Goal: Transaction & Acquisition: Book appointment/travel/reservation

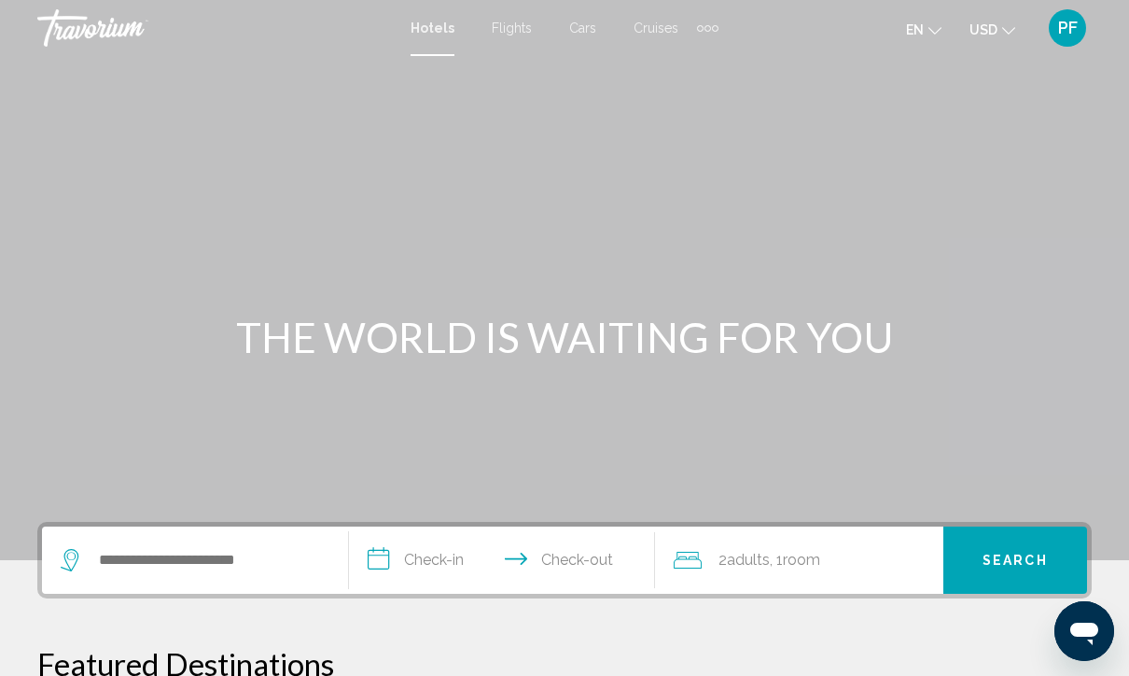
click at [712, 27] on div "Extra navigation items" at bounding box center [715, 28] width 7 height 7
click at [674, 63] on span "Activities" at bounding box center [677, 62] width 52 height 15
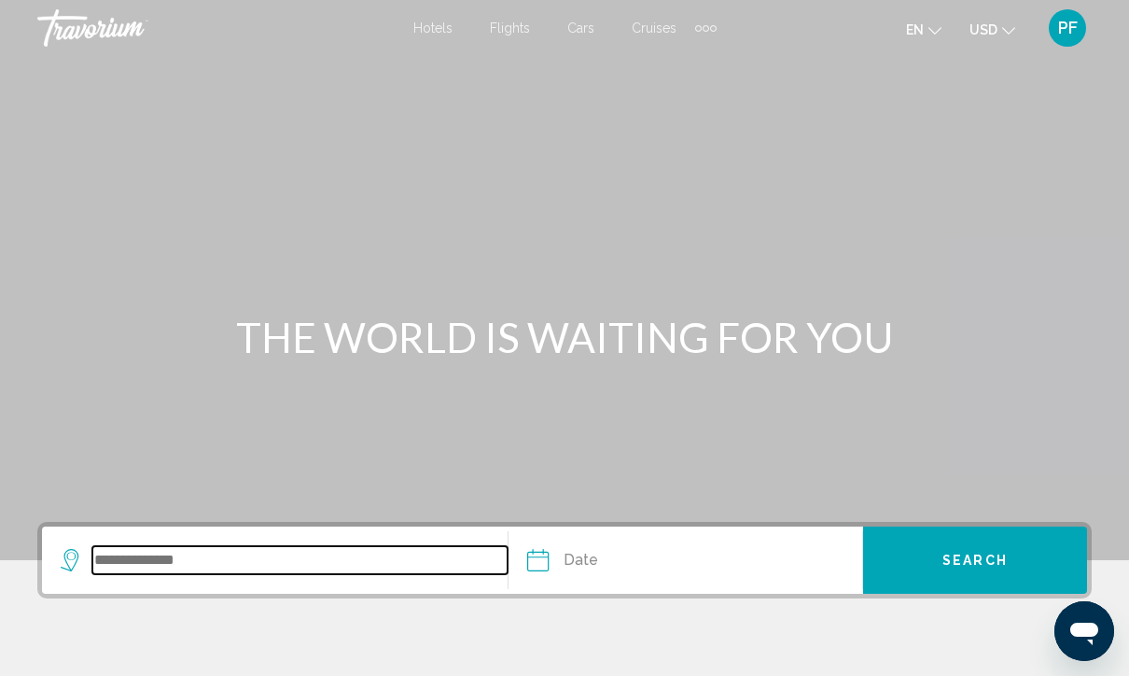
click at [126, 573] on input "Search widget" at bounding box center [299, 560] width 415 height 28
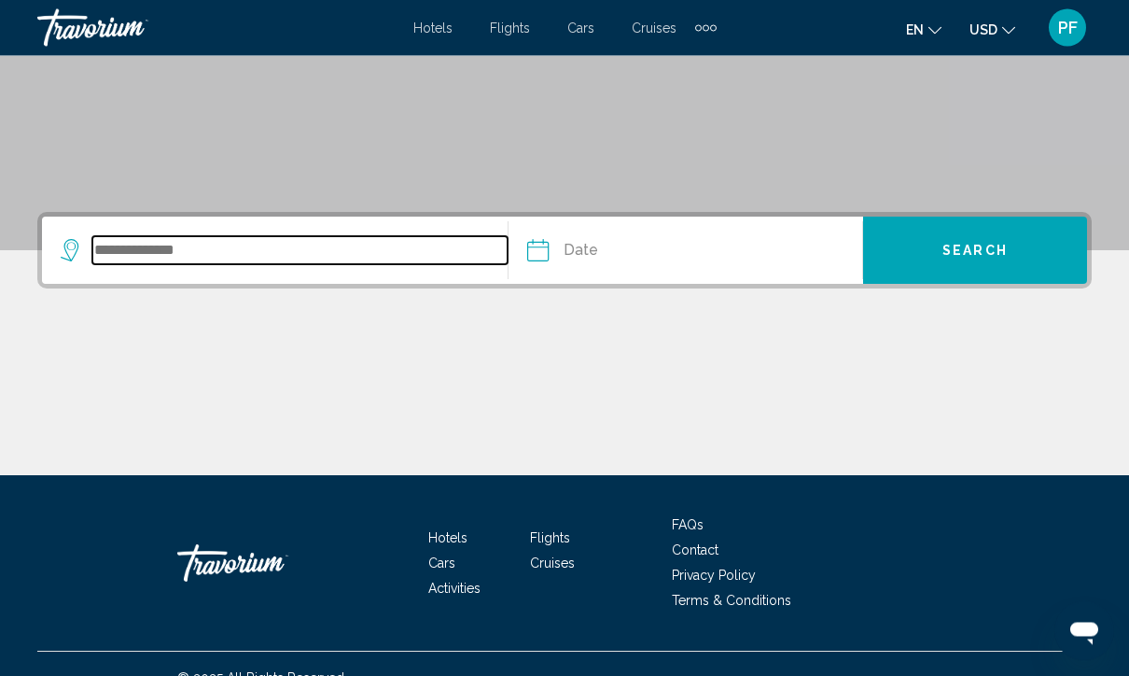
scroll to position [338, 0]
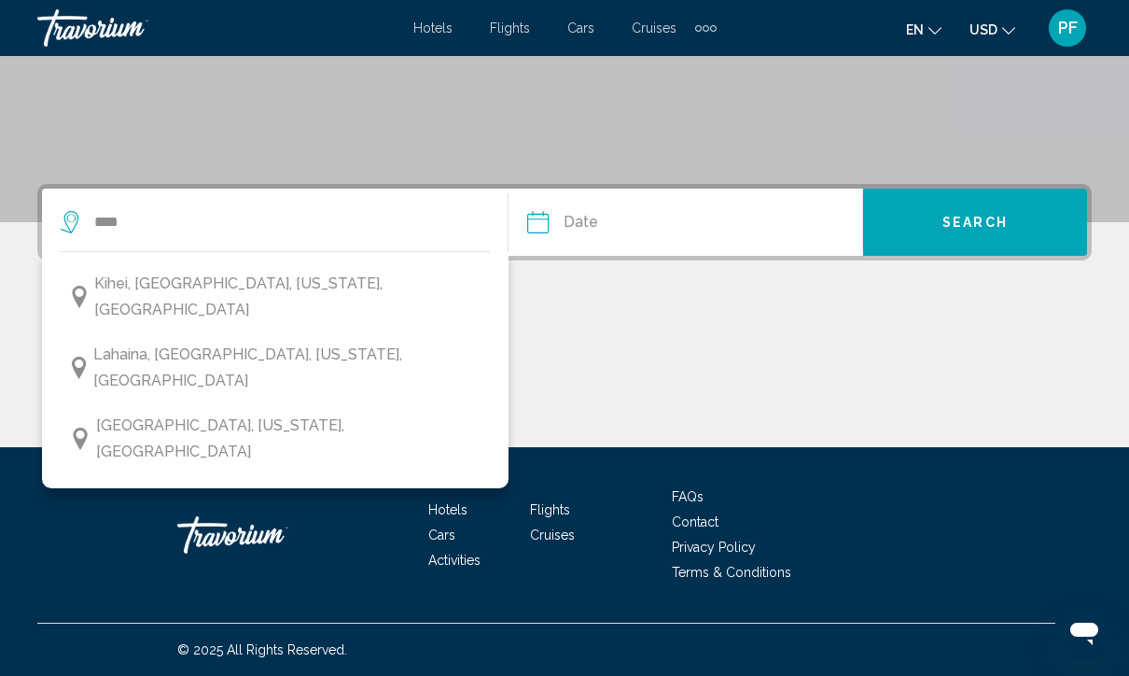
click at [154, 412] on span "[GEOGRAPHIC_DATA], [US_STATE], [GEOGRAPHIC_DATA]" at bounding box center [288, 438] width 384 height 52
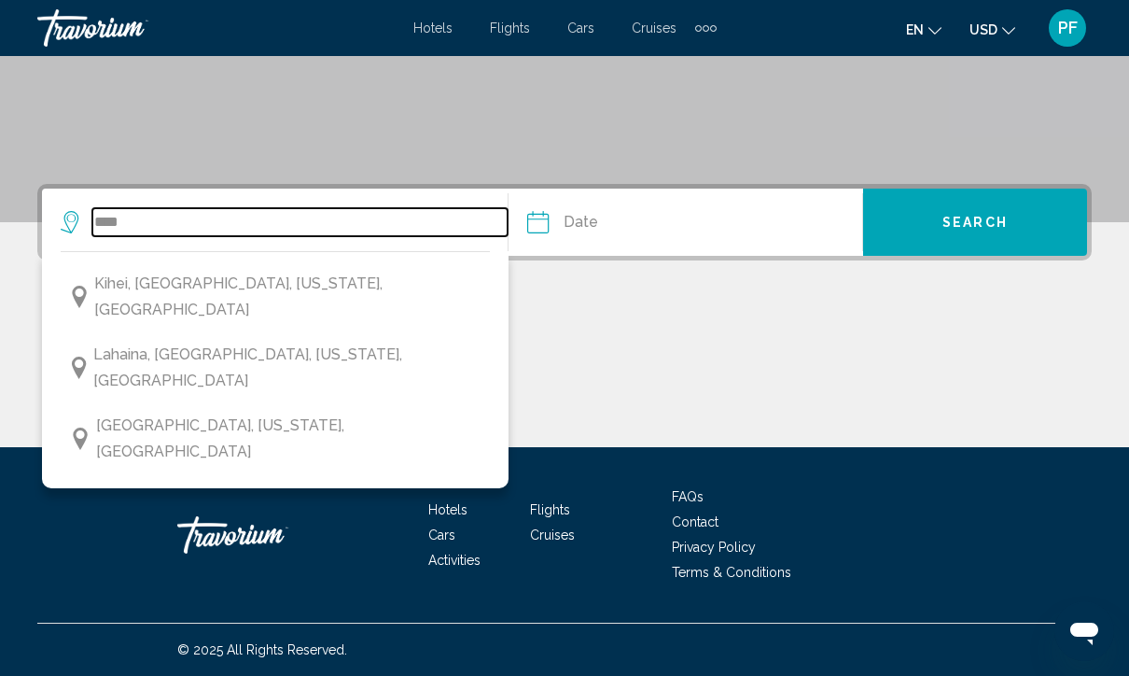
type input "**********"
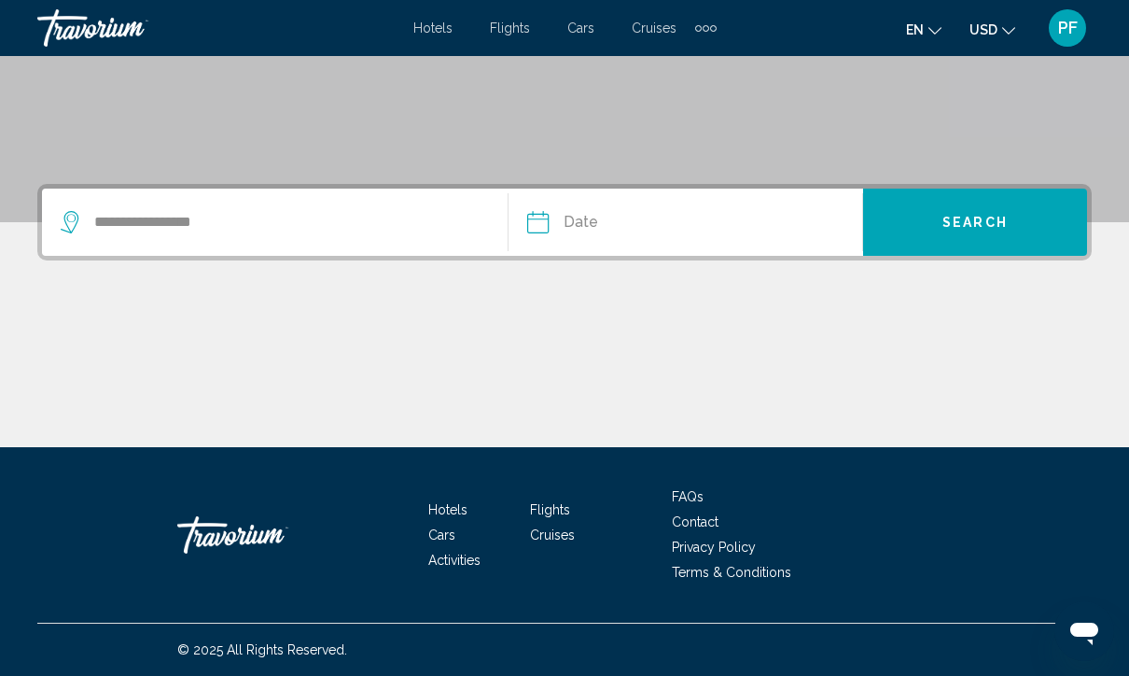
click at [590, 205] on input "Date" at bounding box center [610, 224] width 175 height 73
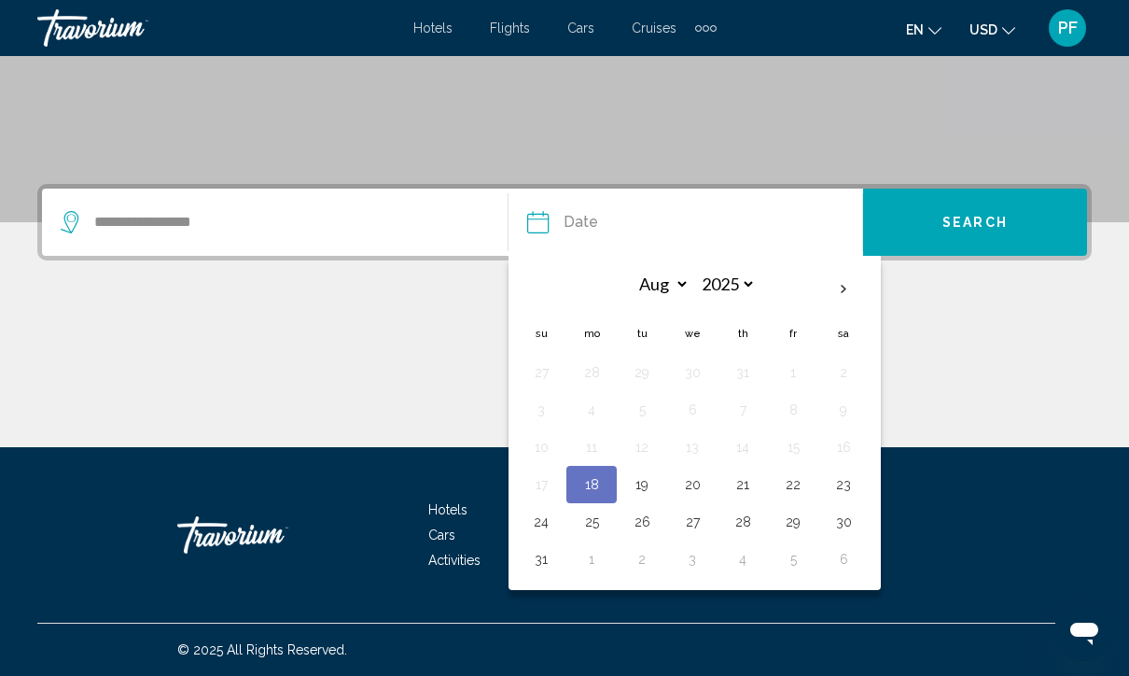
click at [832, 286] on th "Next month" at bounding box center [843, 289] width 50 height 41
select select "*"
click at [956, 208] on button "Search" at bounding box center [975, 221] width 224 height 67
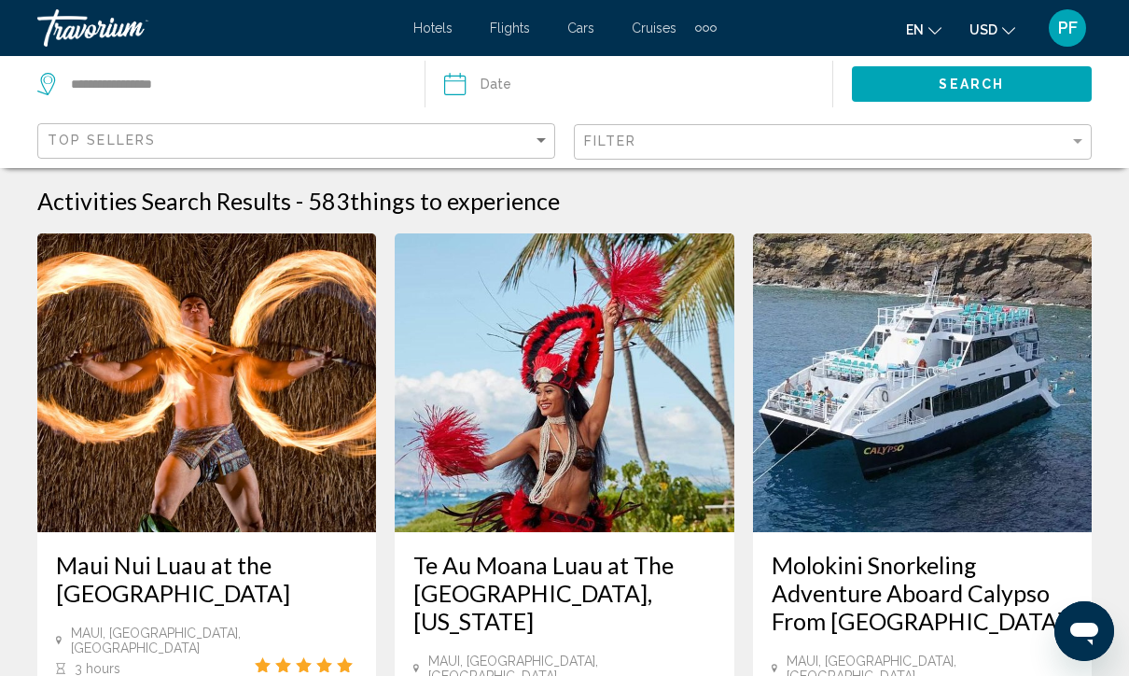
click at [482, 92] on input "Date" at bounding box center [541, 87] width 202 height 62
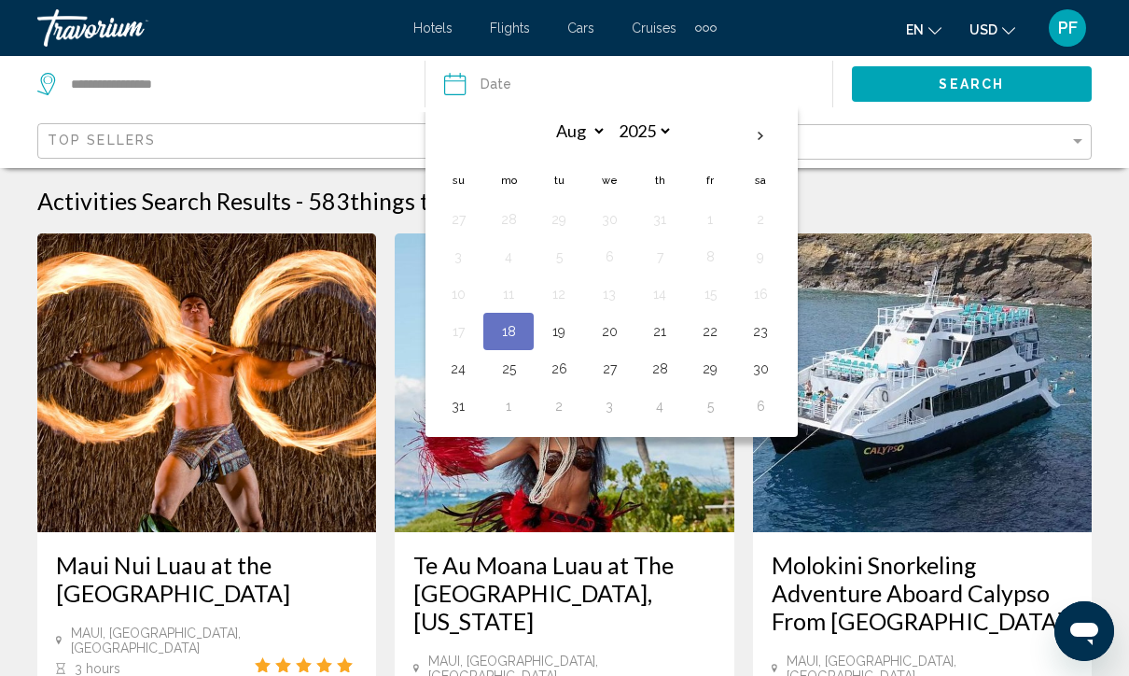
click at [766, 132] on th "Next month" at bounding box center [760, 136] width 50 height 41
select select "*"
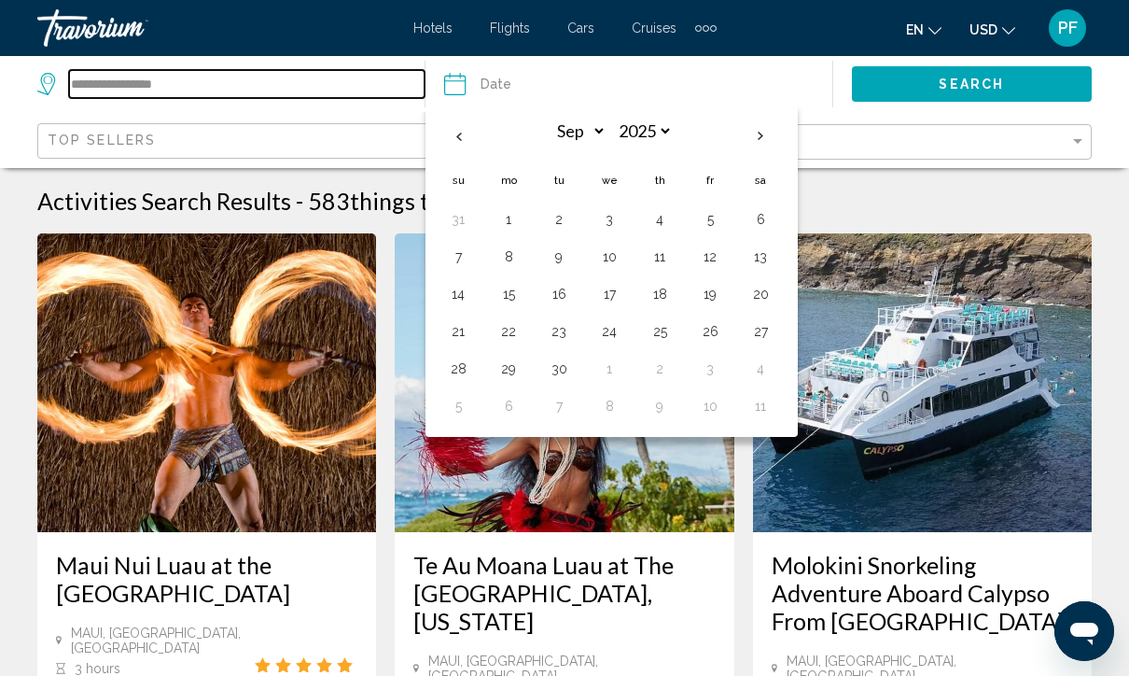
click at [246, 98] on input "**********" at bounding box center [247, 84] width 356 height 28
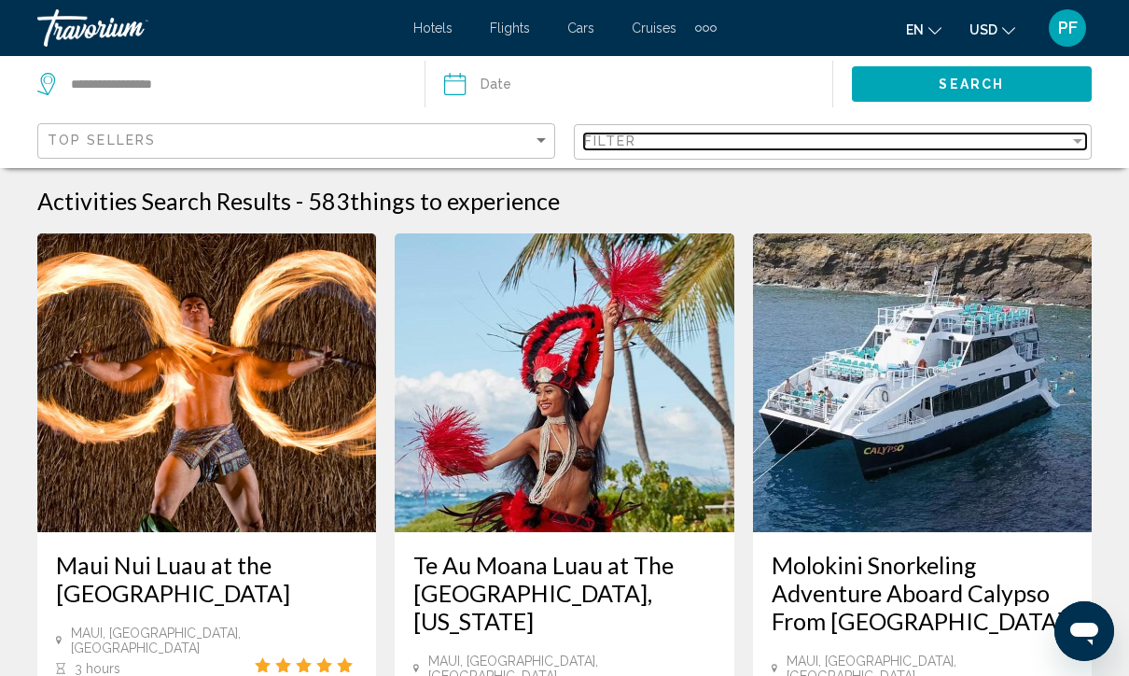
click at [653, 137] on div "Filter" at bounding box center [826, 140] width 485 height 15
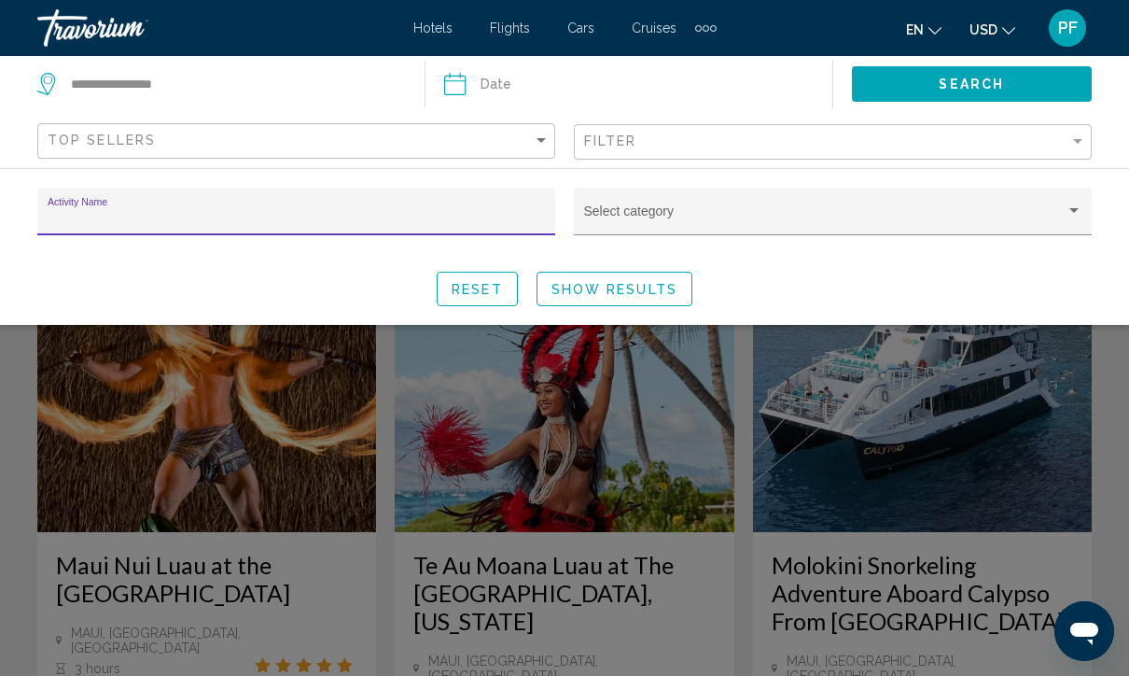
click at [1051, 196] on div "Select category" at bounding box center [833, 212] width 518 height 48
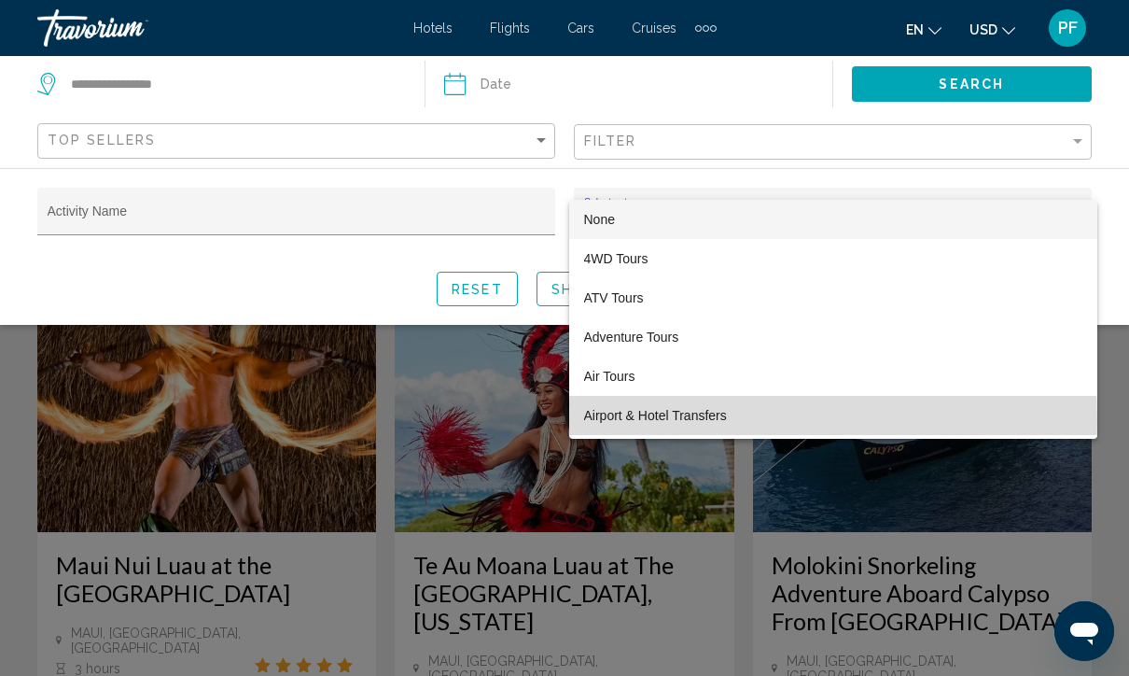
click at [656, 424] on span "Airport & Hotel Transfers" at bounding box center [833, 415] width 498 height 39
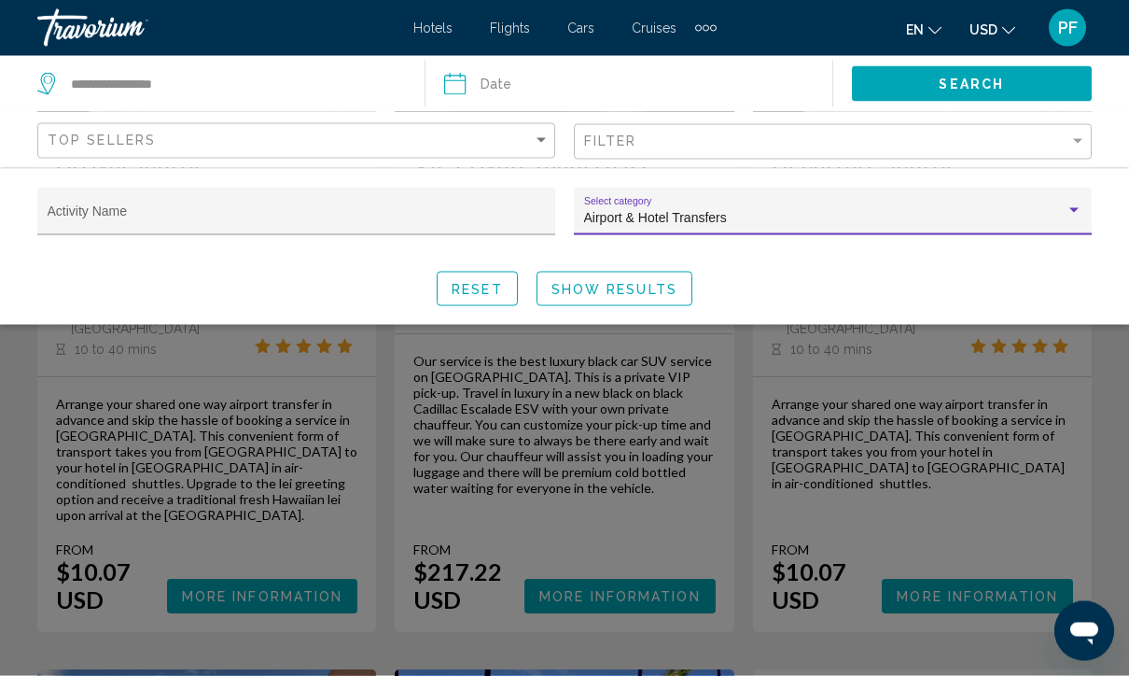
scroll to position [404, 0]
click at [227, 551] on div "Search widget" at bounding box center [564, 473] width 1129 height 405
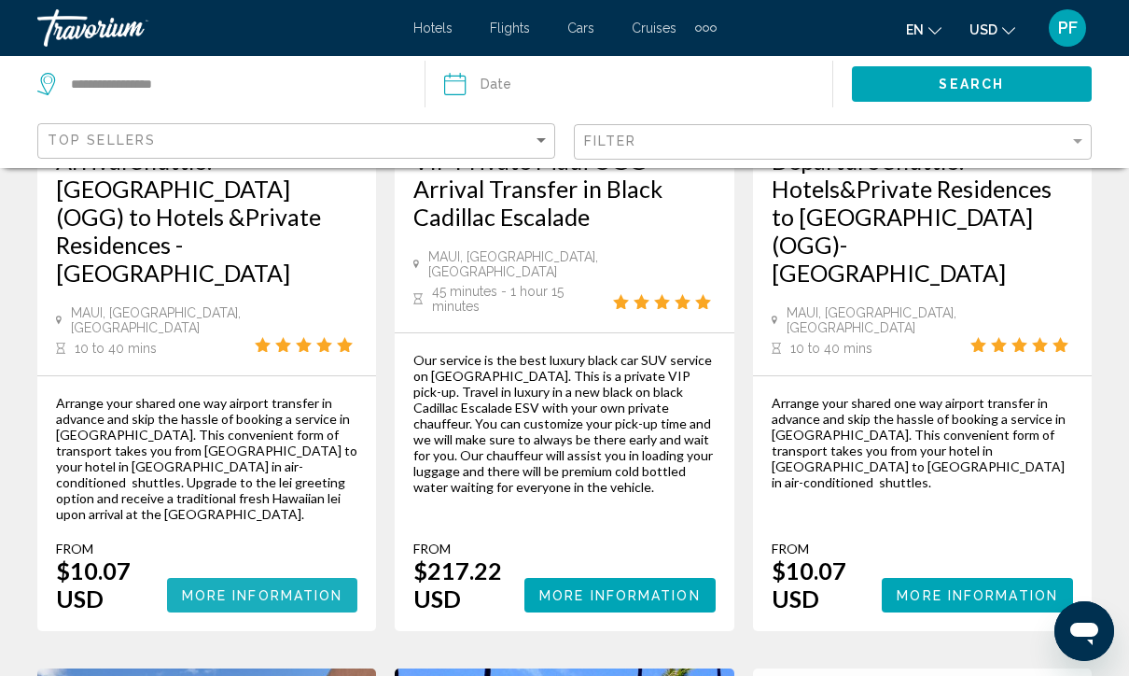
click at [227, 578] on button "More Information" at bounding box center [262, 595] width 191 height 35
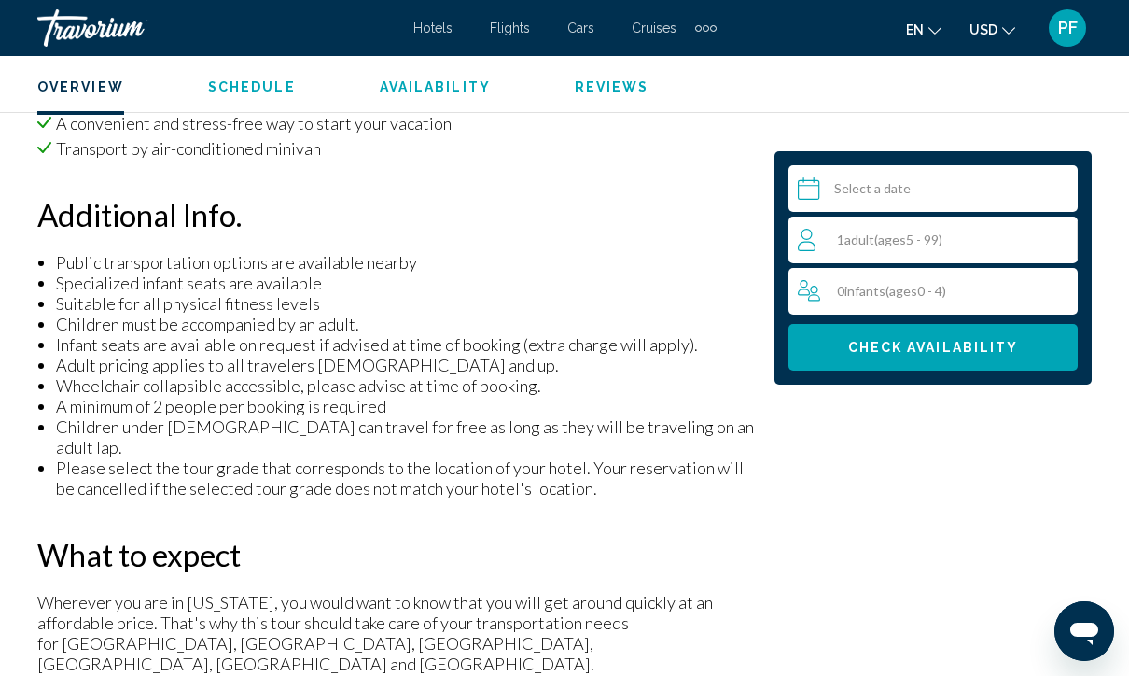
scroll to position [1513, 0]
click at [845, 189] on input "Main content" at bounding box center [936, 191] width 297 height 52
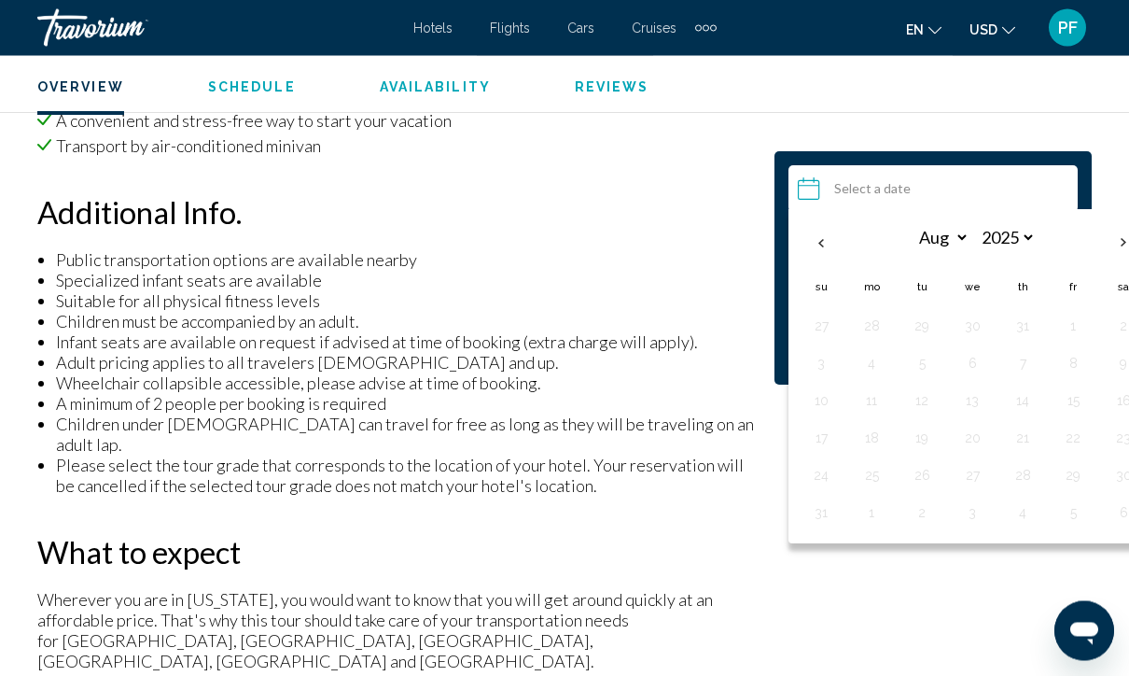
click at [1116, 241] on th "Next month" at bounding box center [1123, 242] width 50 height 41
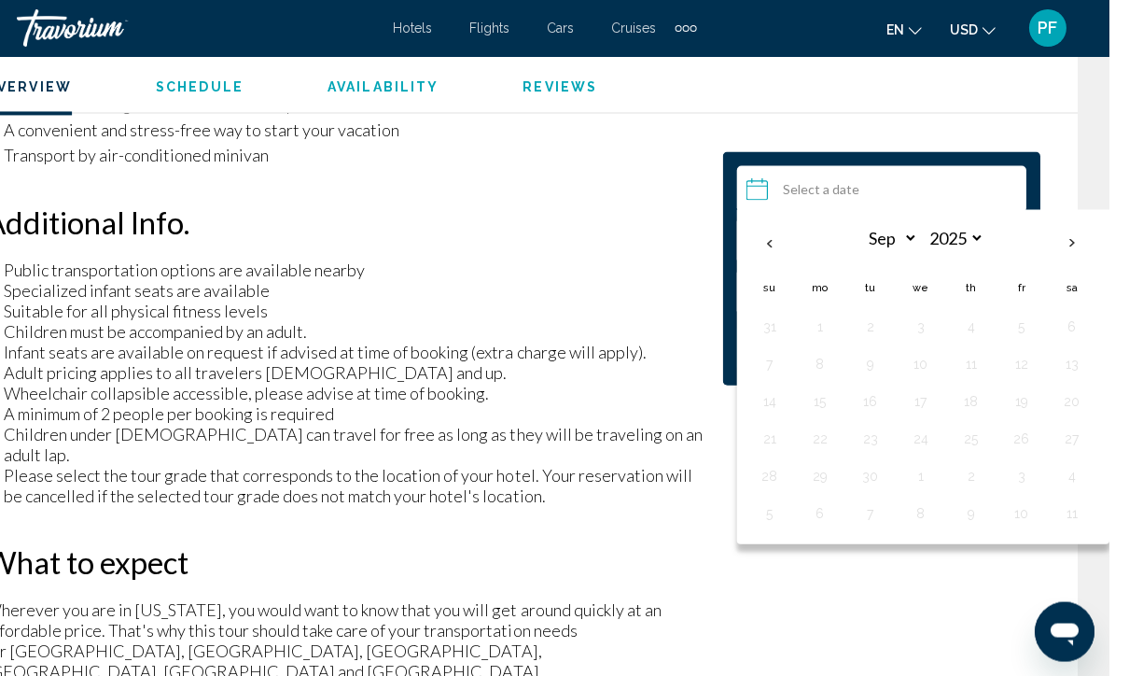
scroll to position [1502, 32]
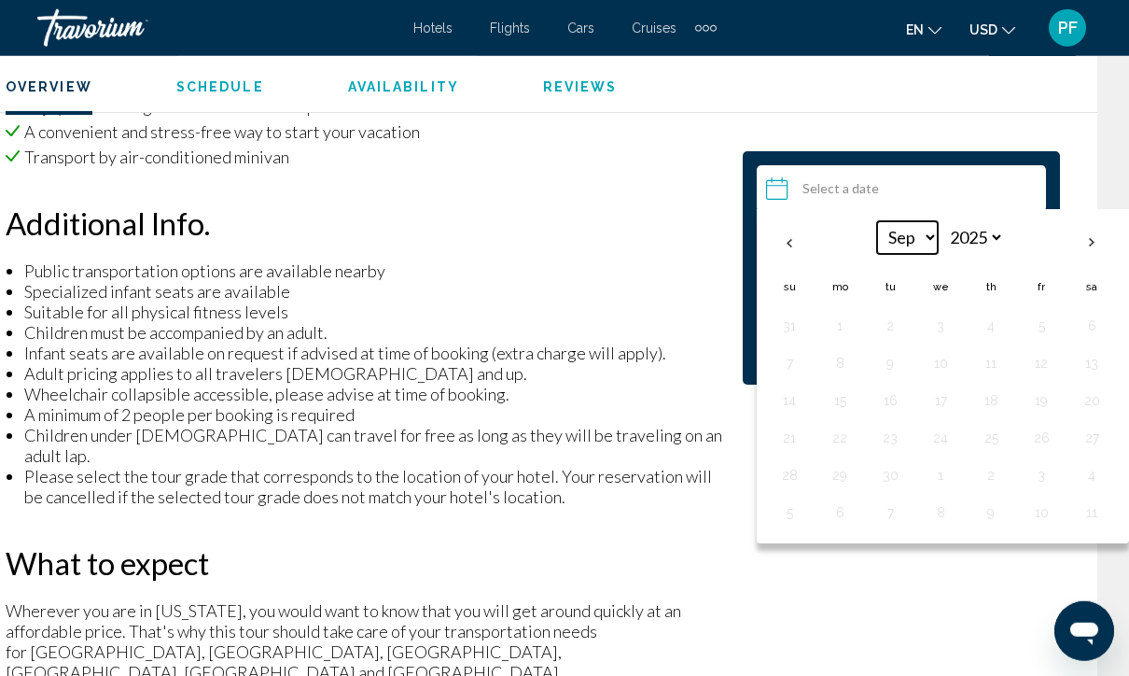
click at [894, 245] on select "*** *** *** *** *** *** *** *** *** *** *** ***" at bounding box center [907, 237] width 61 height 33
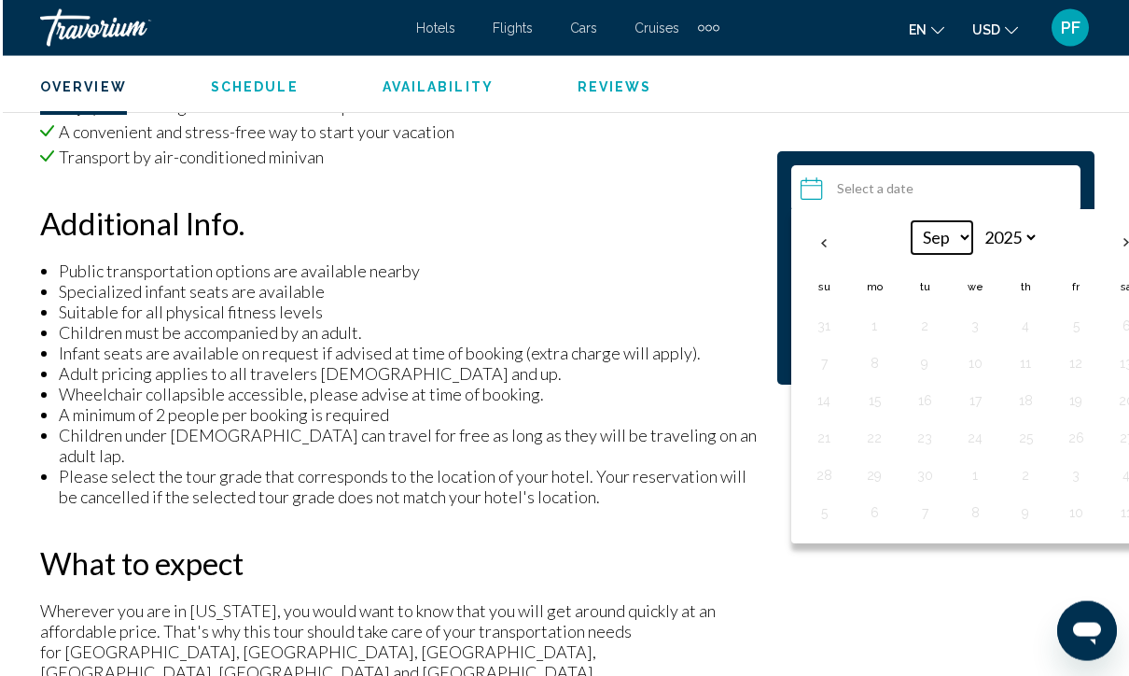
scroll to position [1493, 0]
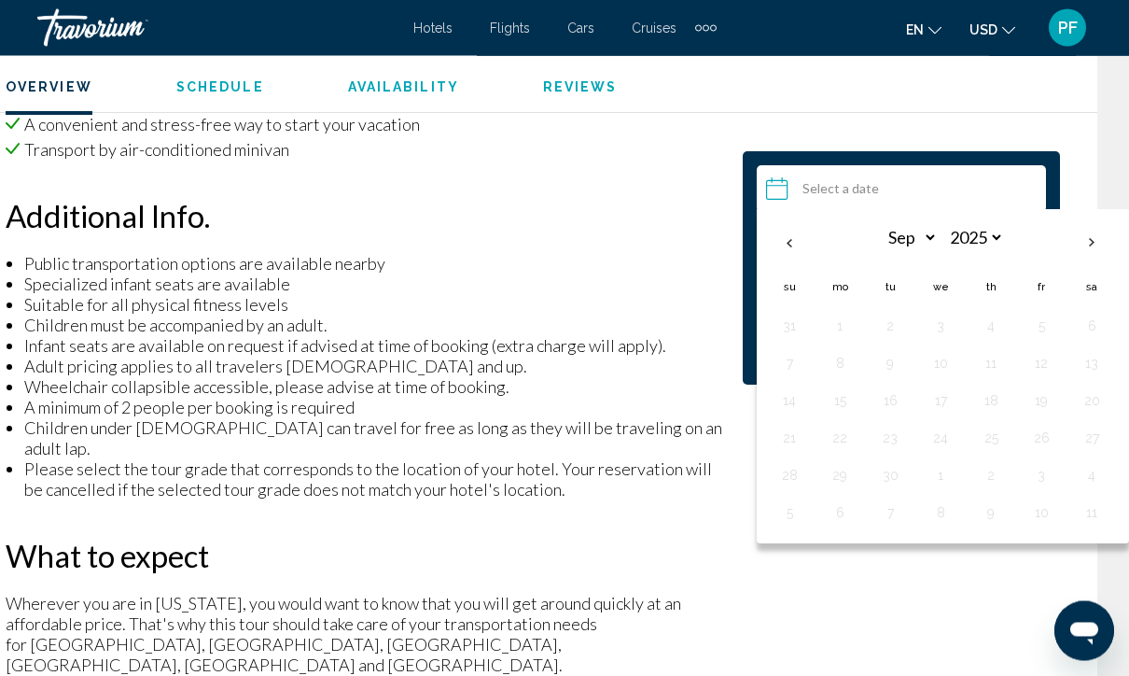
click at [807, 191] on input "Main content" at bounding box center [905, 191] width 297 height 52
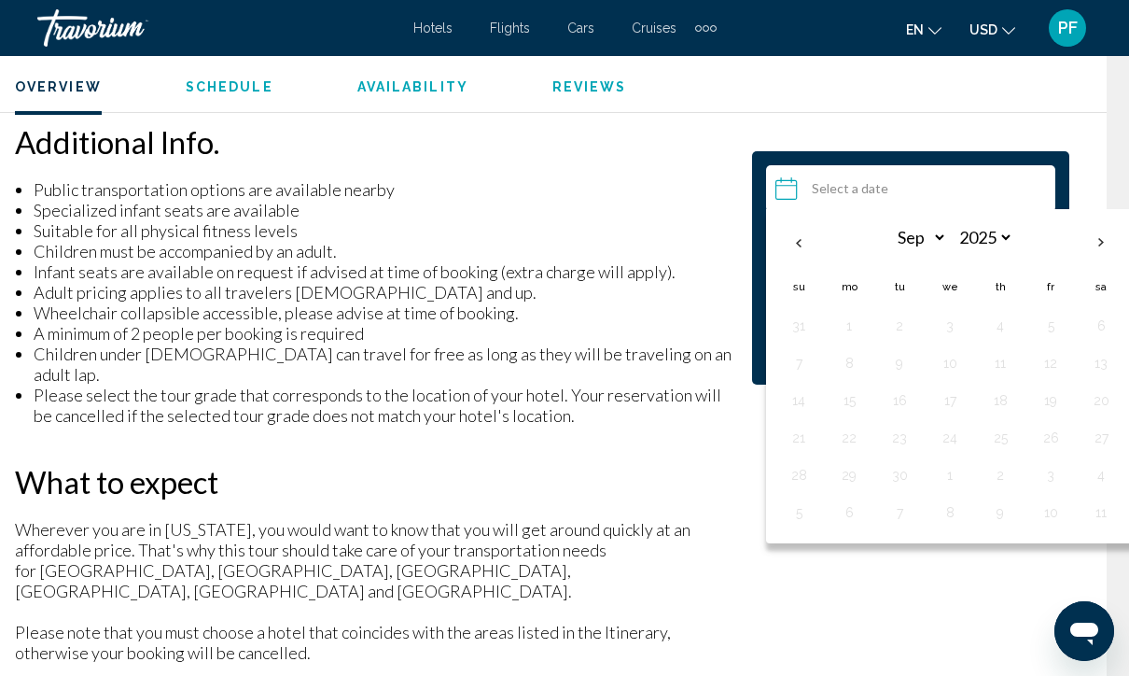
scroll to position [1583, 22]
click at [400, 90] on span "Availability" at bounding box center [412, 86] width 111 height 15
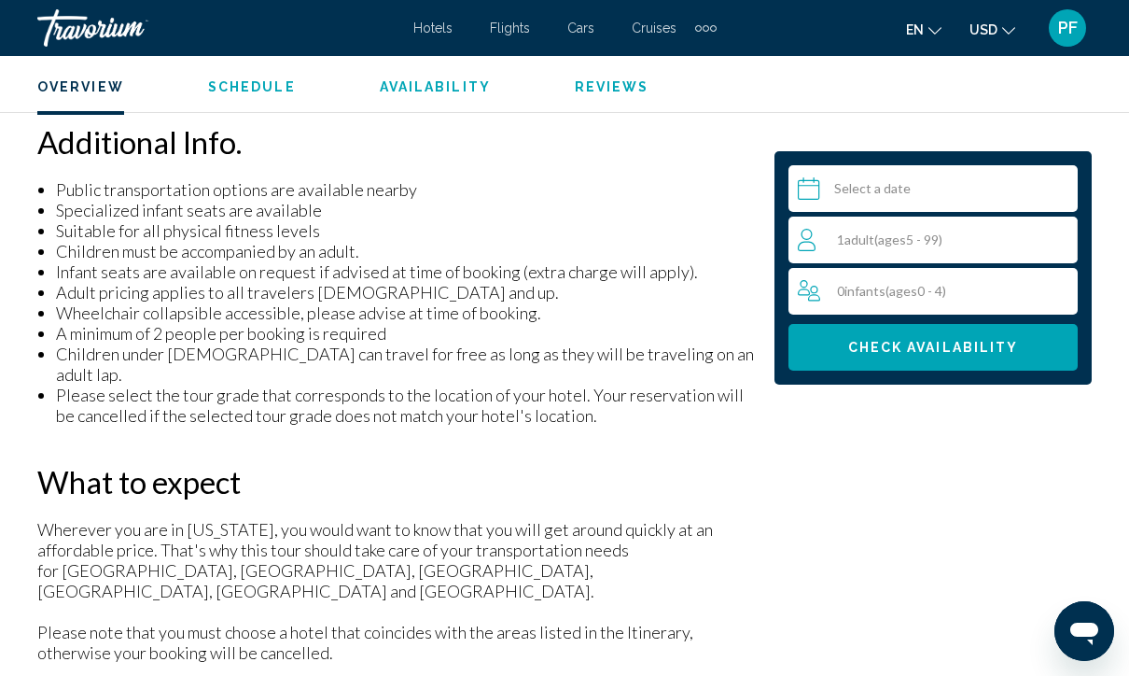
click at [827, 181] on input "Main content" at bounding box center [936, 191] width 297 height 52
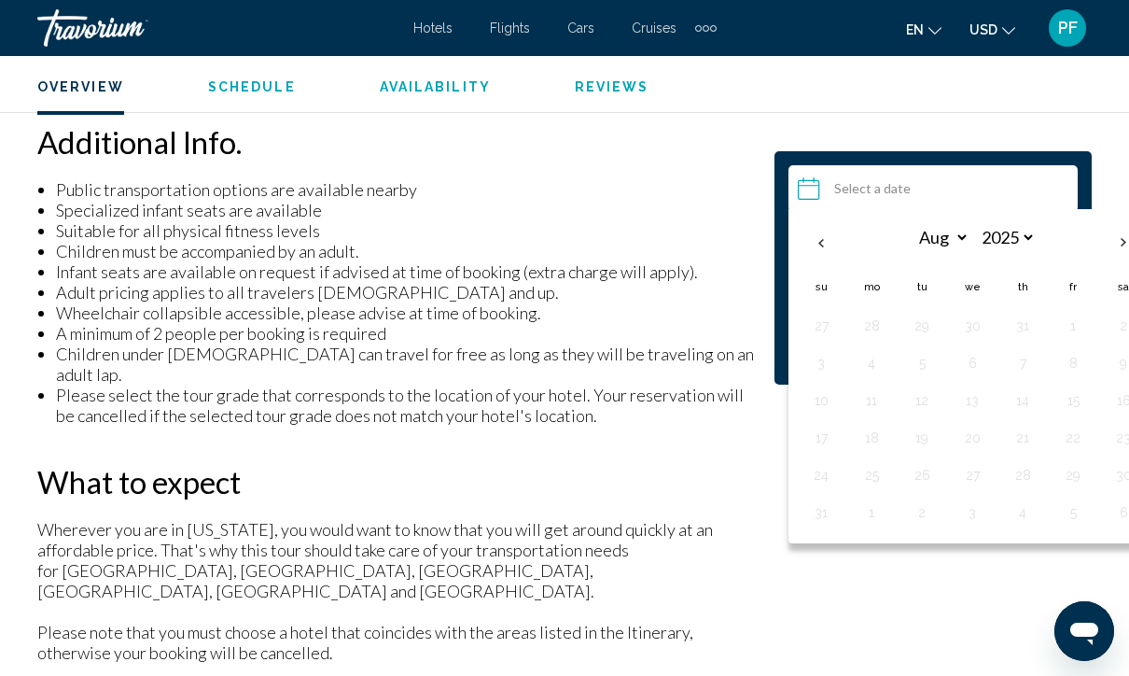
click at [1105, 237] on th "Next month" at bounding box center [1123, 242] width 50 height 41
click at [1113, 235] on th "Next month" at bounding box center [1123, 242] width 50 height 41
select select "*"
click at [731, 188] on li "Public transportation options are available nearby" at bounding box center [406, 189] width 700 height 21
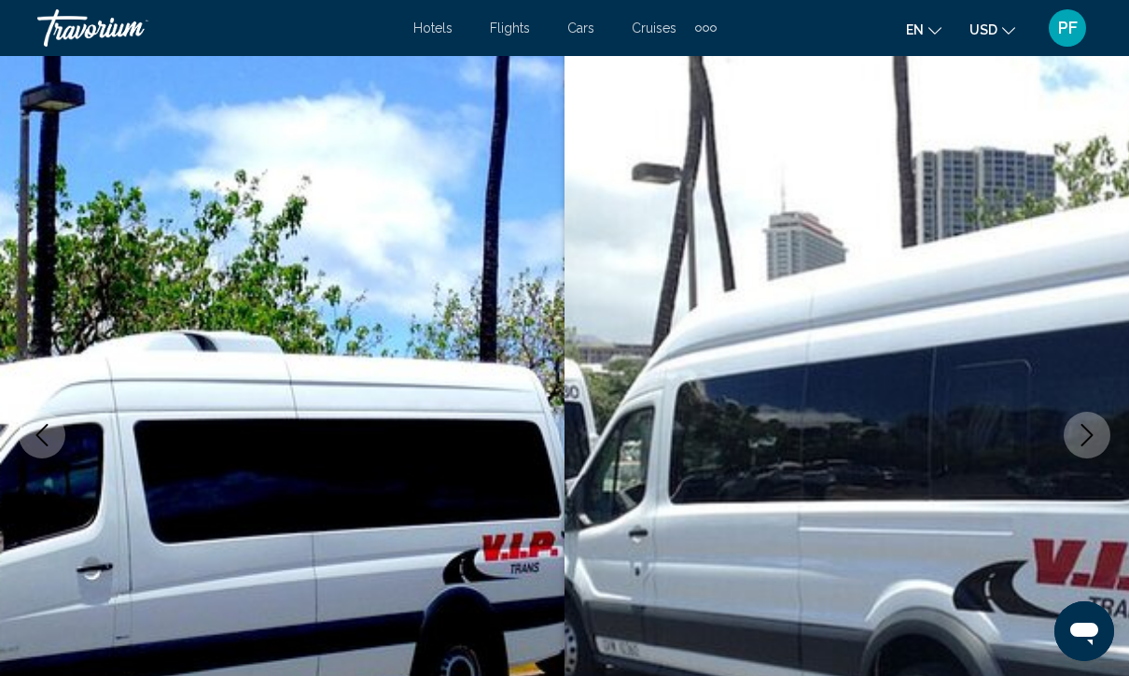
scroll to position [0, 0]
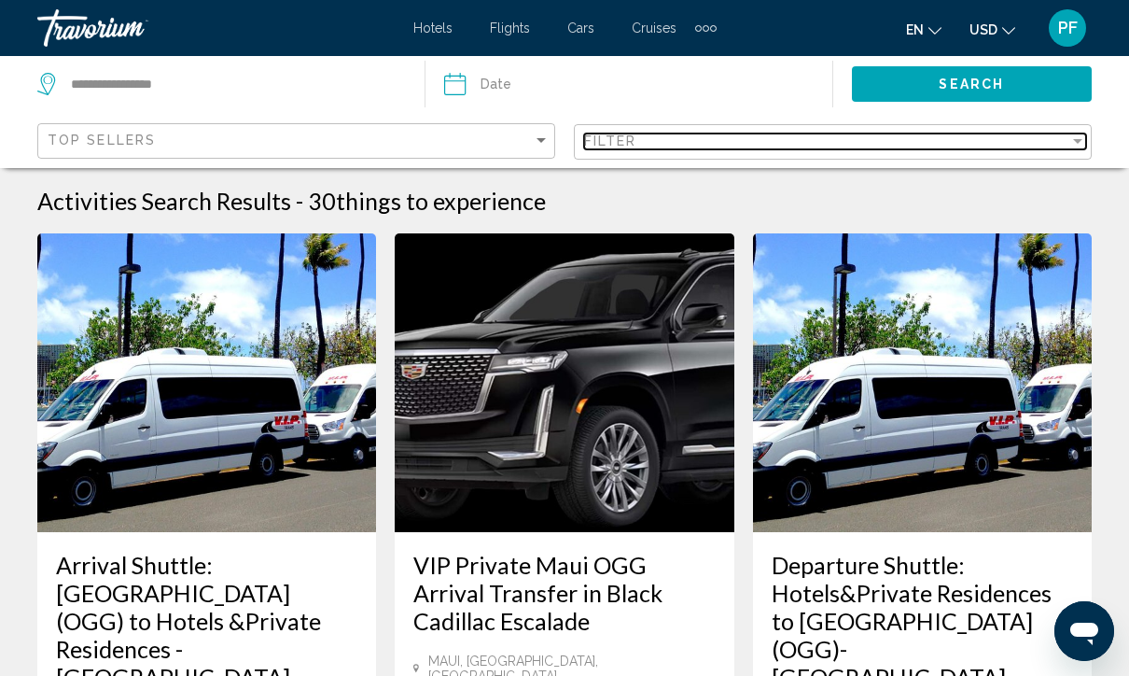
click at [680, 146] on div "Filter" at bounding box center [826, 140] width 485 height 15
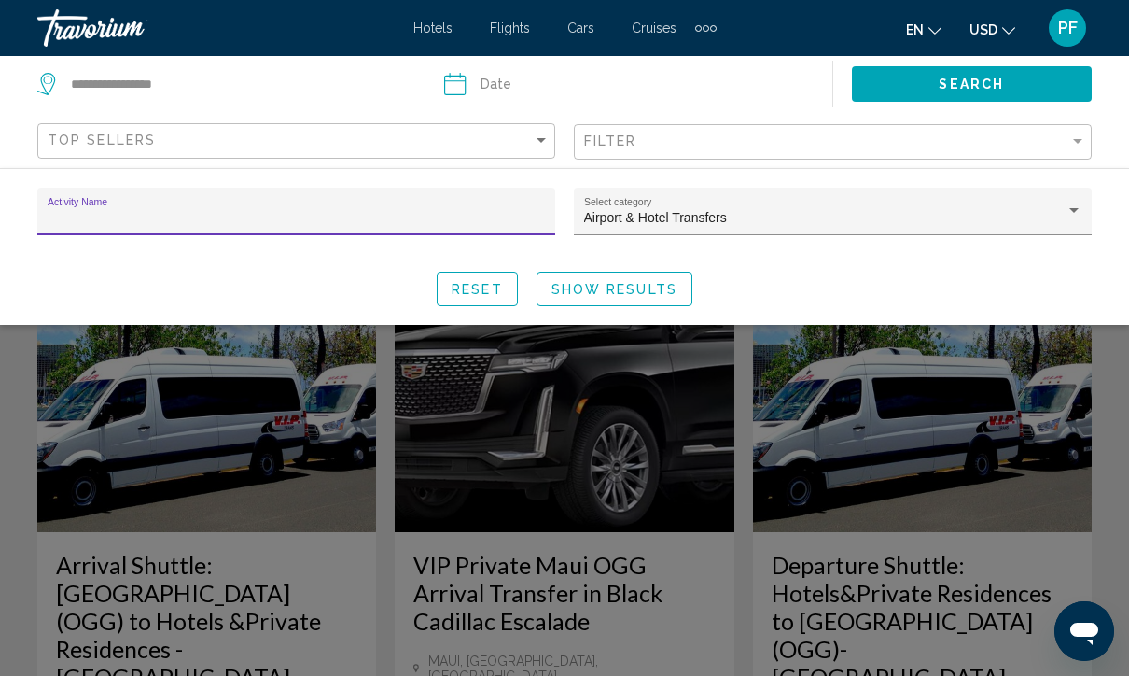
click at [300, 293] on div "Reset Show Results" at bounding box center [564, 289] width 1054 height 35
click at [95, 195] on div "Activity Name" at bounding box center [296, 212] width 518 height 48
click at [195, 283] on div "Reset Show Results" at bounding box center [564, 289] width 1054 height 35
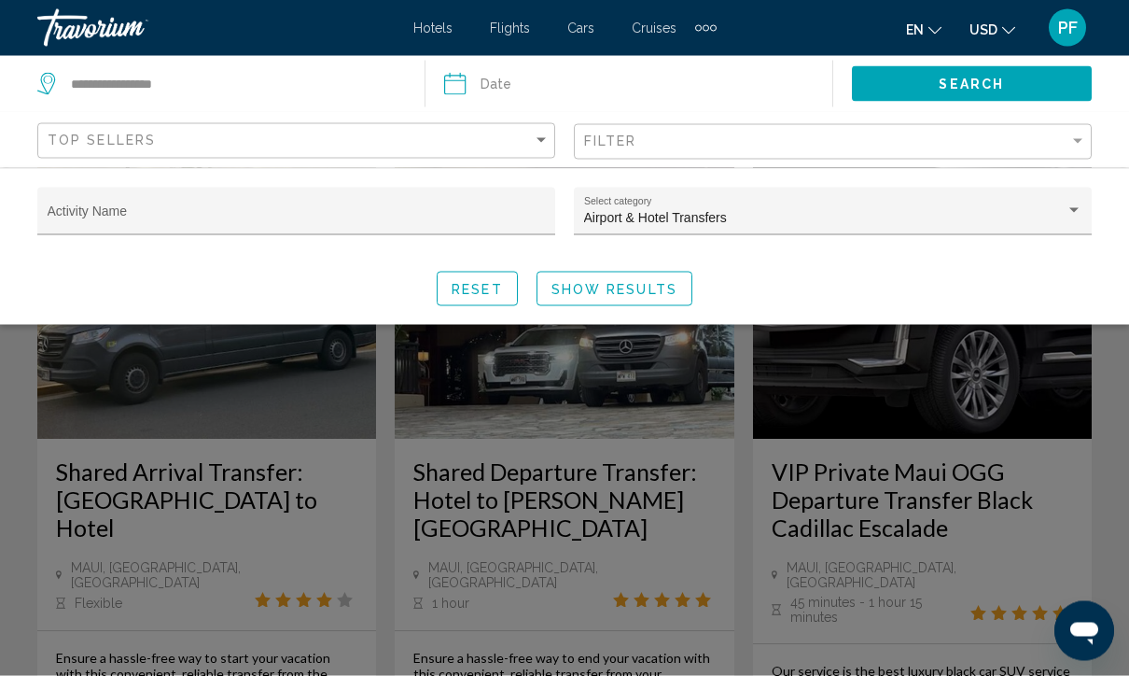
scroll to position [1906, 0]
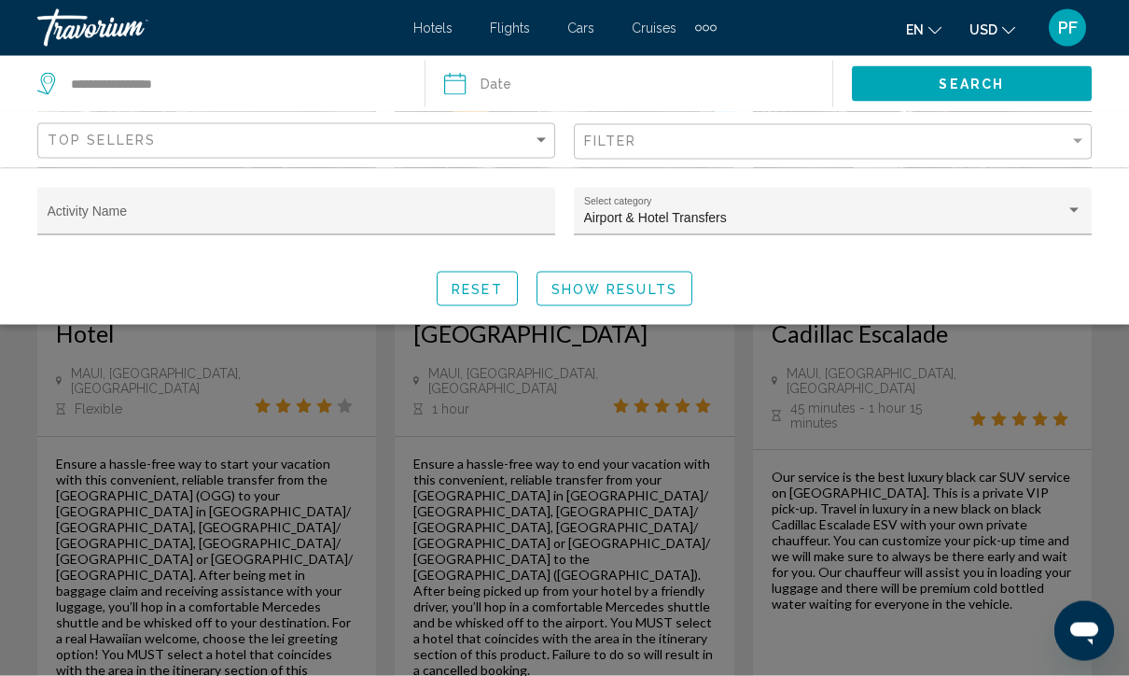
click at [588, 516] on div "Search widget" at bounding box center [564, 473] width 1129 height 405
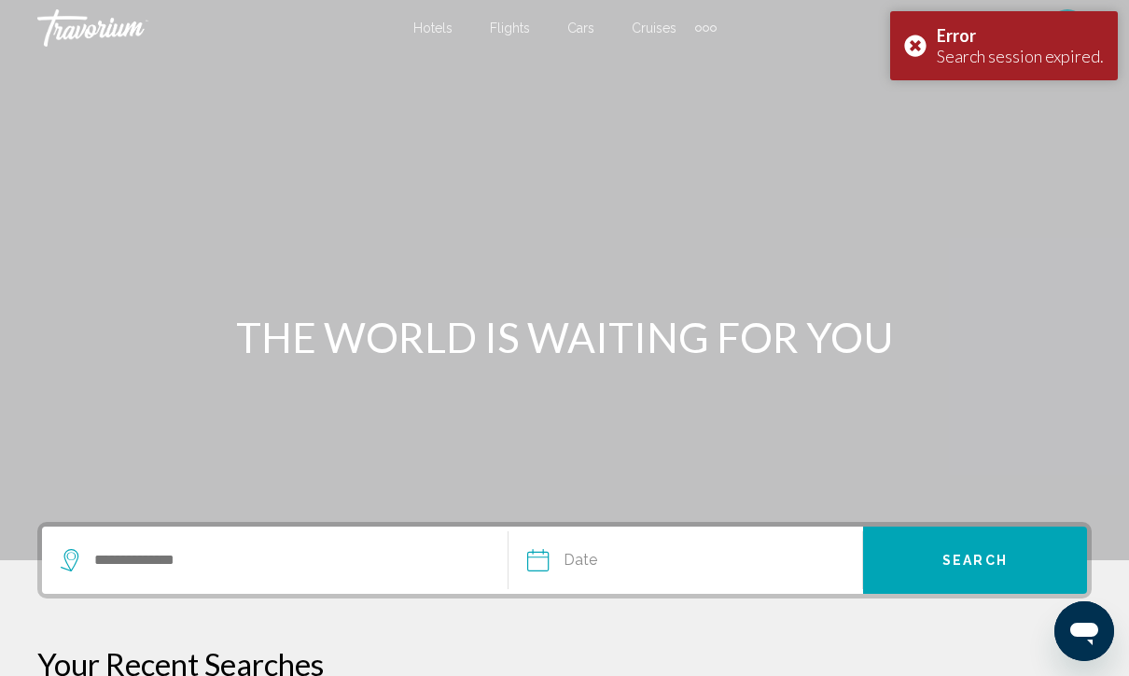
click at [911, 45] on div "Error Search session expired." at bounding box center [1004, 45] width 228 height 69
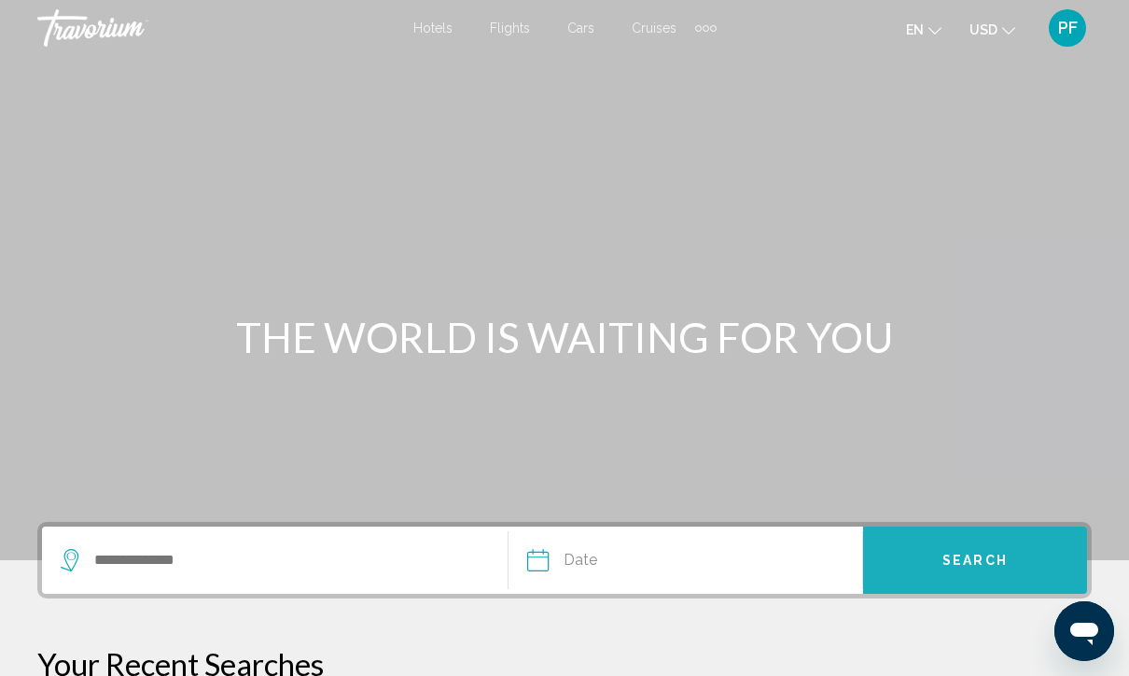
click at [934, 581] on button "Search" at bounding box center [975, 559] width 224 height 67
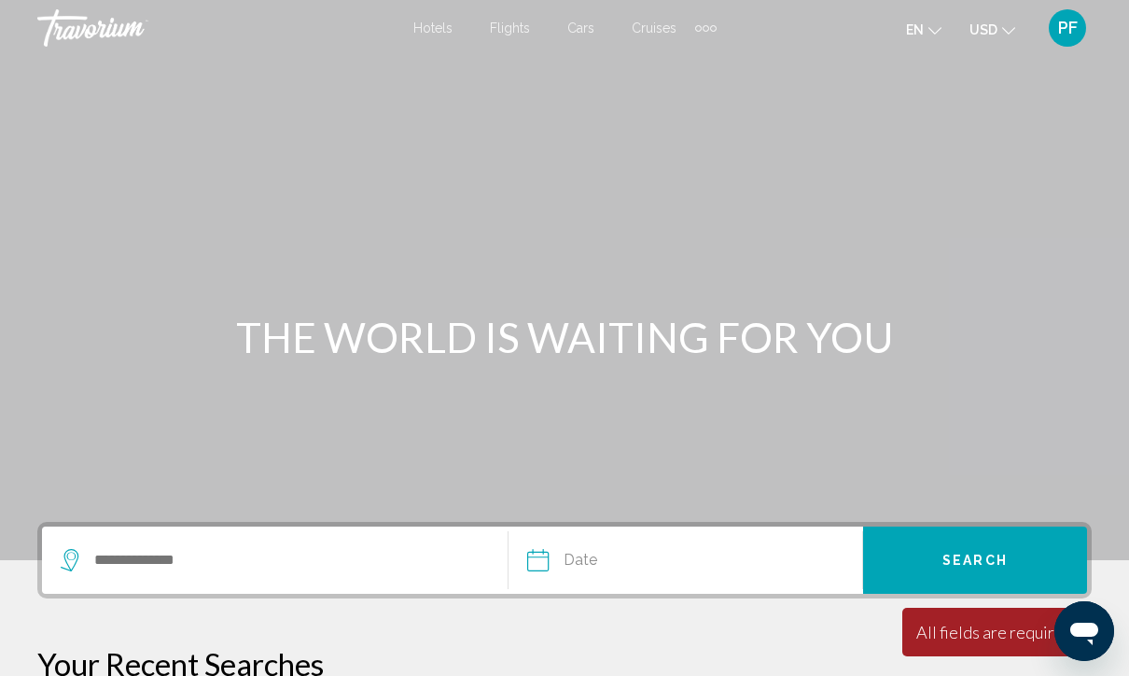
click at [967, 550] on button "Search" at bounding box center [975, 559] width 224 height 67
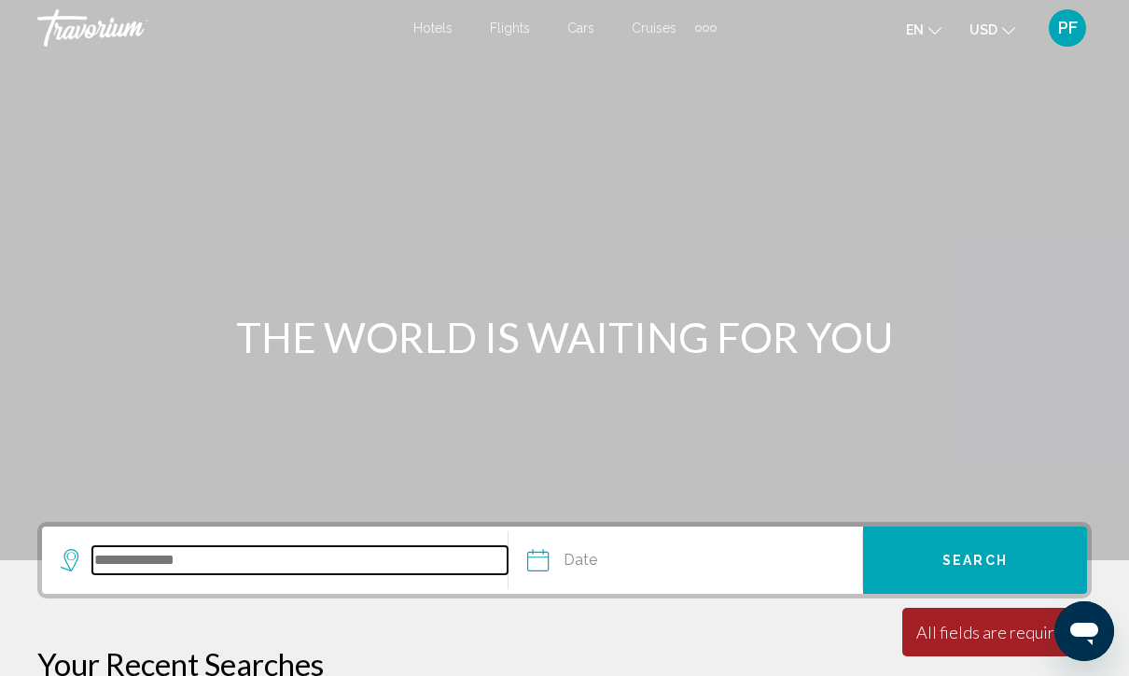
click at [173, 549] on input "Search widget" at bounding box center [299, 560] width 415 height 28
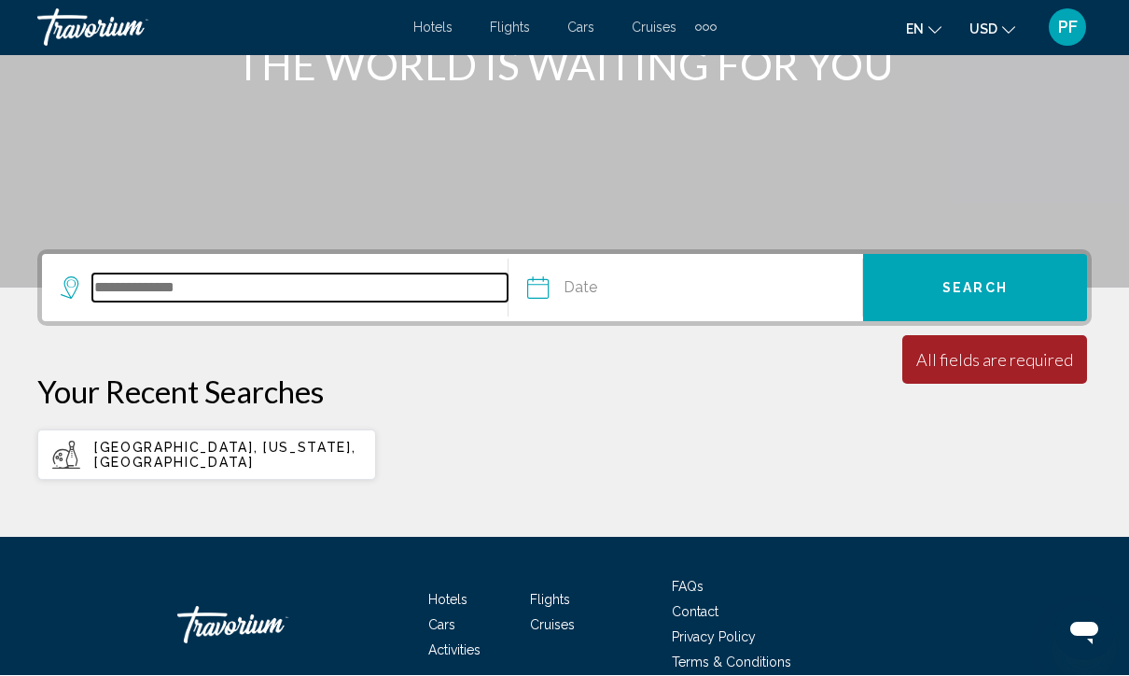
scroll to position [358, 0]
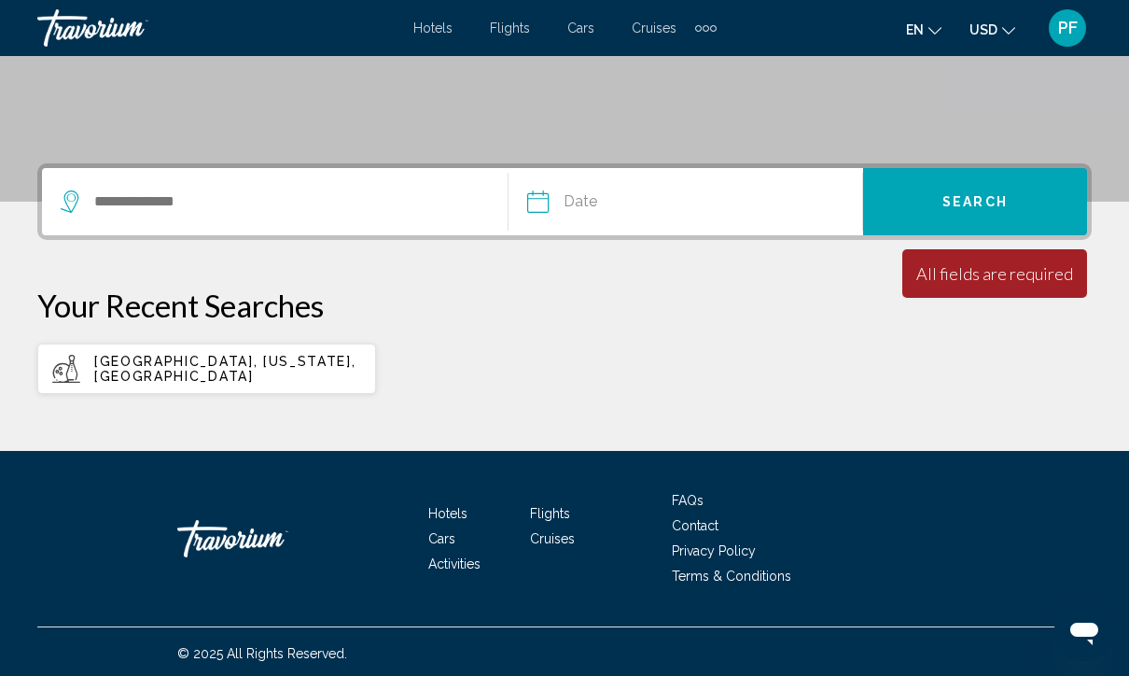
click at [184, 372] on span "[GEOGRAPHIC_DATA], [US_STATE], [GEOGRAPHIC_DATA]" at bounding box center [224, 369] width 261 height 30
type input "**********"
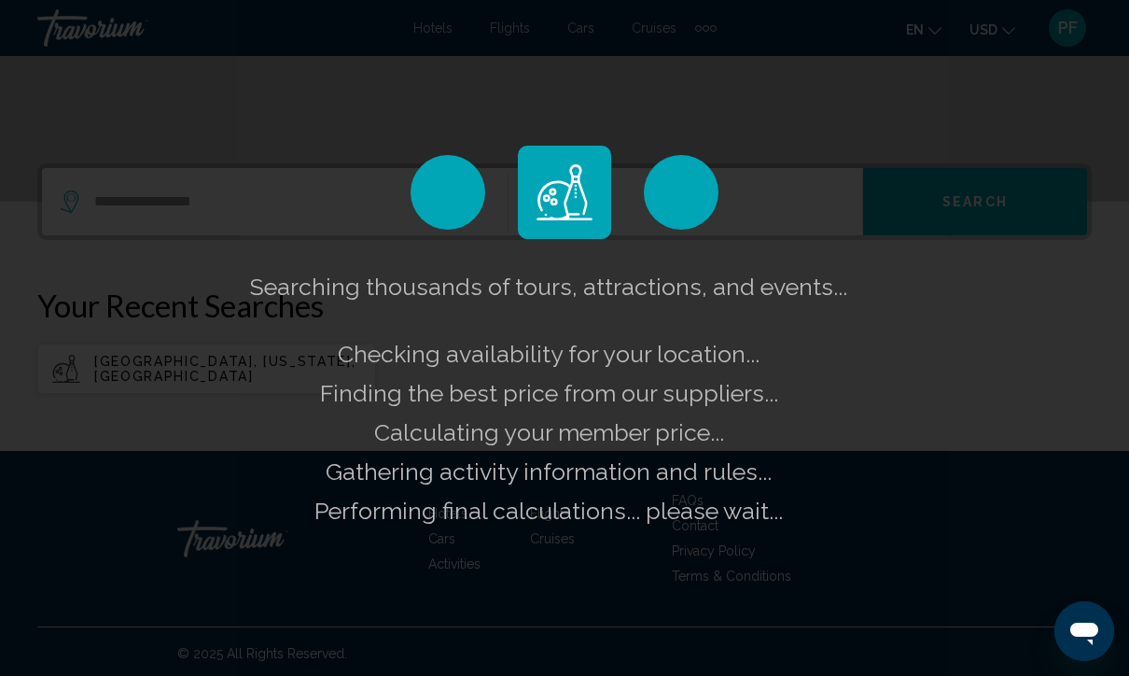
click at [156, 457] on div "Searching thousands of tours, attractions, and events... Checking availability …" at bounding box center [564, 338] width 1129 height 676
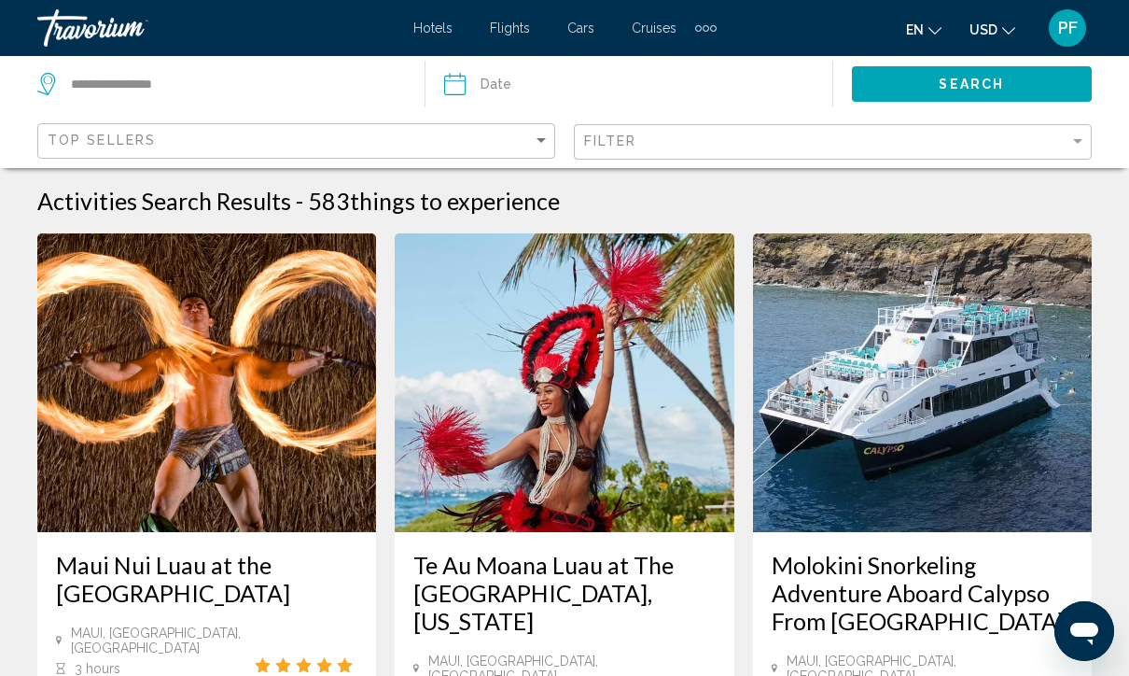
scroll to position [4, 0]
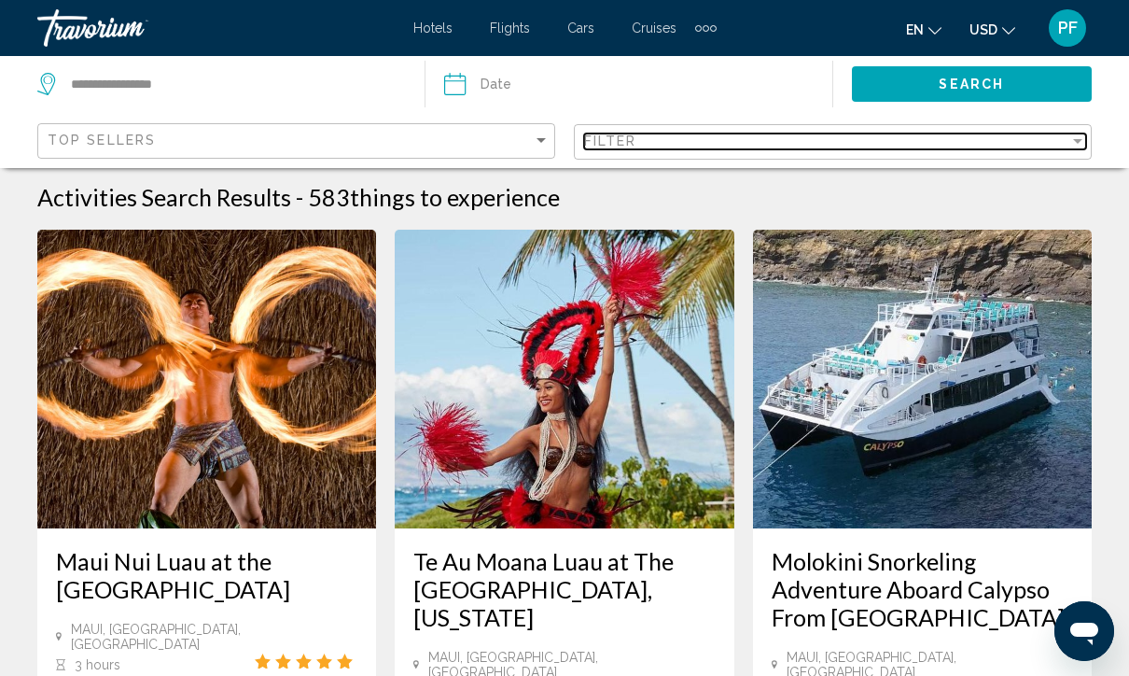
click at [655, 141] on div "Filter" at bounding box center [826, 140] width 485 height 15
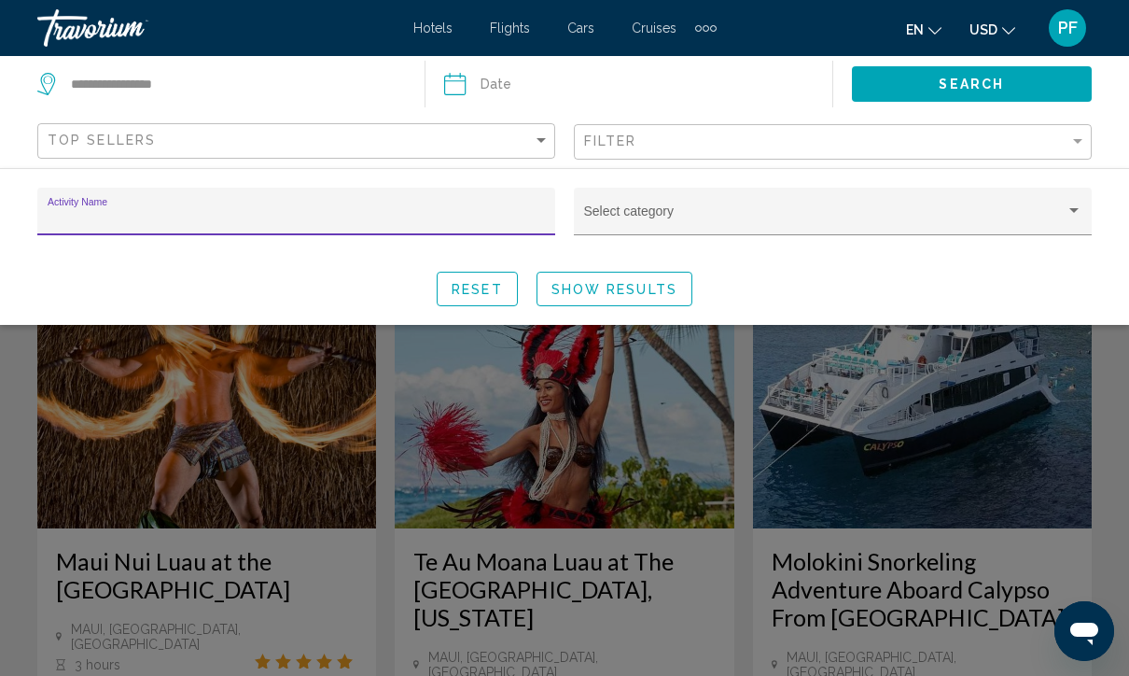
click at [1075, 204] on div "Search widget" at bounding box center [1074, 210] width 17 height 15
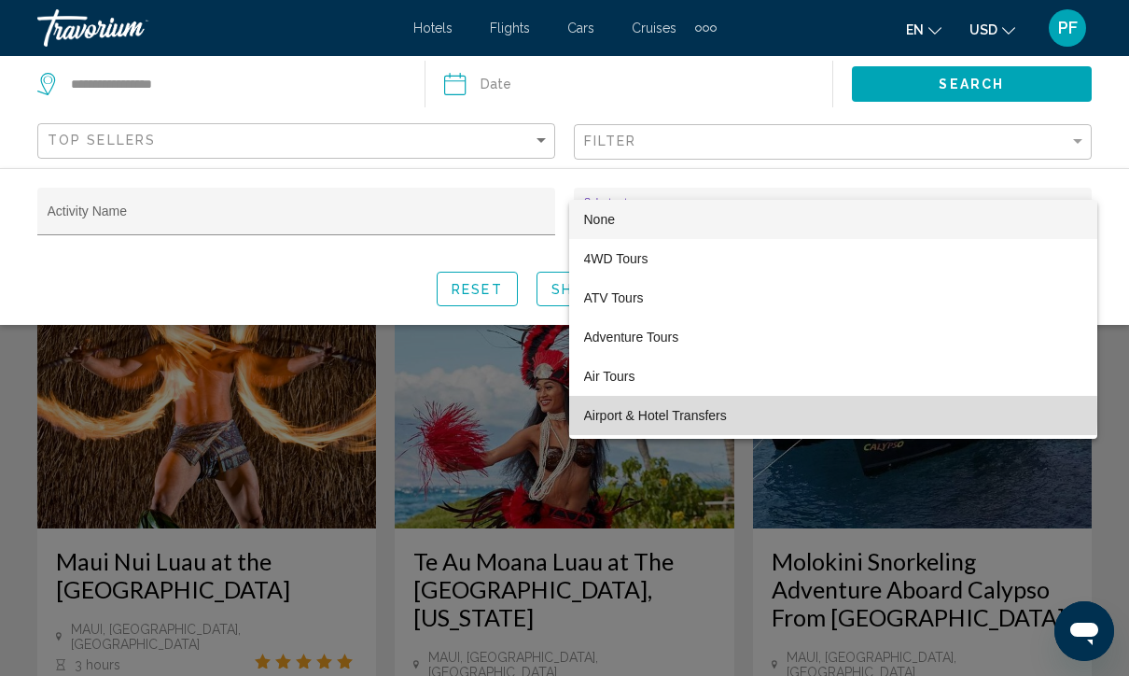
click at [633, 412] on span "Airport & Hotel Transfers" at bounding box center [833, 415] width 498 height 39
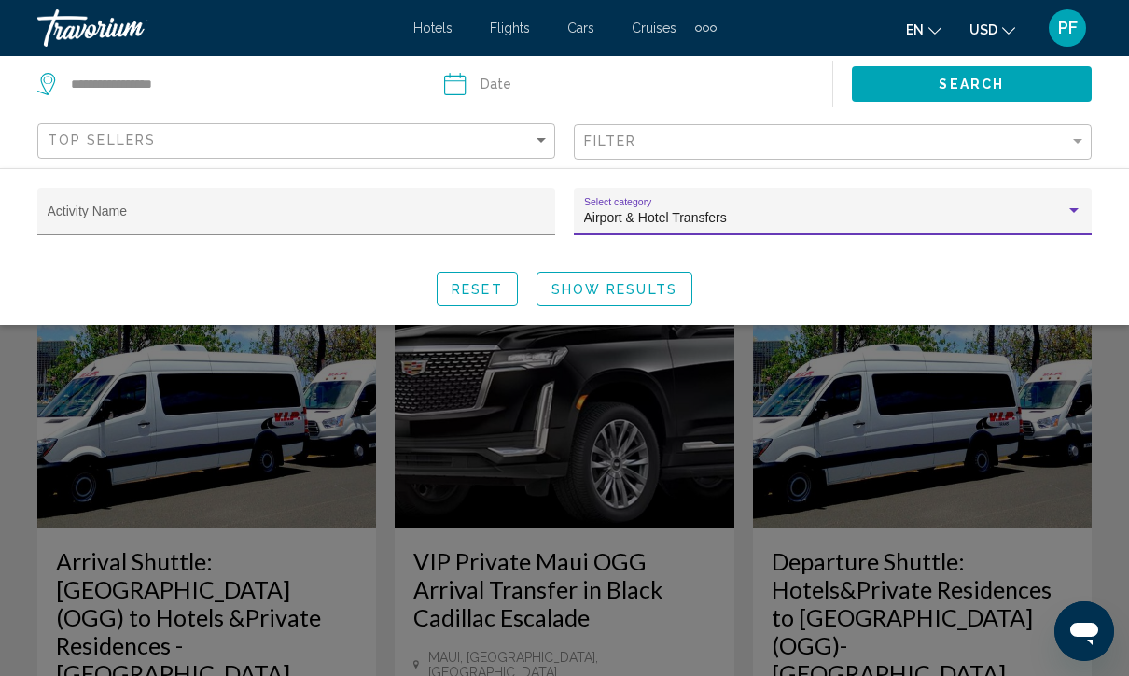
click at [463, 80] on input "Date" at bounding box center [541, 87] width 202 height 62
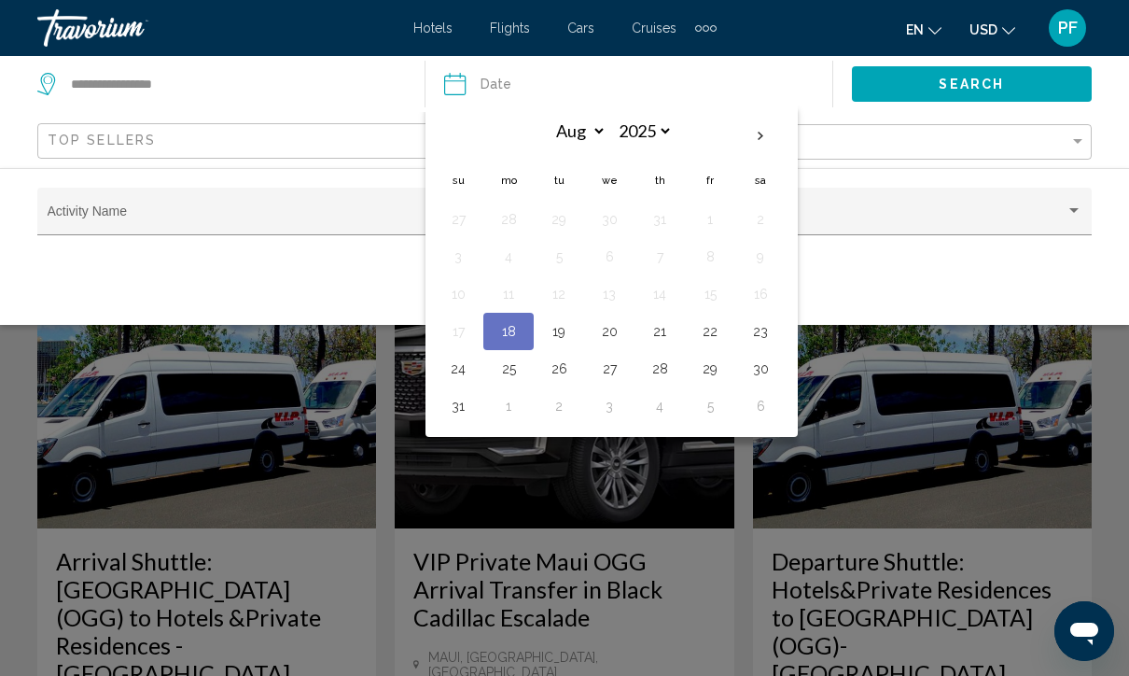
click at [768, 138] on th "Next month" at bounding box center [760, 136] width 50 height 41
select select "*"
click at [609, 296] on button "17" at bounding box center [609, 294] width 30 height 26
type input "**********"
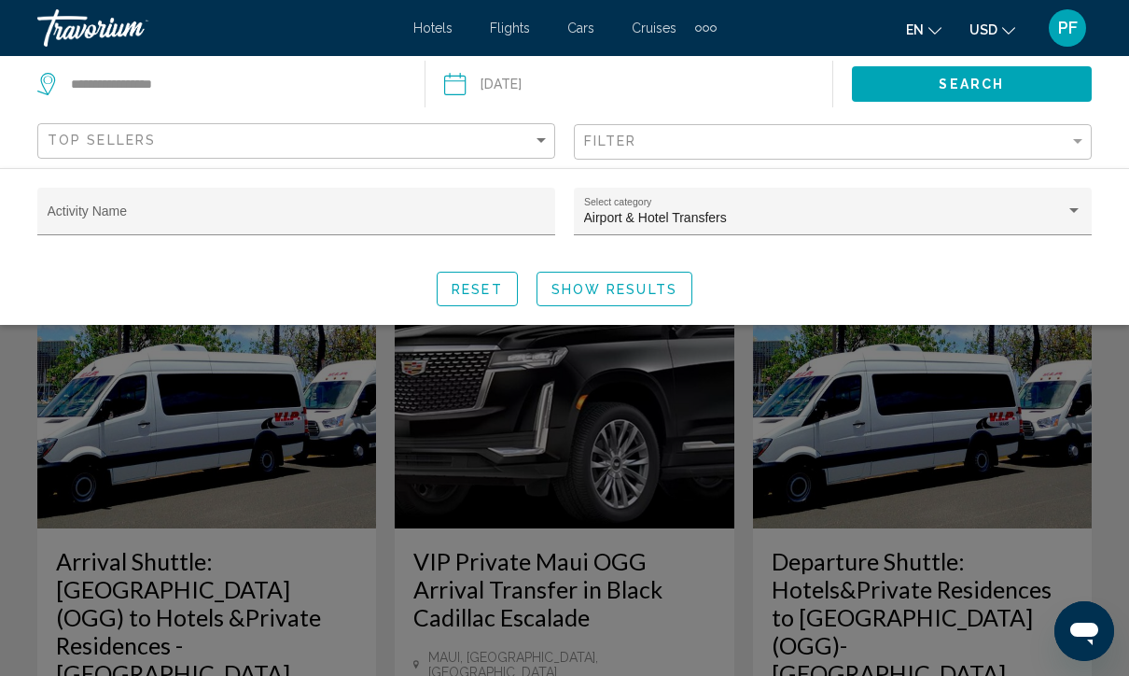
click at [673, 81] on button "**********" at bounding box center [637, 84] width 387 height 56
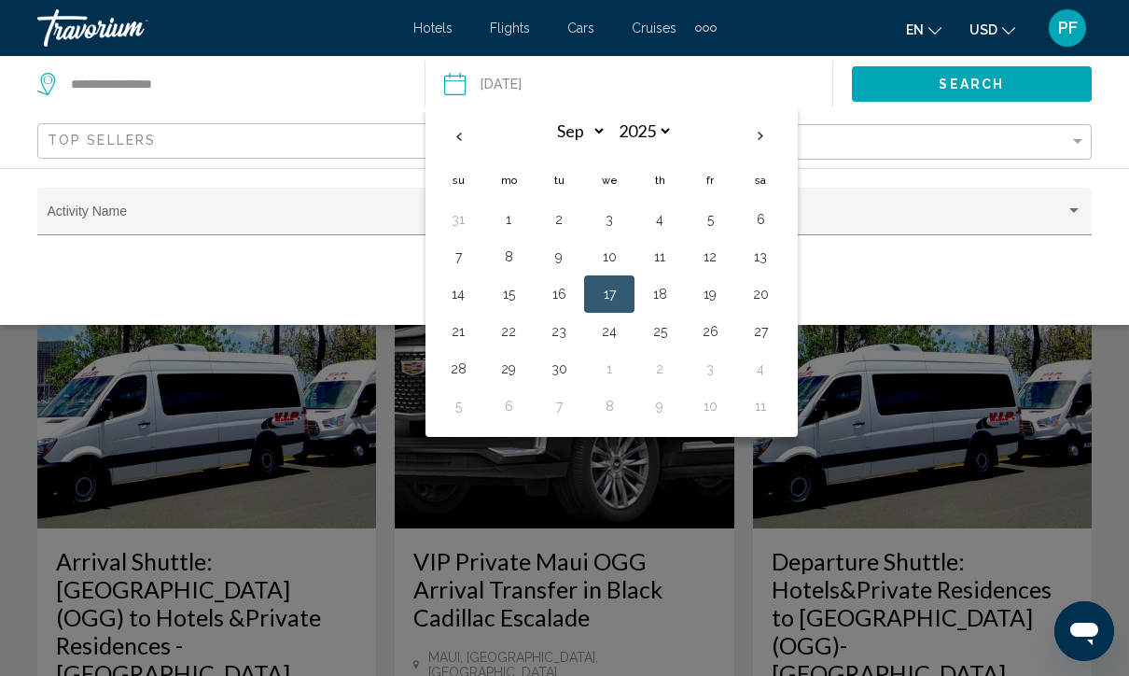
click at [766, 39] on div "en English Español Français Italiano Português русский USD USD ($) MXN (Mex$) C…" at bounding box center [913, 27] width 357 height 39
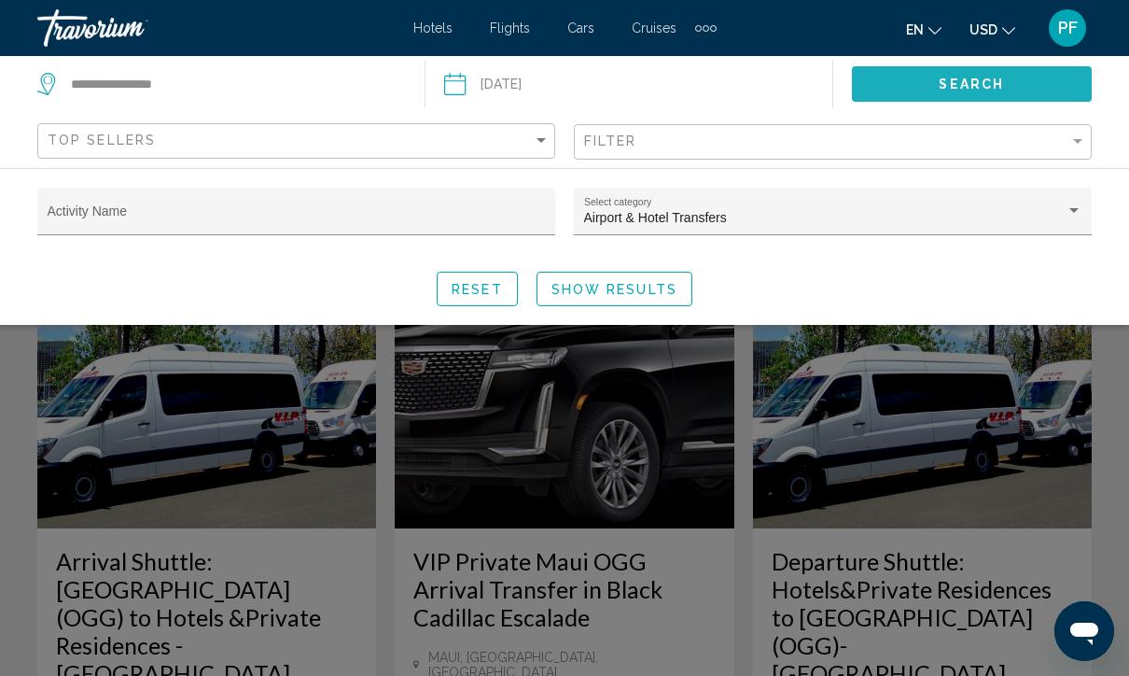
click at [908, 83] on button "Search" at bounding box center [972, 83] width 241 height 35
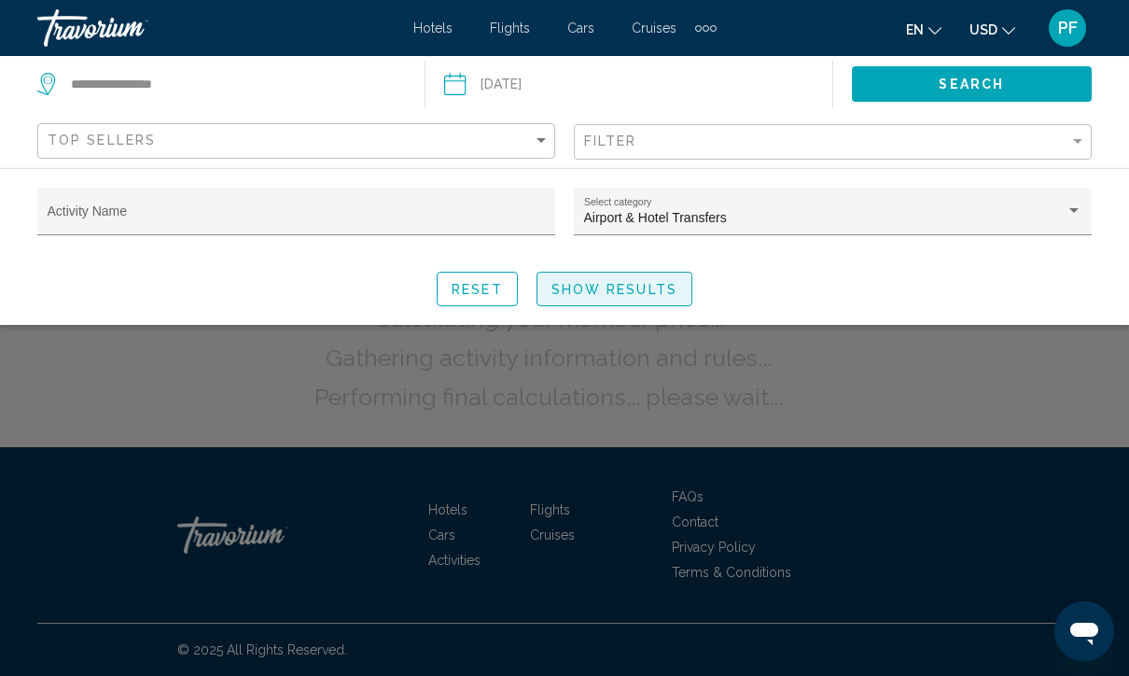
click at [612, 291] on span "Show Results" at bounding box center [614, 289] width 126 height 15
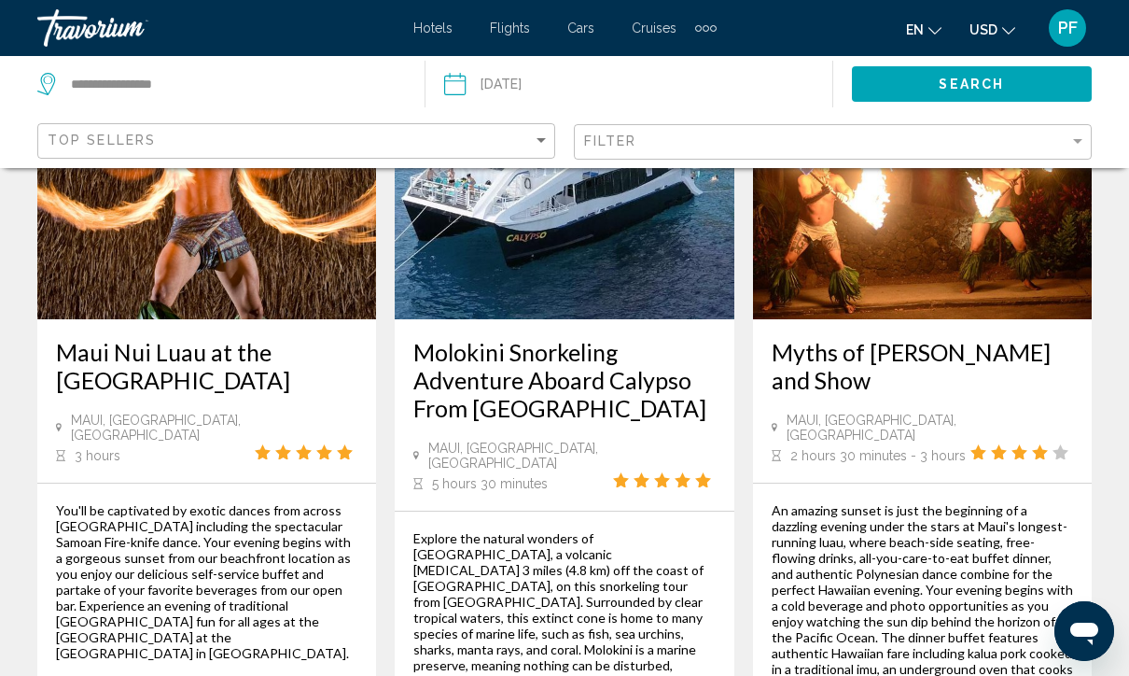
scroll to position [212, 0]
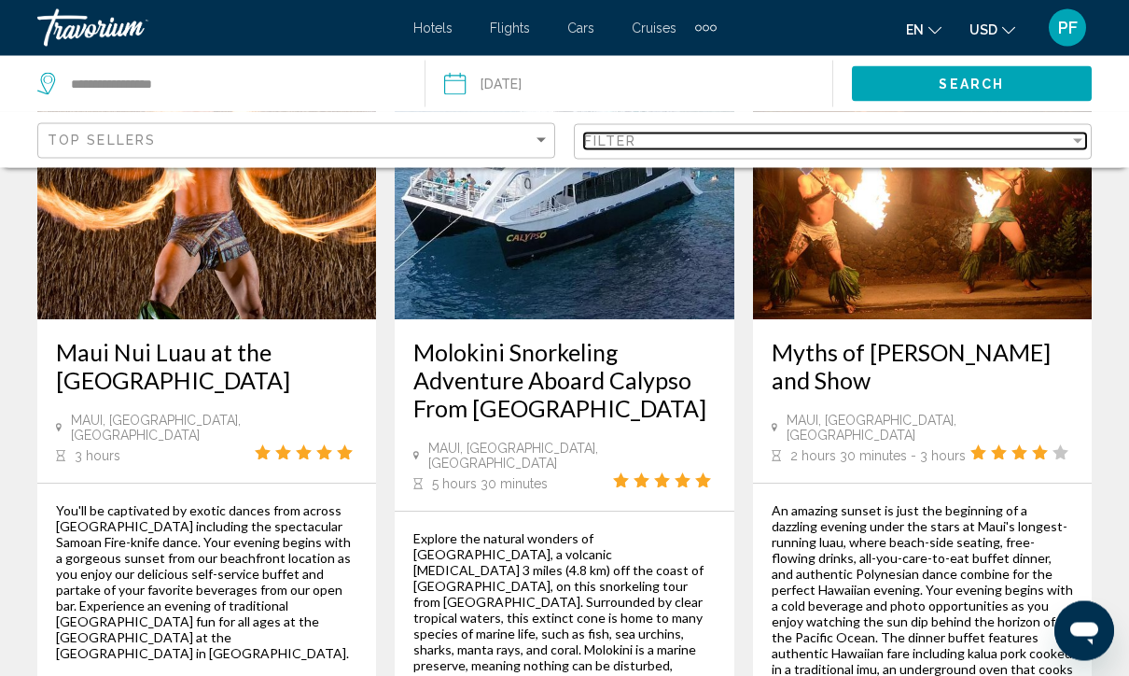
click at [1056, 135] on div "Filter" at bounding box center [826, 140] width 485 height 15
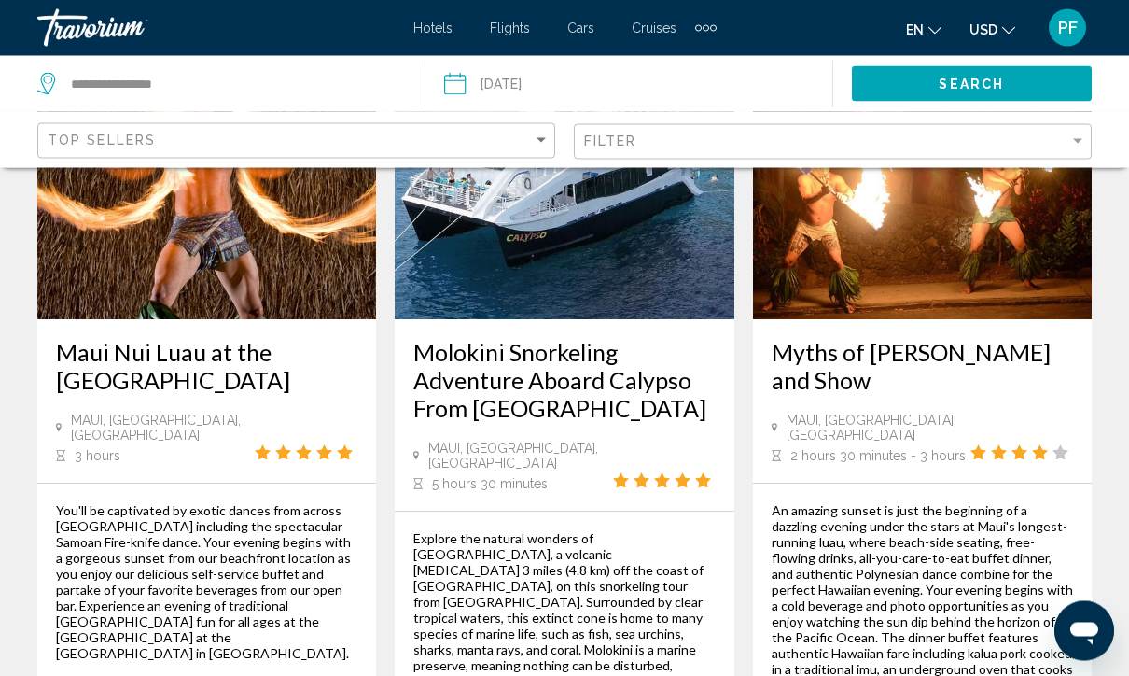
scroll to position [213, 0]
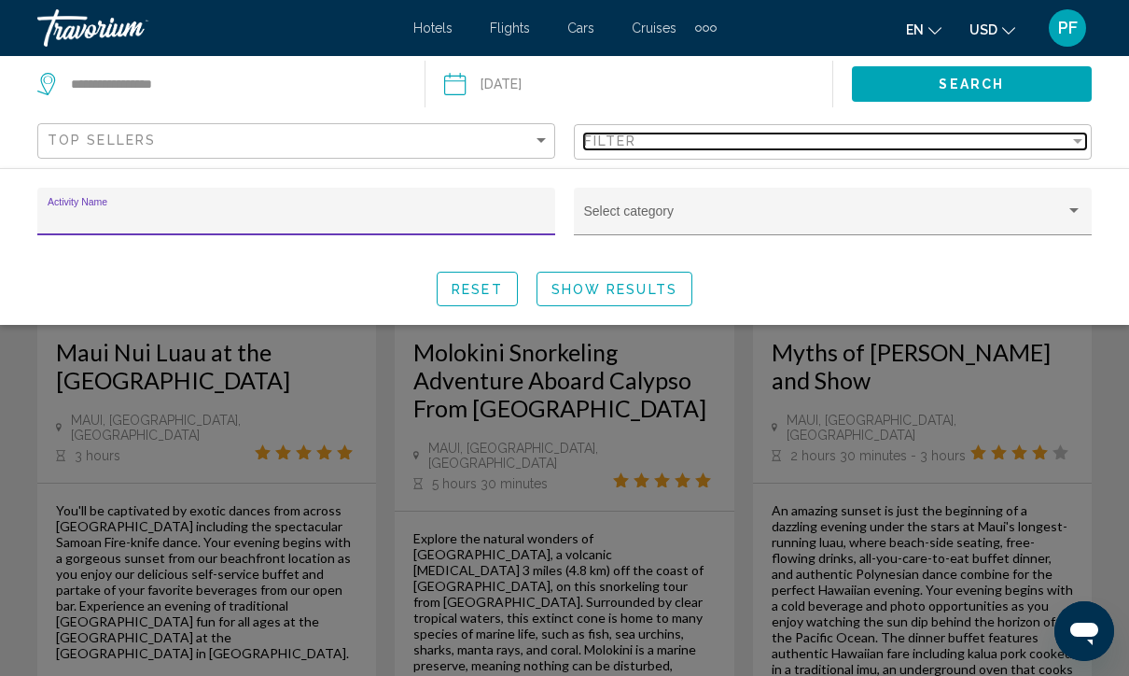
click at [638, 134] on div "Filter" at bounding box center [826, 140] width 485 height 15
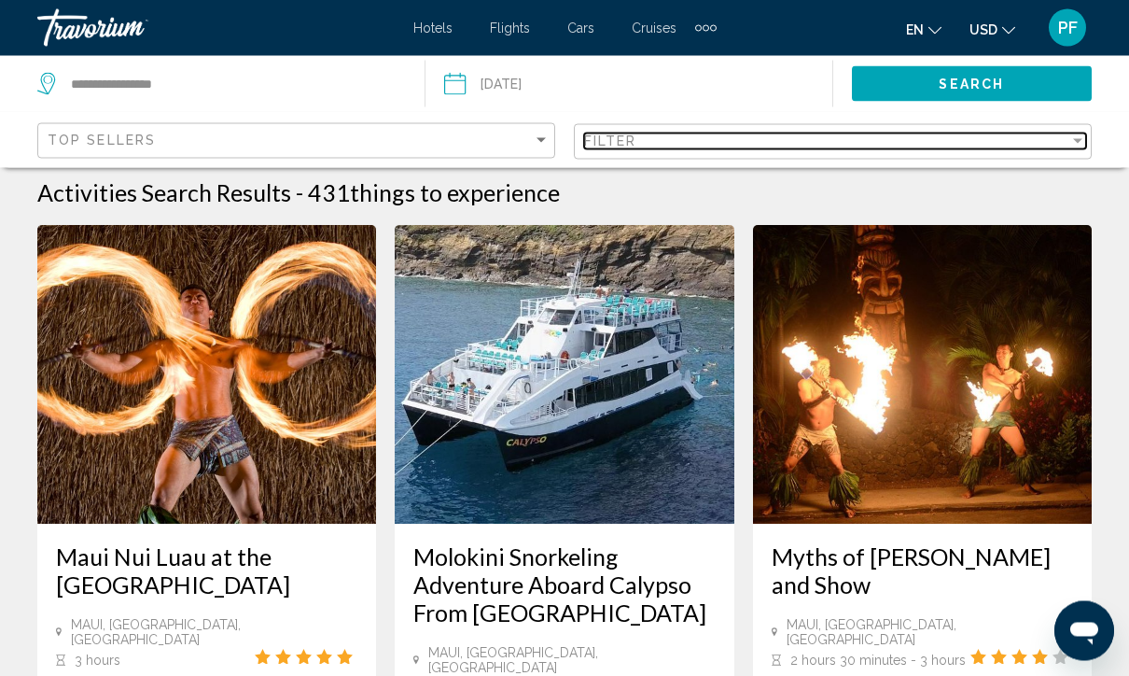
scroll to position [0, 0]
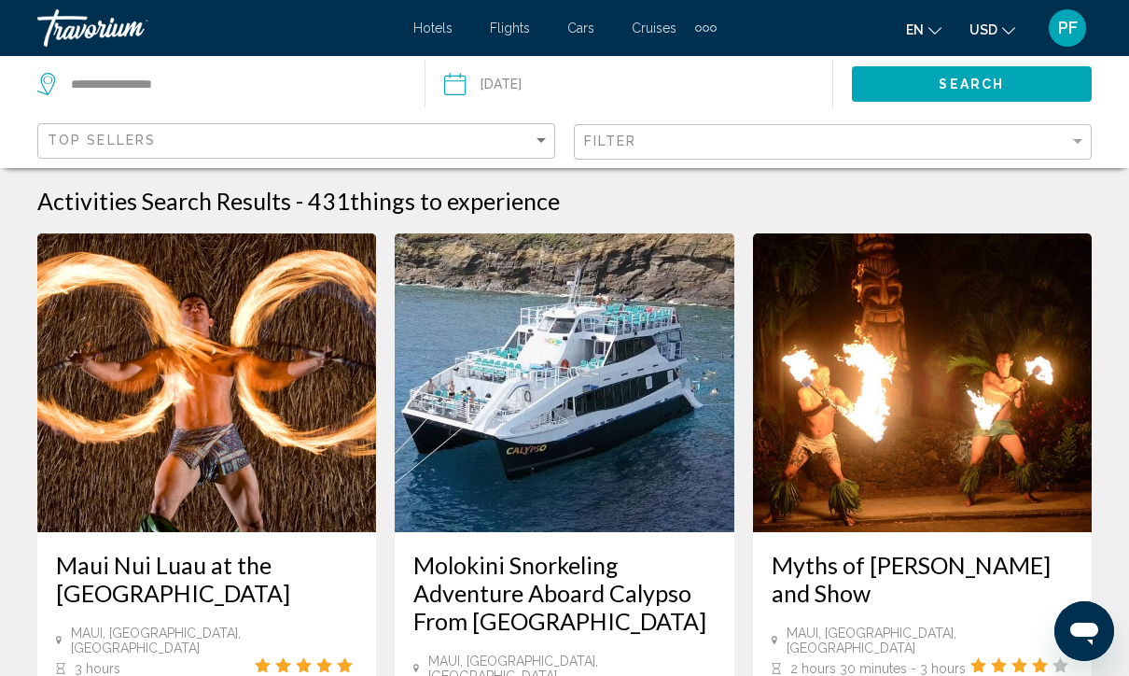
click at [713, 20] on div "Extra navigation items" at bounding box center [705, 28] width 21 height 28
click at [668, 59] on span "Activities" at bounding box center [671, 62] width 62 height 15
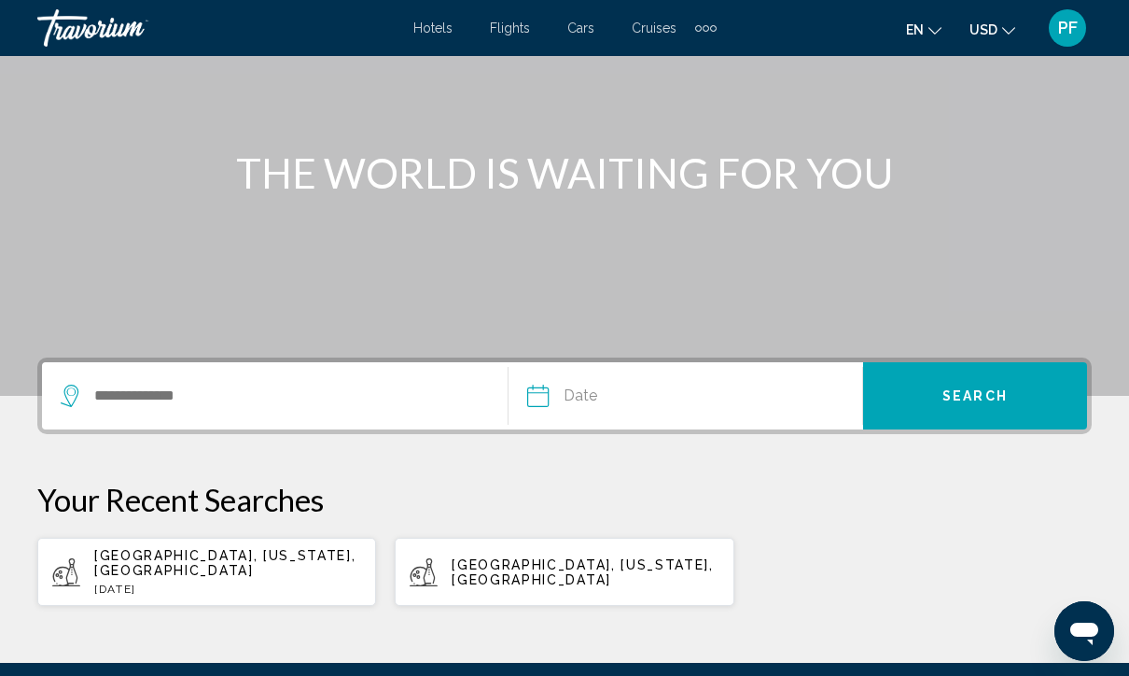
scroll to position [168, 0]
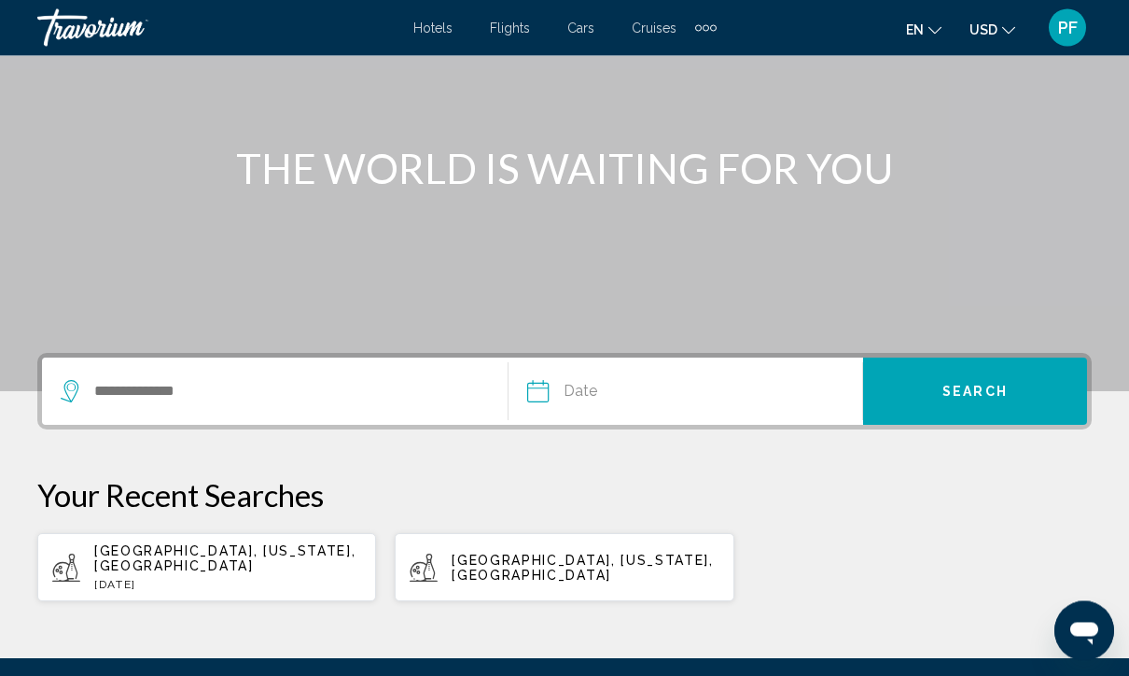
click at [189, 558] on div "[GEOGRAPHIC_DATA], [US_STATE], [GEOGRAPHIC_DATA] [DATE]" at bounding box center [227, 568] width 267 height 48
type input "**********"
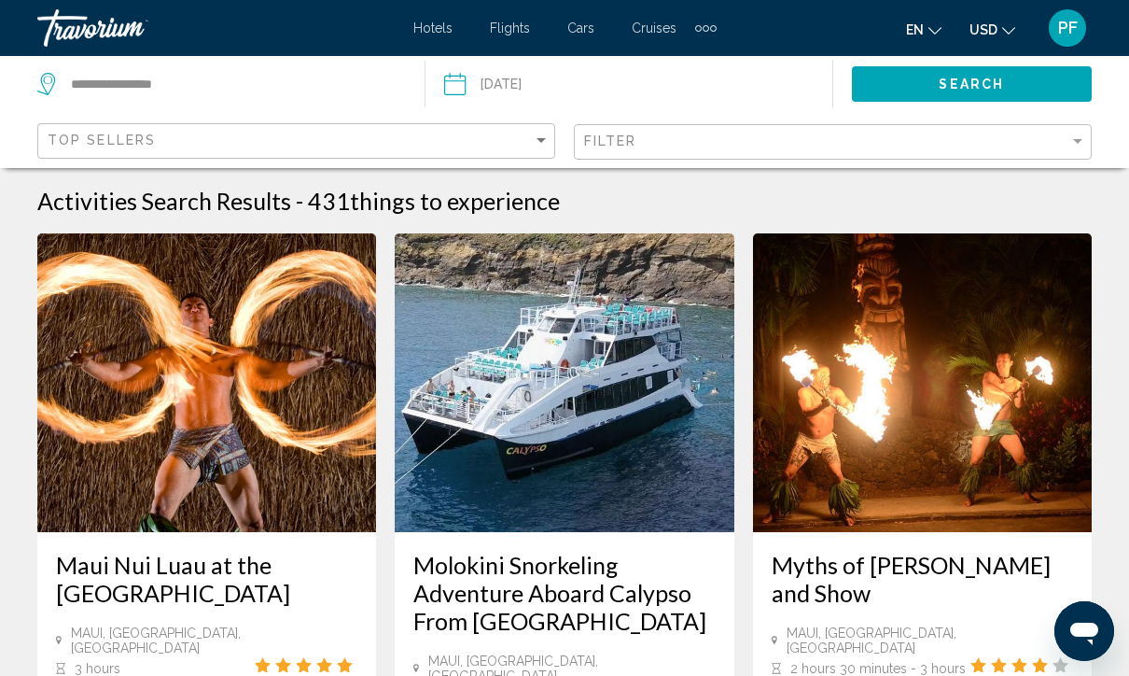
click at [643, 128] on div "Filter" at bounding box center [835, 142] width 502 height 35
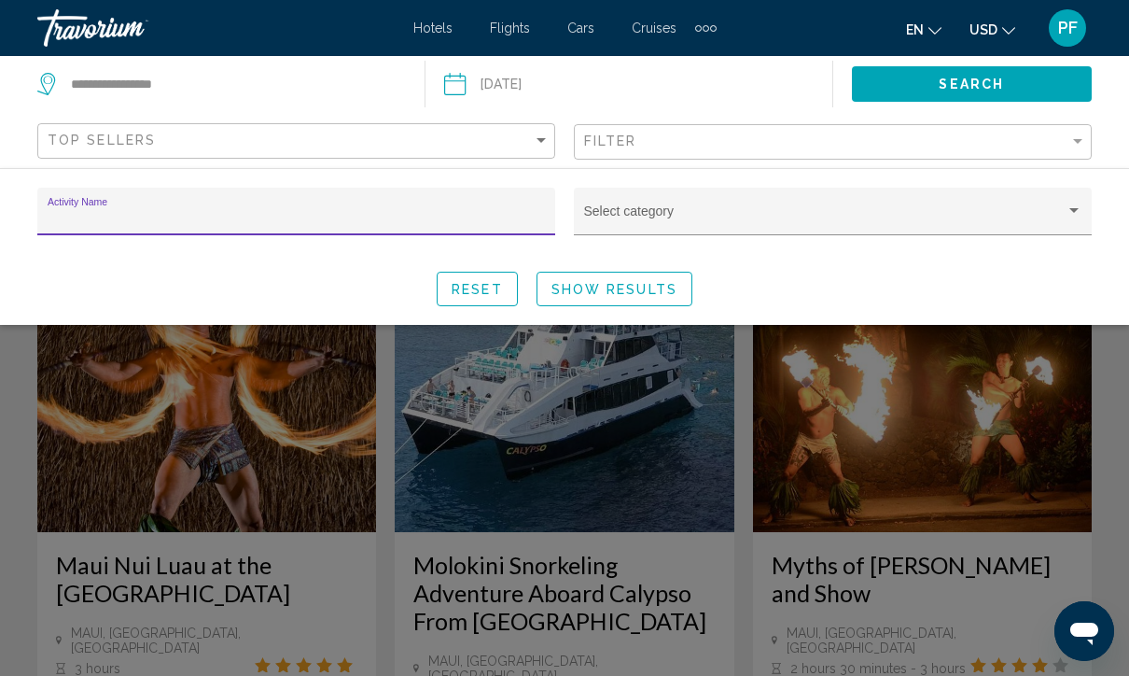
click at [622, 205] on div "Select category" at bounding box center [833, 217] width 498 height 38
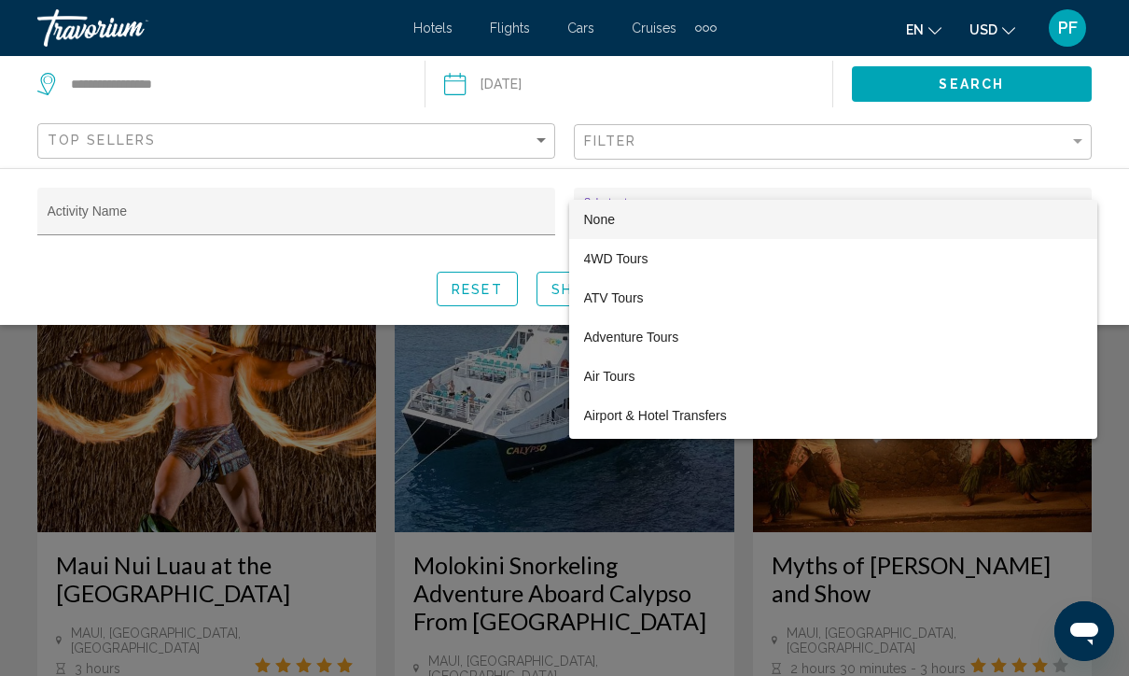
click at [620, 141] on div at bounding box center [564, 338] width 1129 height 676
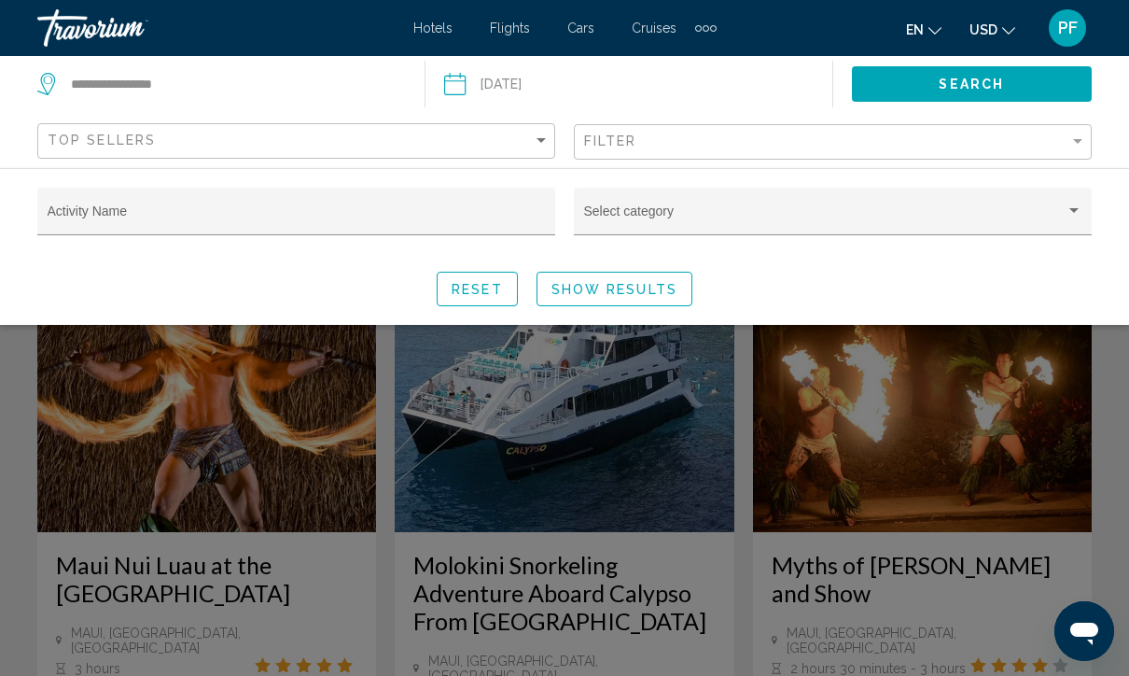
click at [644, 214] on span "Search widget" at bounding box center [824, 218] width 481 height 15
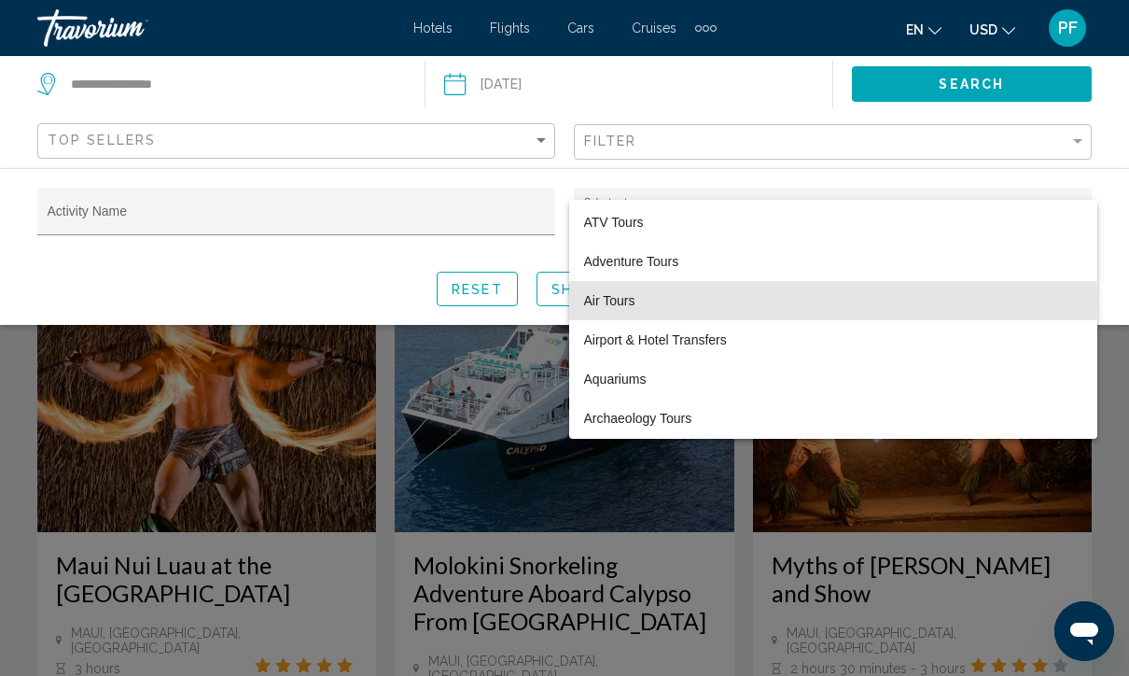
scroll to position [88, 0]
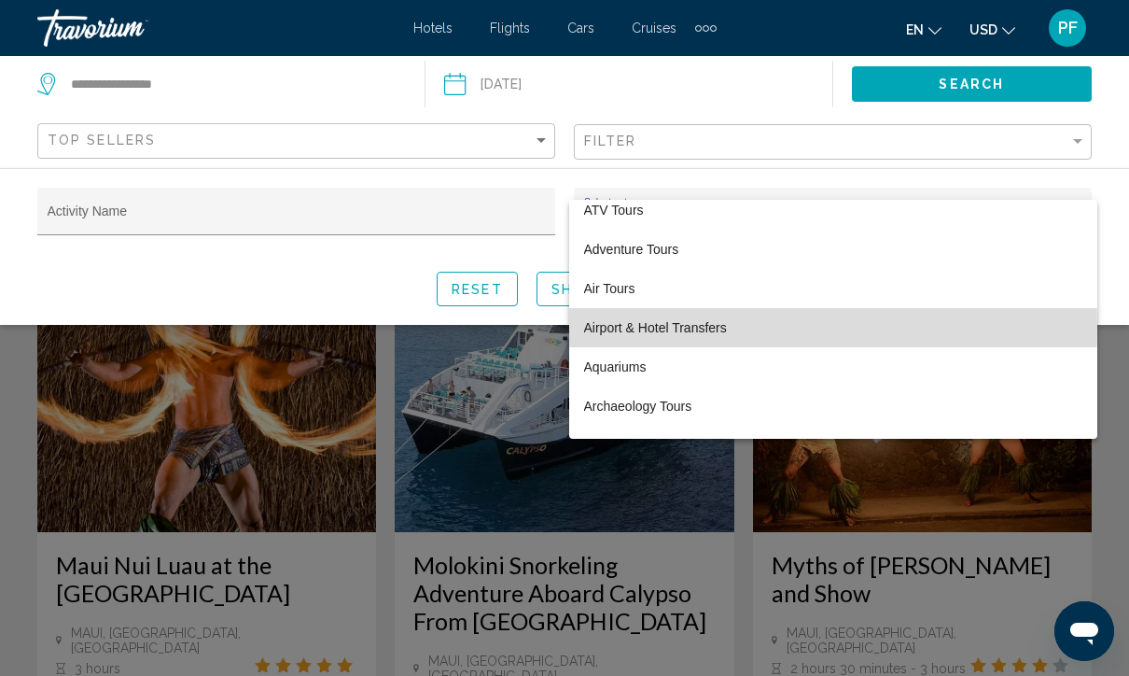
click at [657, 326] on span "Airport & Hotel Transfers" at bounding box center [833, 327] width 498 height 39
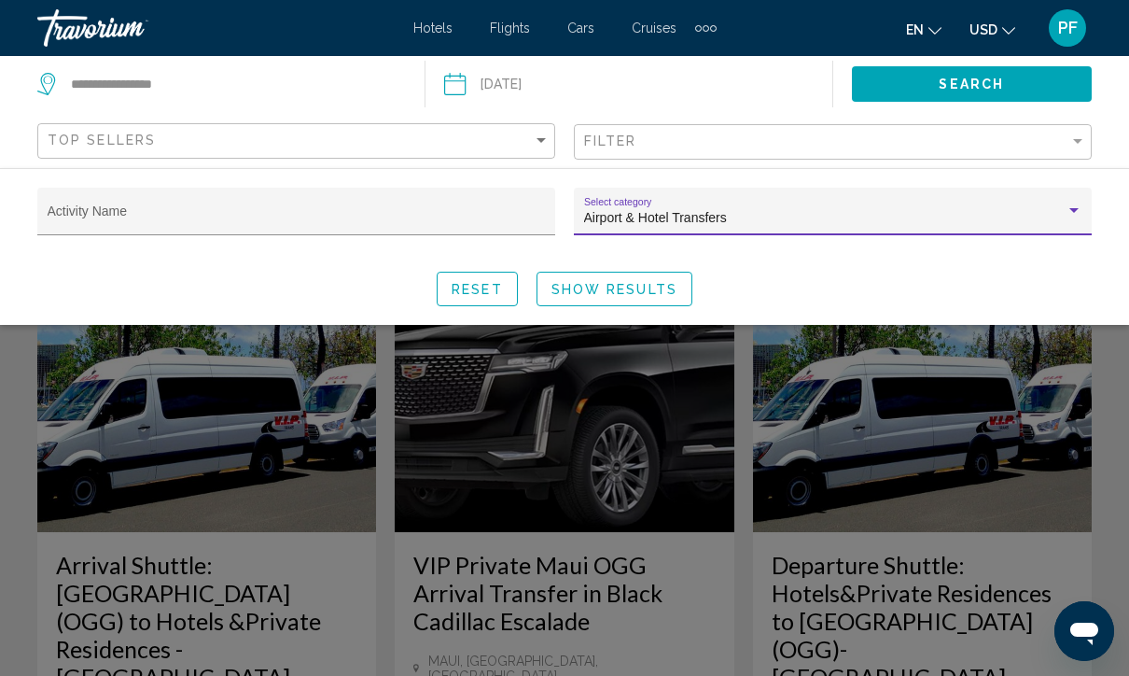
click at [626, 292] on span "Show Results" at bounding box center [614, 289] width 126 height 15
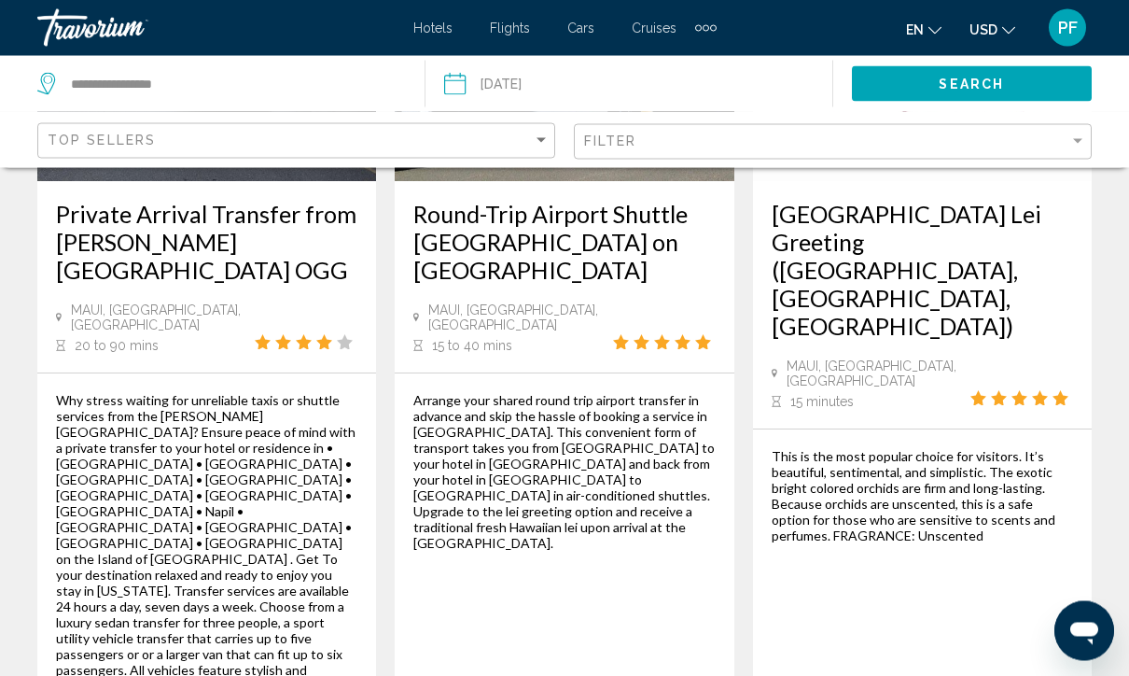
scroll to position [1192, 0]
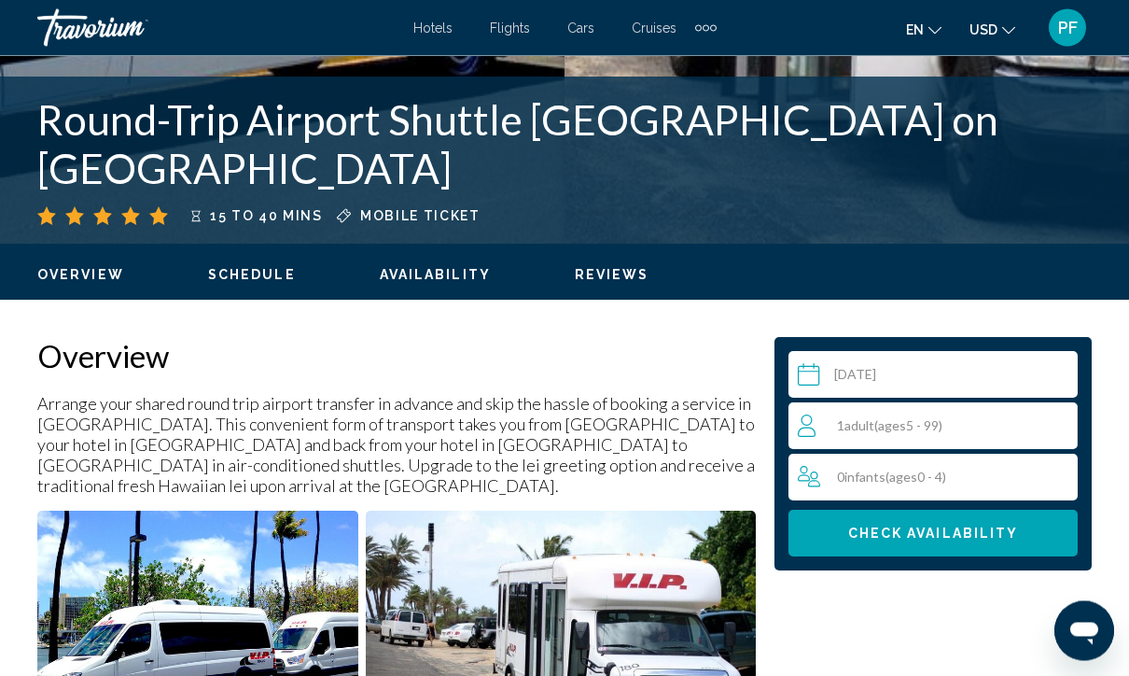
scroll to position [718, 0]
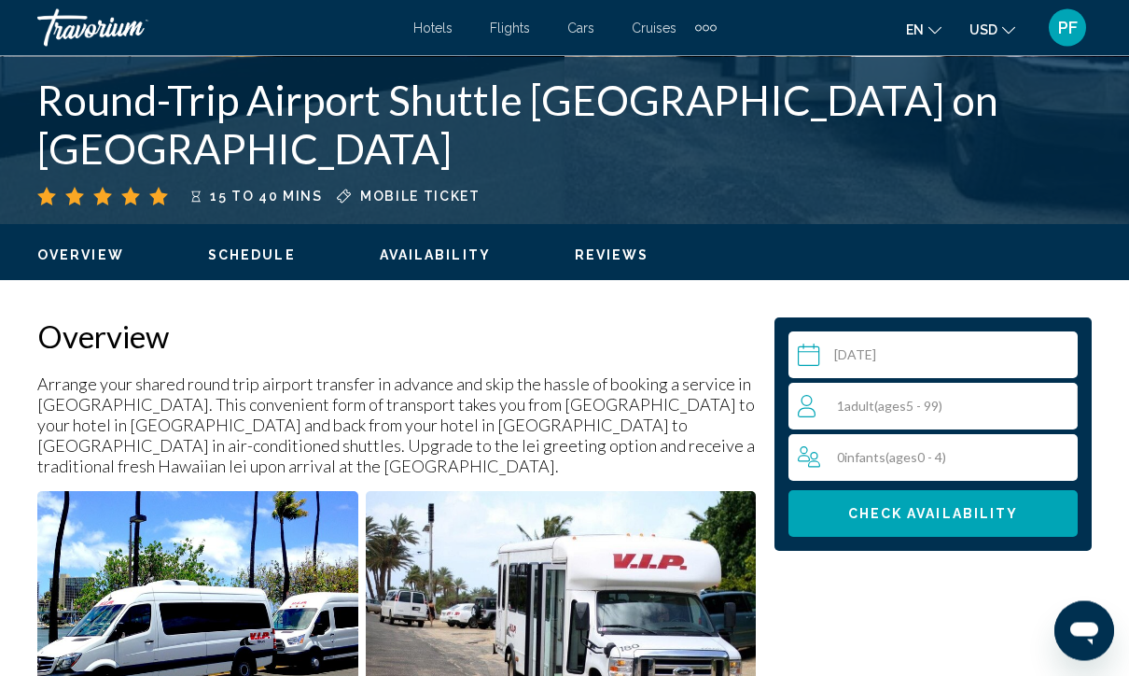
click at [998, 405] on div "1 Adult Adults ( ages [DEMOGRAPHIC_DATA])" at bounding box center [937, 407] width 279 height 22
click at [1051, 399] on icon "Increment adults" at bounding box center [1059, 405] width 17 height 22
click at [865, 530] on button "Check Availability" at bounding box center [932, 513] width 289 height 47
click at [965, 512] on span "Check Availability" at bounding box center [933, 514] width 171 height 15
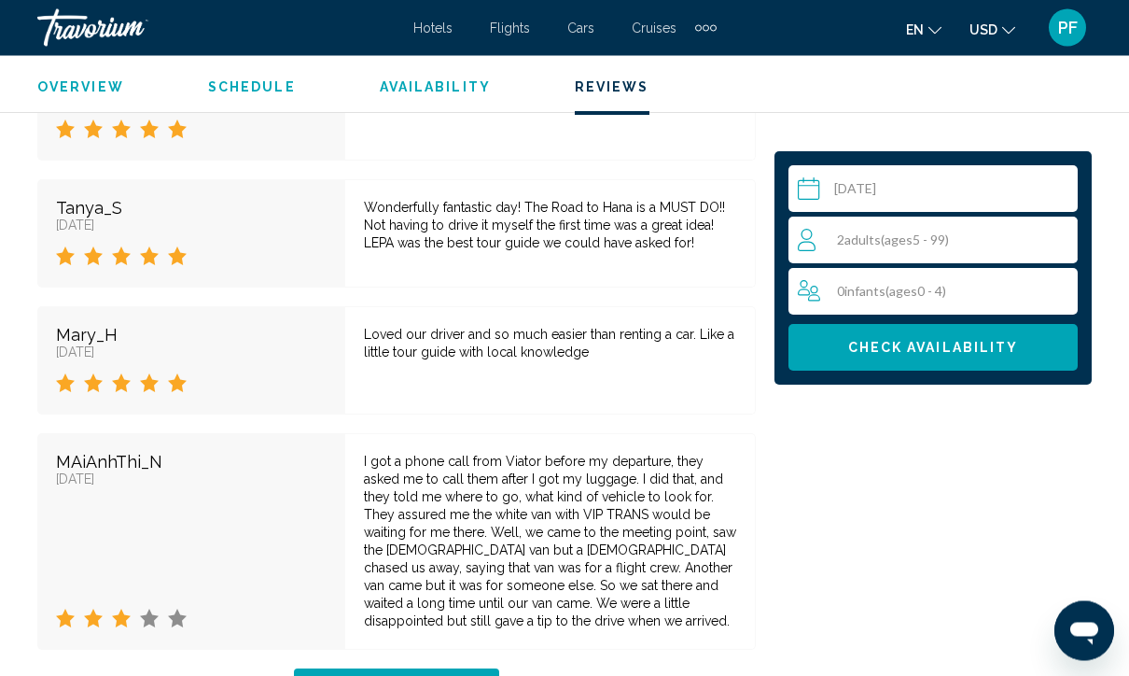
scroll to position [4863, 0]
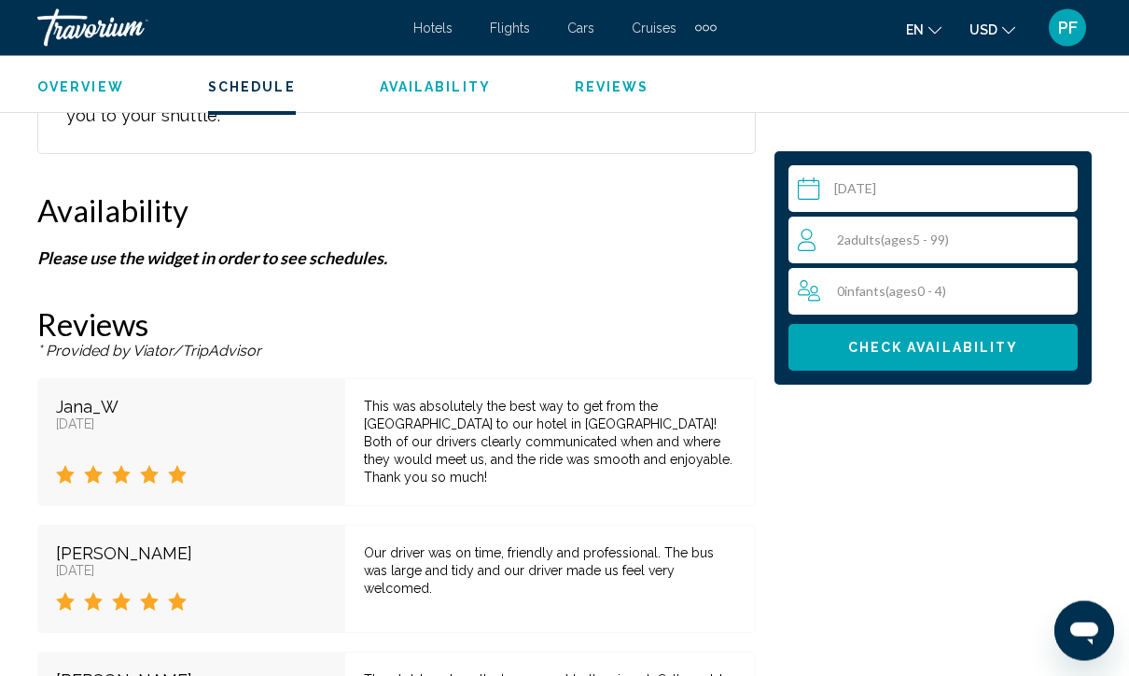
click at [973, 345] on span "Check Availability" at bounding box center [933, 348] width 171 height 15
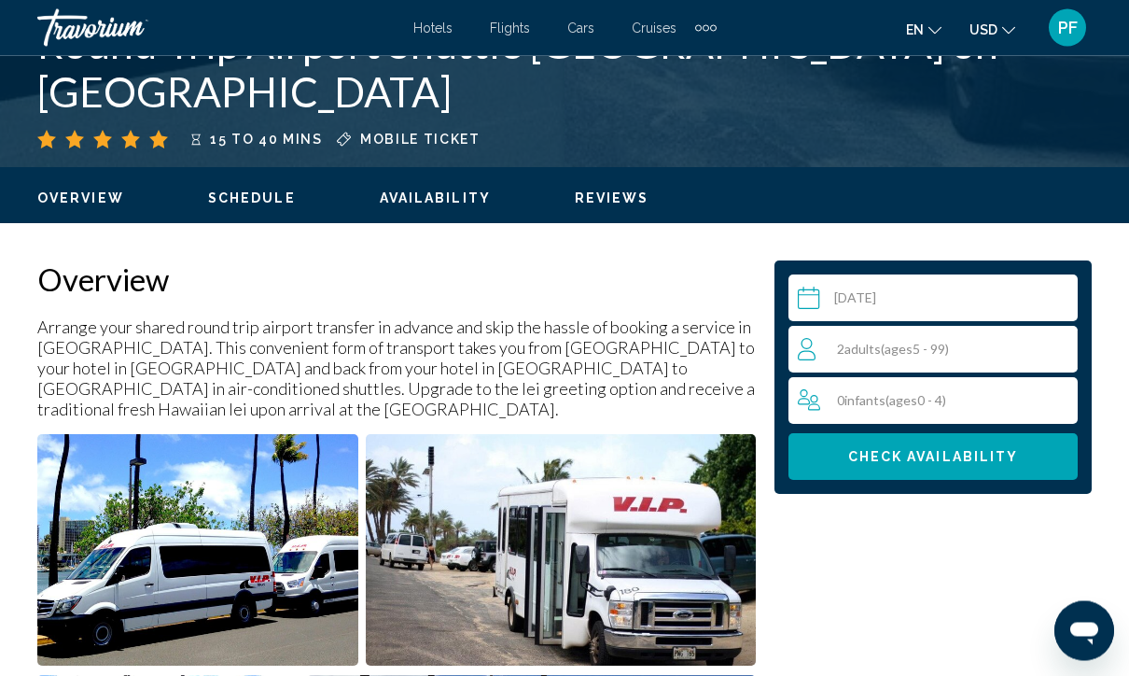
scroll to position [779, 0]
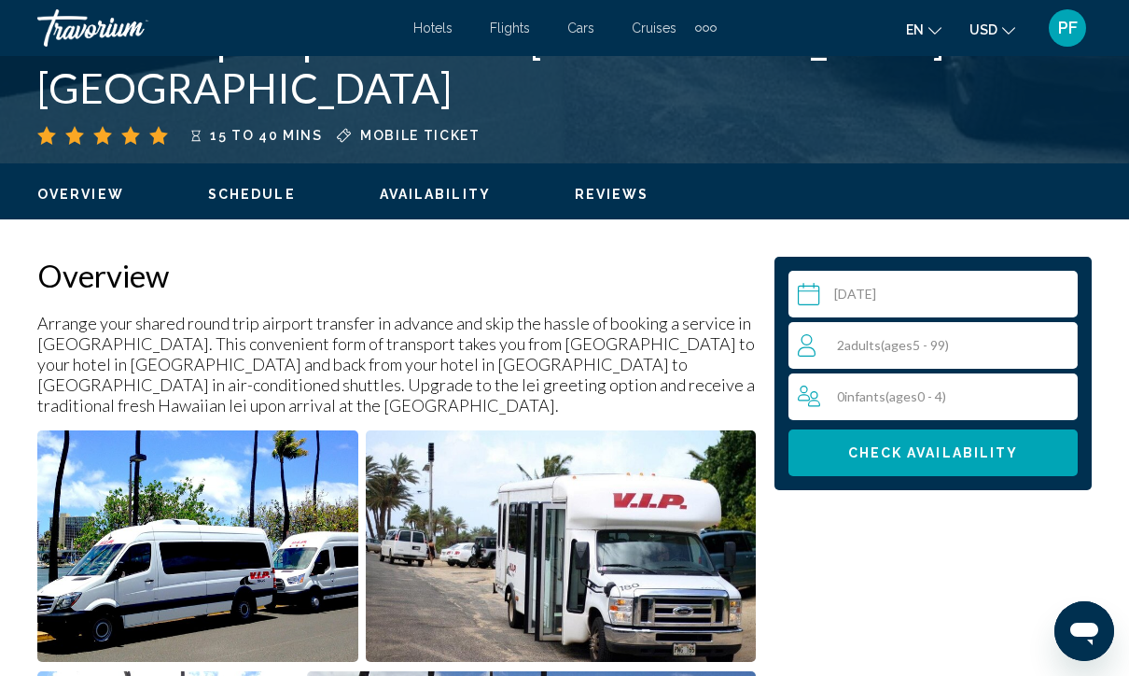
click at [871, 452] on span "Check Availability" at bounding box center [933, 453] width 171 height 15
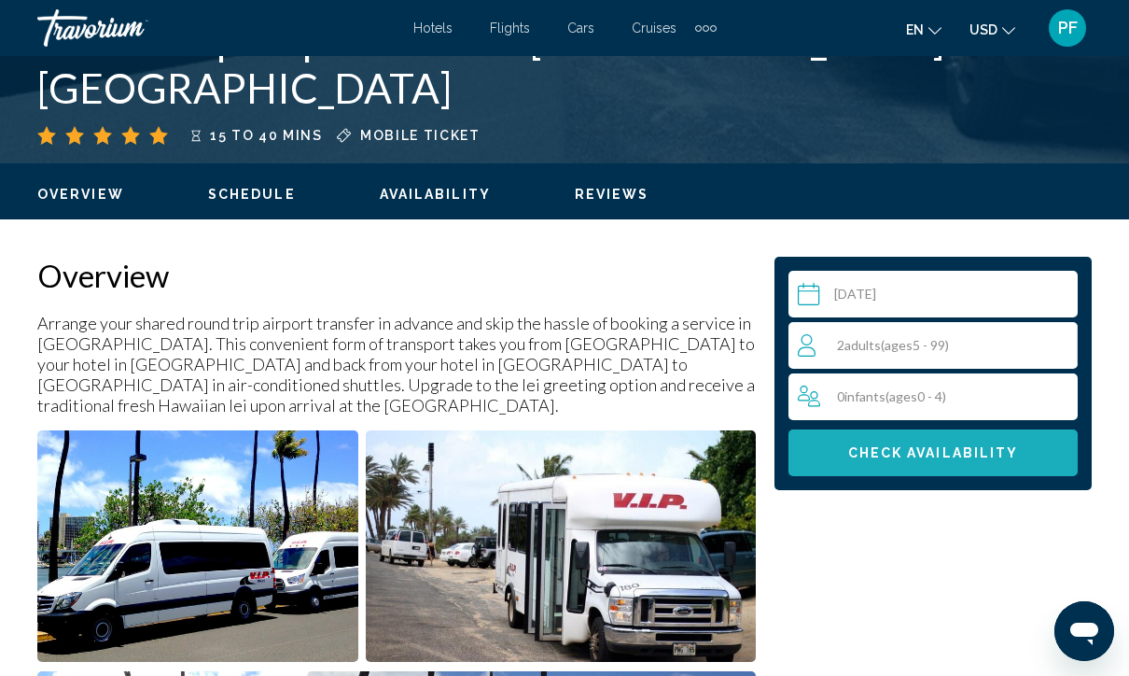
click at [970, 463] on button "Check Availability" at bounding box center [932, 452] width 289 height 47
click at [970, 464] on button "Check Availability" at bounding box center [932, 452] width 289 height 47
click at [976, 459] on span "Check Availability" at bounding box center [933, 453] width 171 height 15
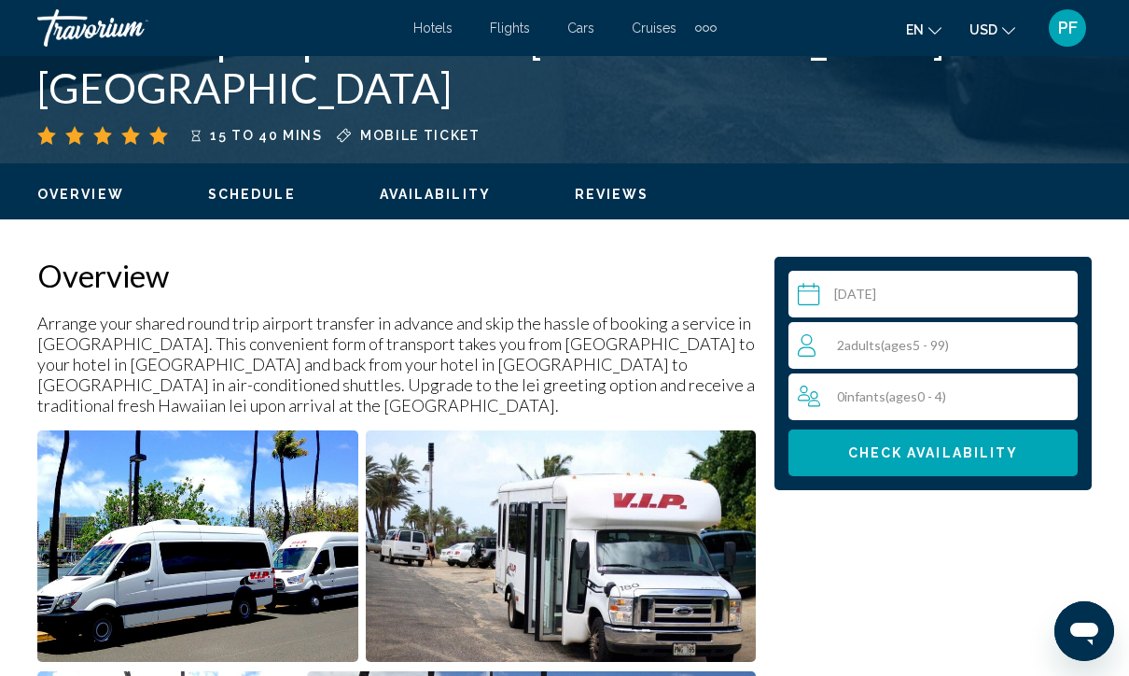
click at [979, 454] on span "Check Availability" at bounding box center [933, 453] width 171 height 15
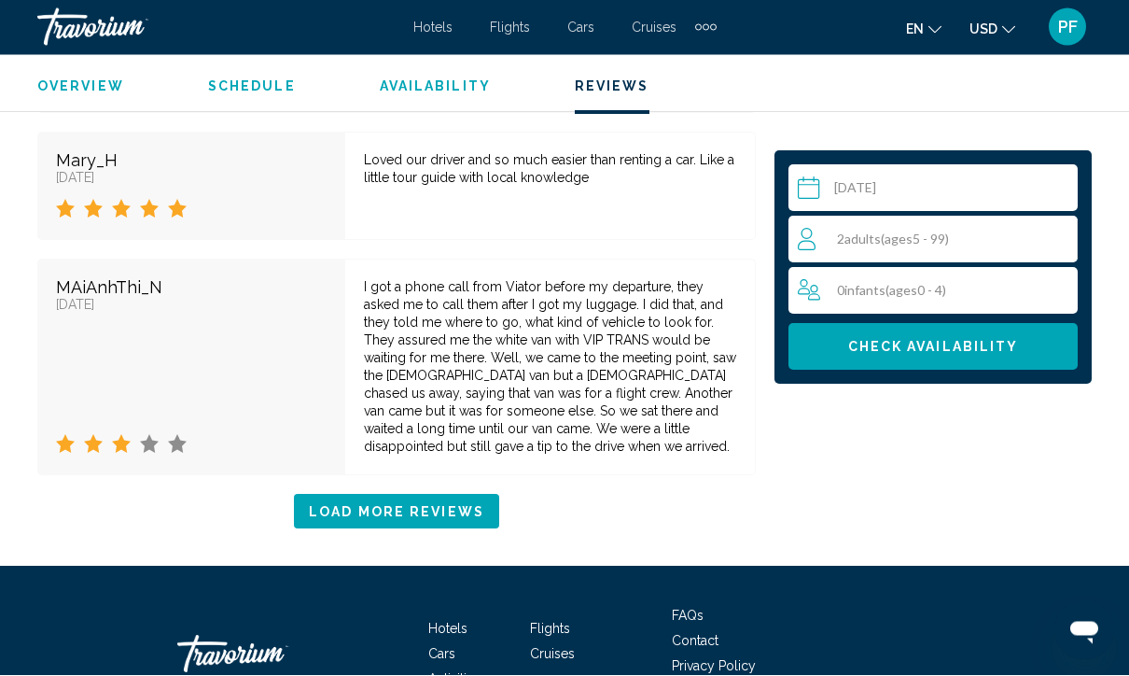
scroll to position [4864, 0]
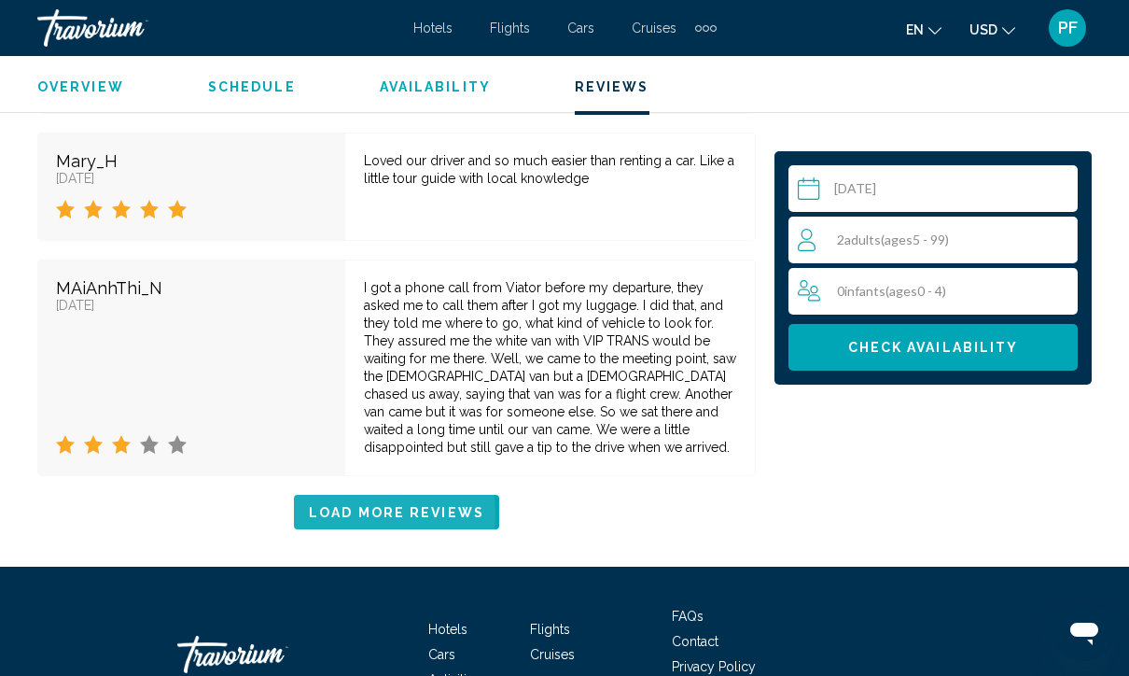
click at [327, 505] on span "Load More Reviews" at bounding box center [396, 512] width 175 height 15
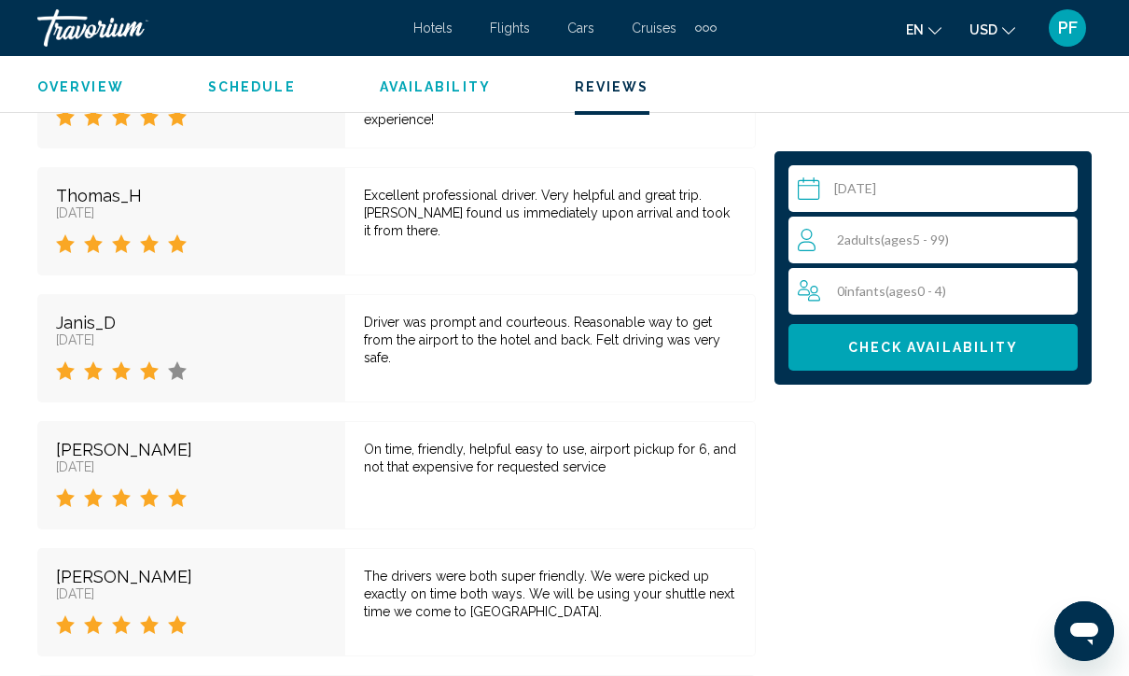
scroll to position [5389, 0]
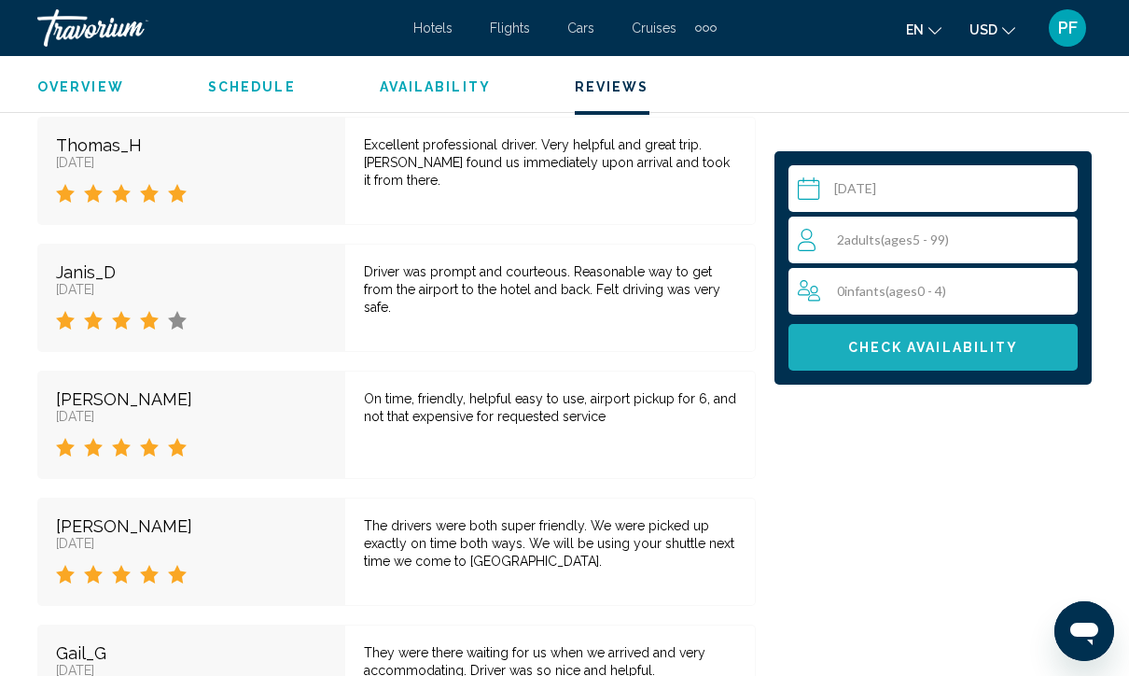
click at [995, 351] on span "Check Availability" at bounding box center [933, 348] width 171 height 15
click at [985, 362] on button "Check Availability" at bounding box center [932, 347] width 289 height 47
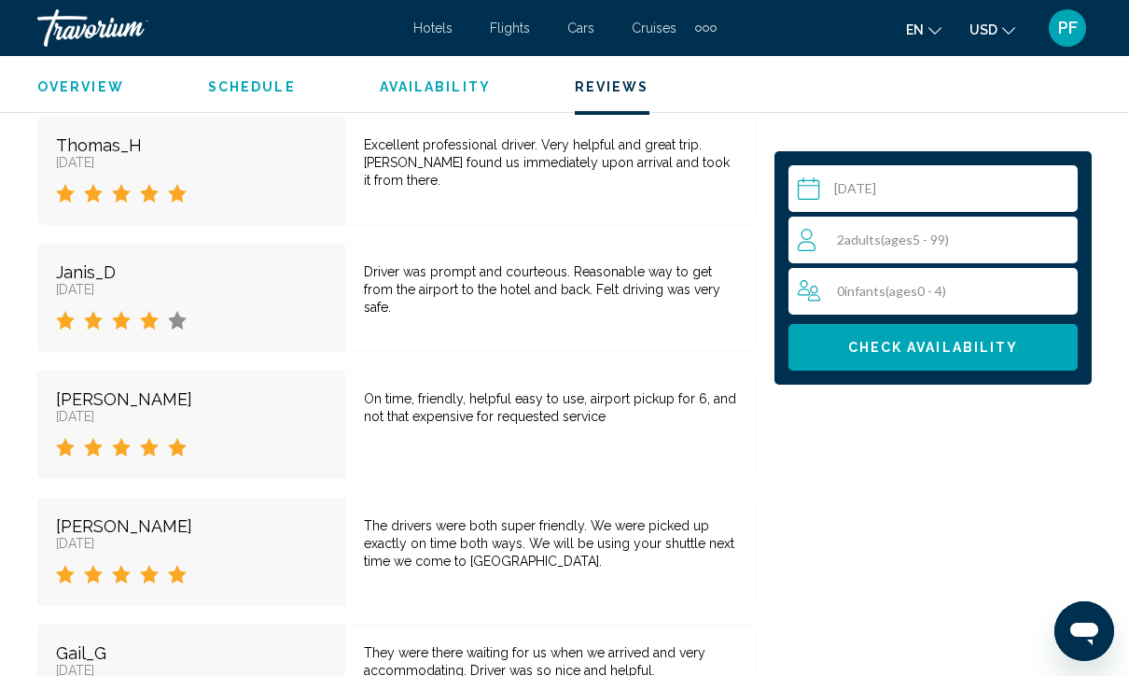
click at [1005, 294] on div "0 Infant Infants ( ages [DEMOGRAPHIC_DATA])" at bounding box center [938, 291] width 280 height 22
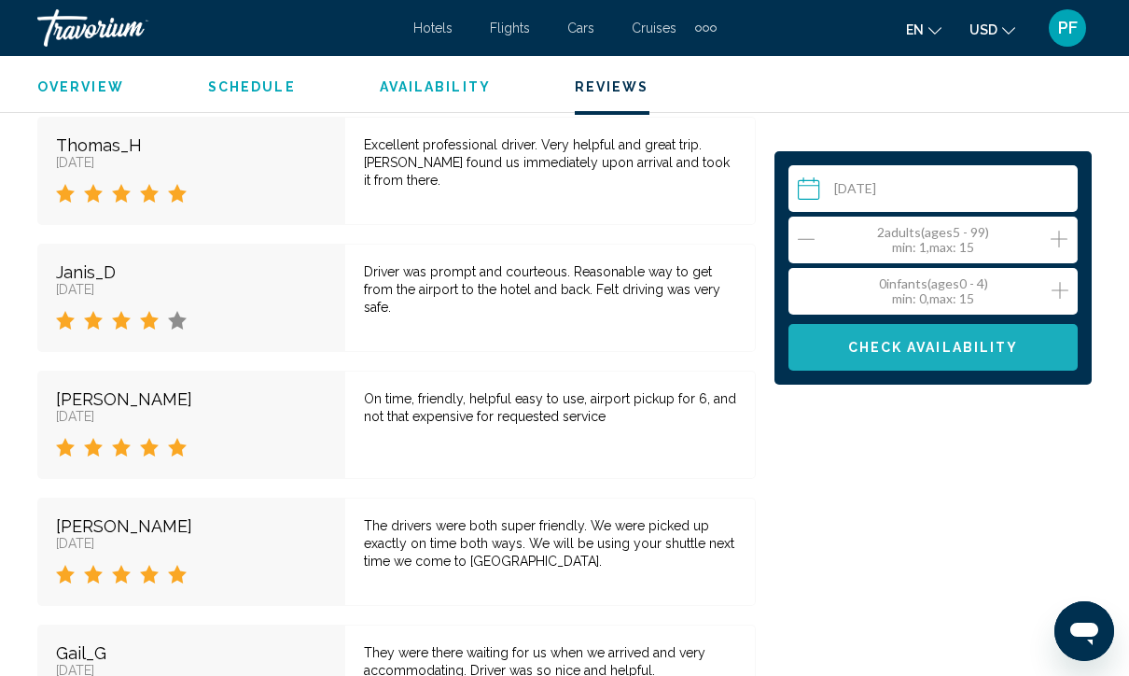
click at [973, 354] on span "Check Availability" at bounding box center [933, 348] width 171 height 15
click at [956, 364] on button "Check Availability" at bounding box center [932, 347] width 289 height 47
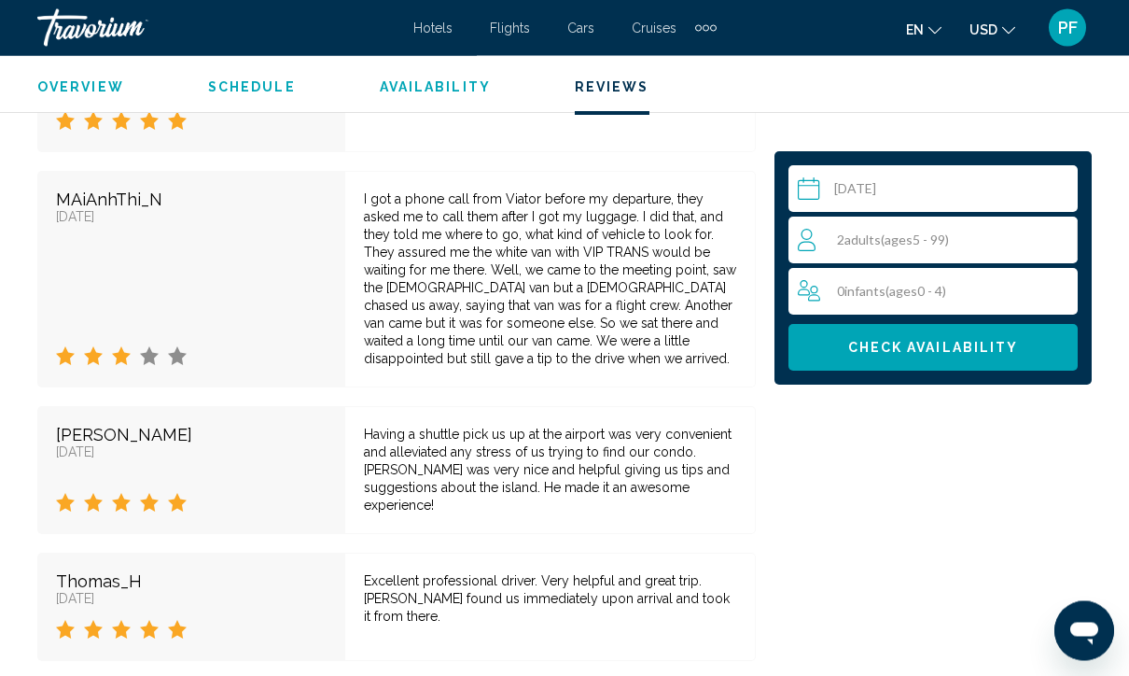
scroll to position [4905, 0]
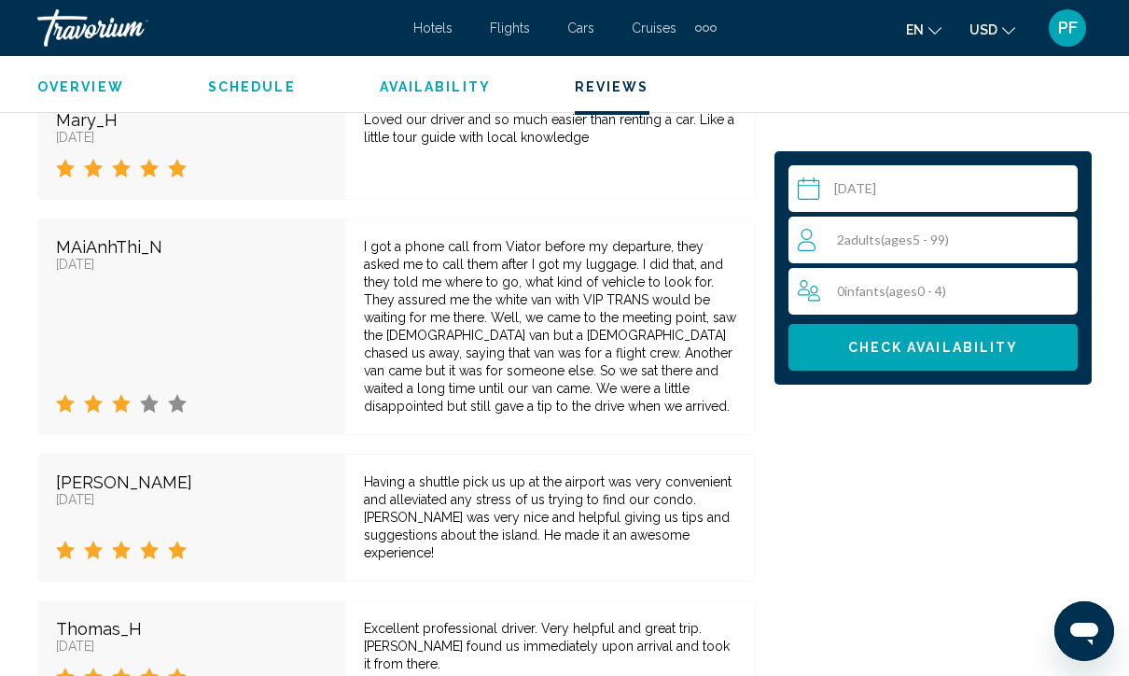
click at [1068, 629] on icon "Open messaging window" at bounding box center [1084, 631] width 34 height 34
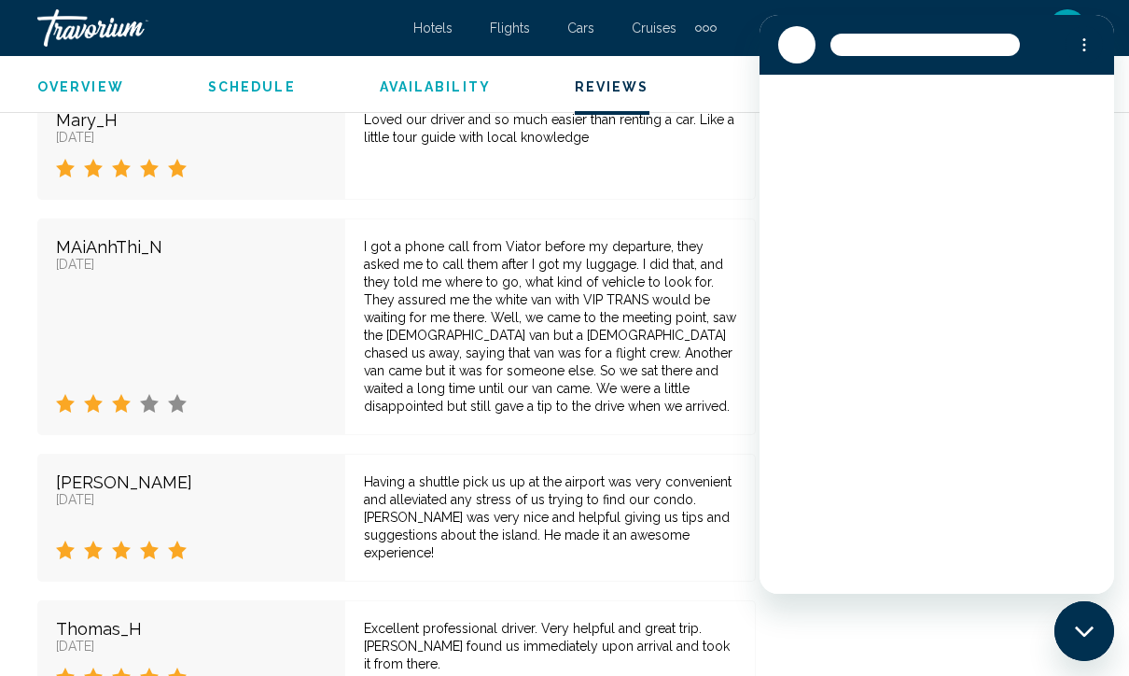
scroll to position [0, 0]
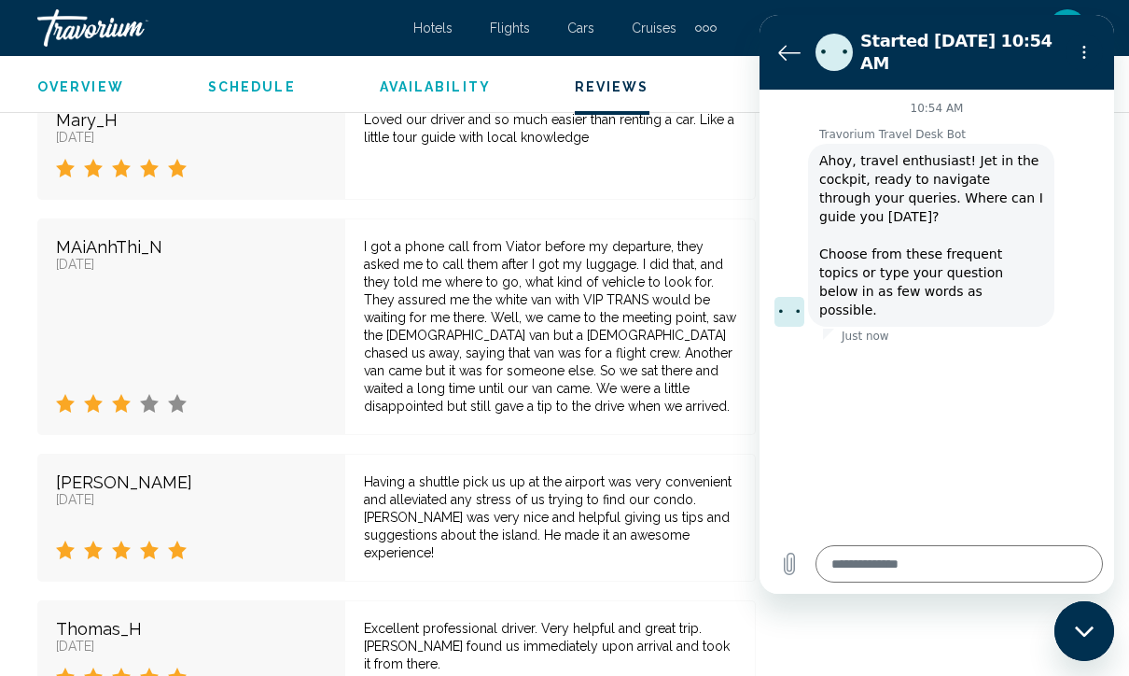
click at [948, 582] on textarea at bounding box center [959, 563] width 287 height 37
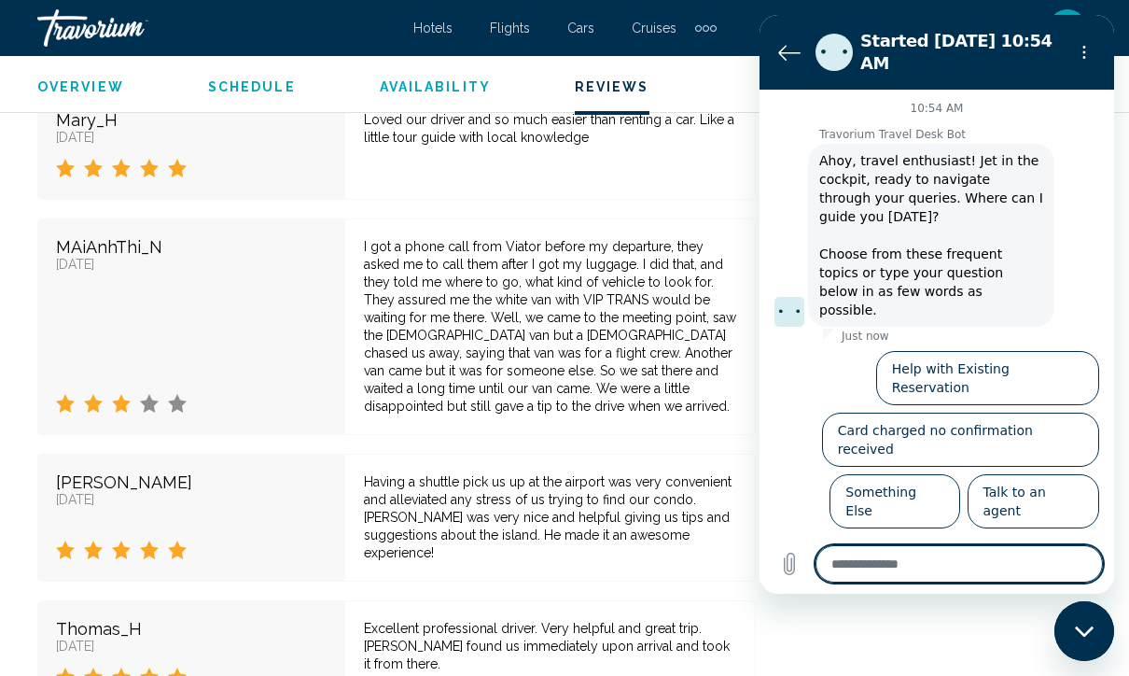
click at [930, 474] on button "Something Else" at bounding box center [895, 501] width 130 height 54
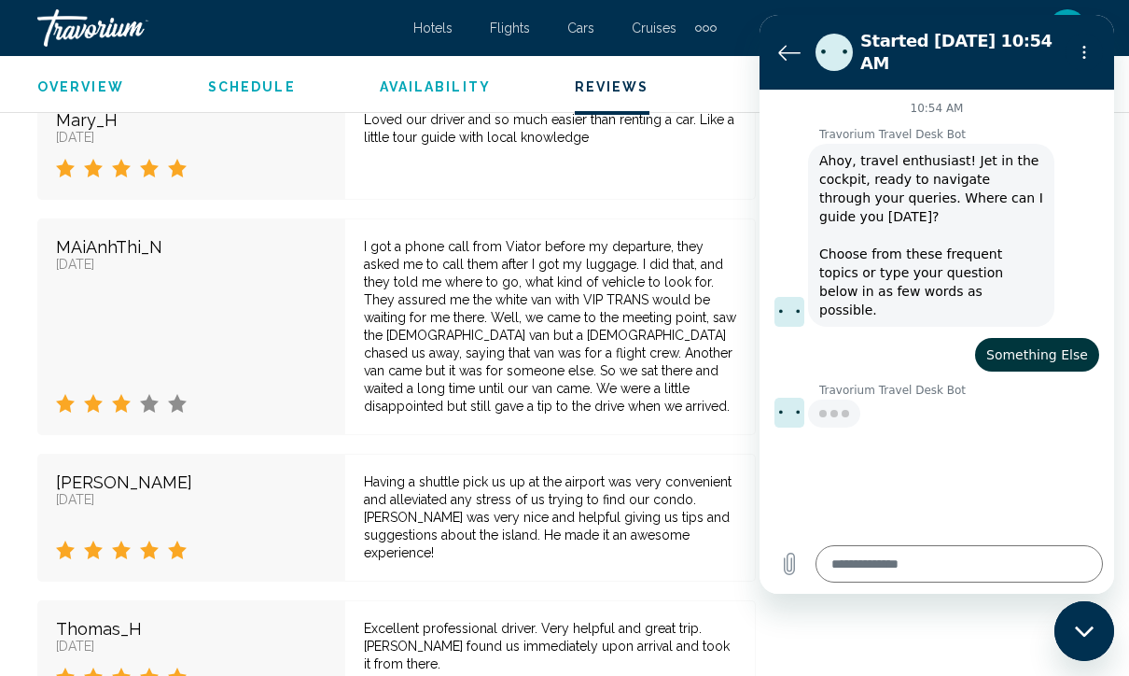
type textarea "*"
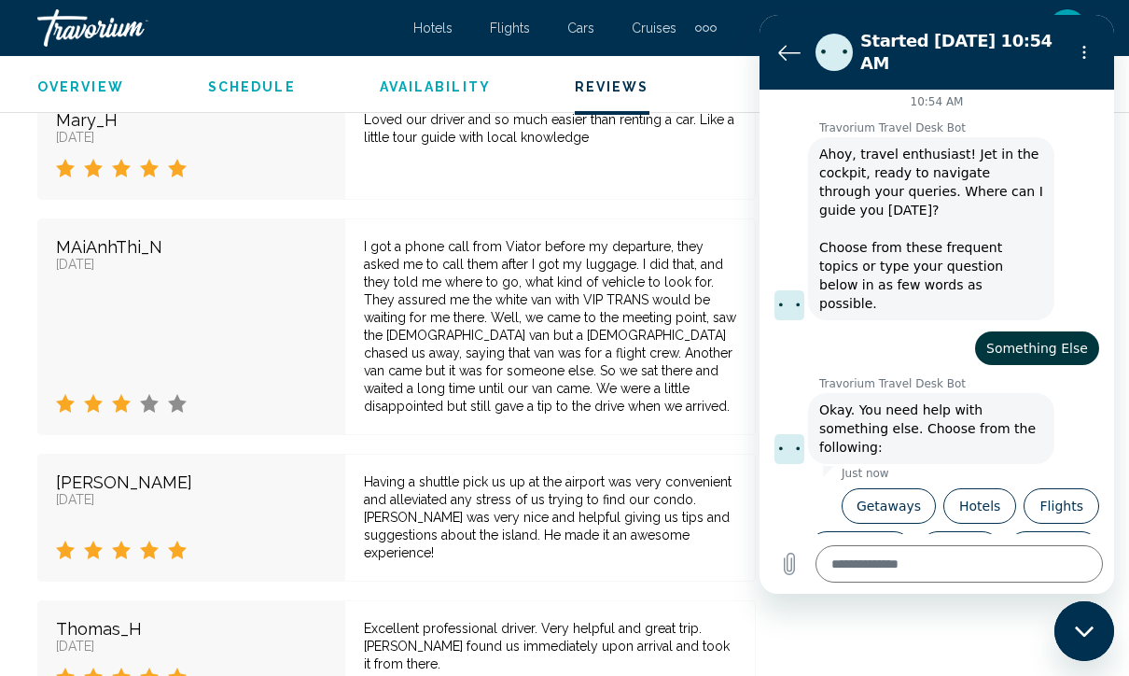
scroll to position [7, 0]
click at [1018, 582] on textarea at bounding box center [959, 563] width 287 height 37
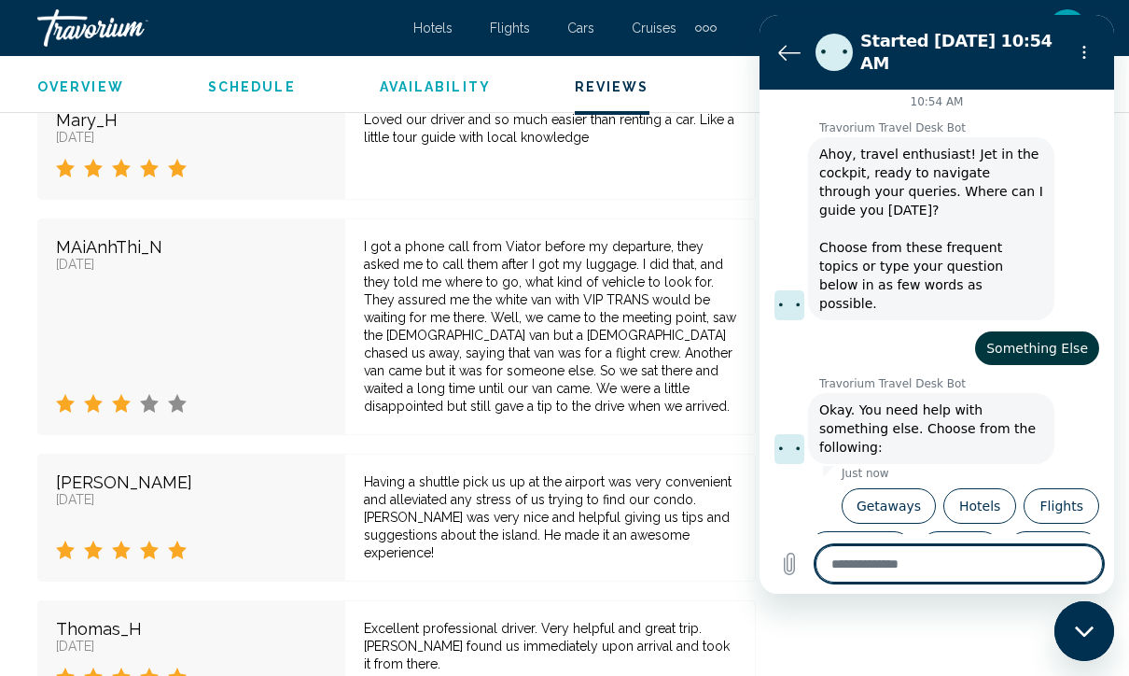
type textarea "*"
type textarea "*****"
type textarea "*"
type textarea "**********"
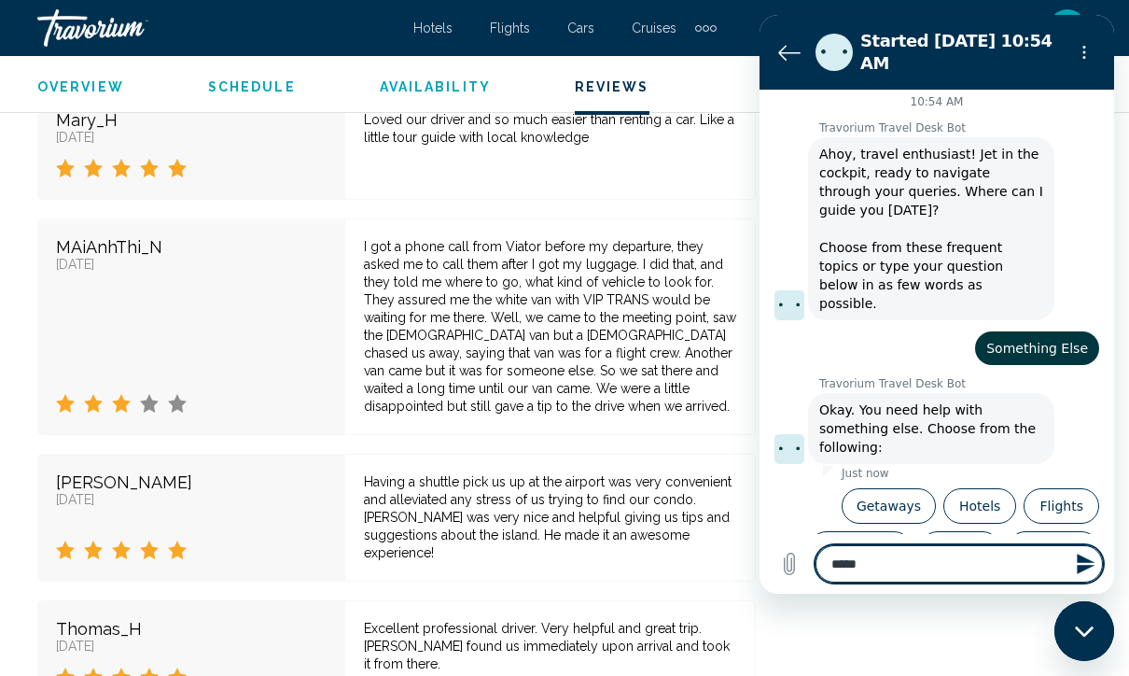
type textarea "*"
type textarea "**********"
type textarea "*"
type textarea "**********"
type textarea "*"
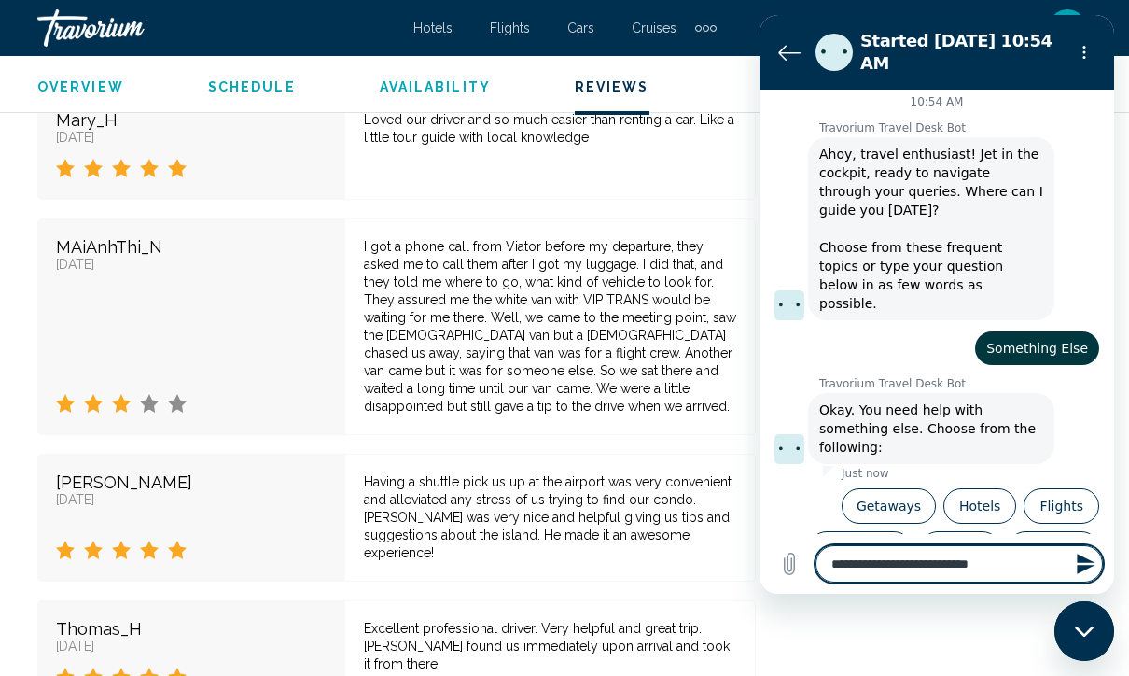
type textarea "**********"
type textarea "*"
type textarea "**********"
type textarea "*"
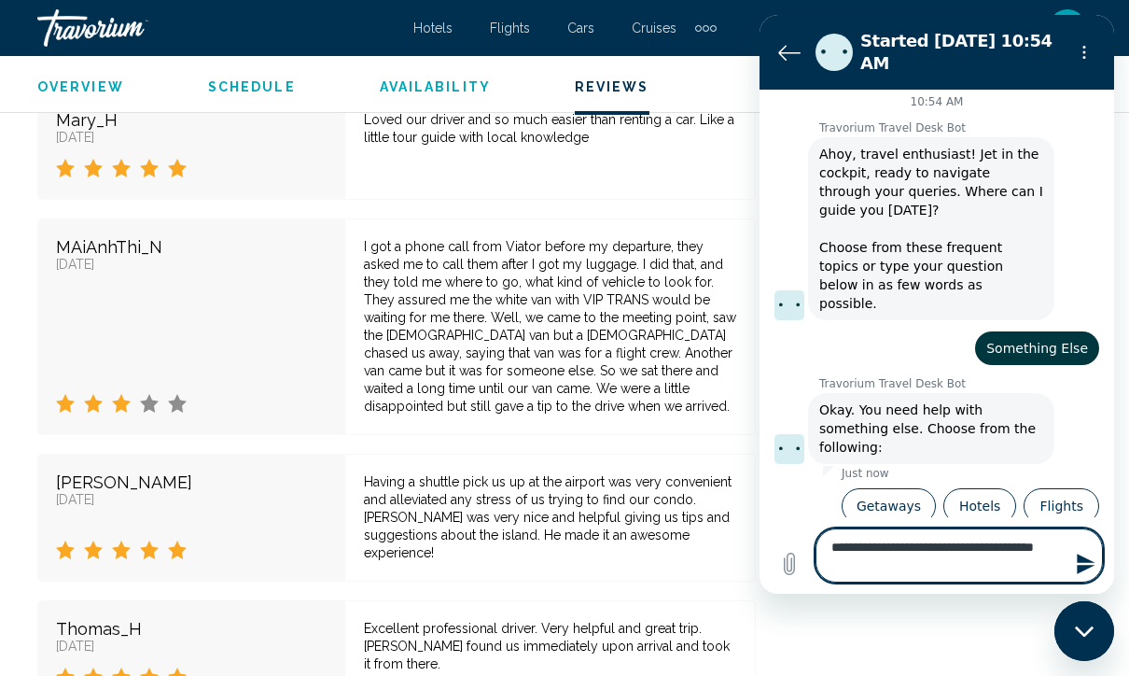
type textarea "**********"
type textarea "*"
type textarea "**********"
click at [1086, 574] on icon "Send message" at bounding box center [1086, 563] width 18 height 21
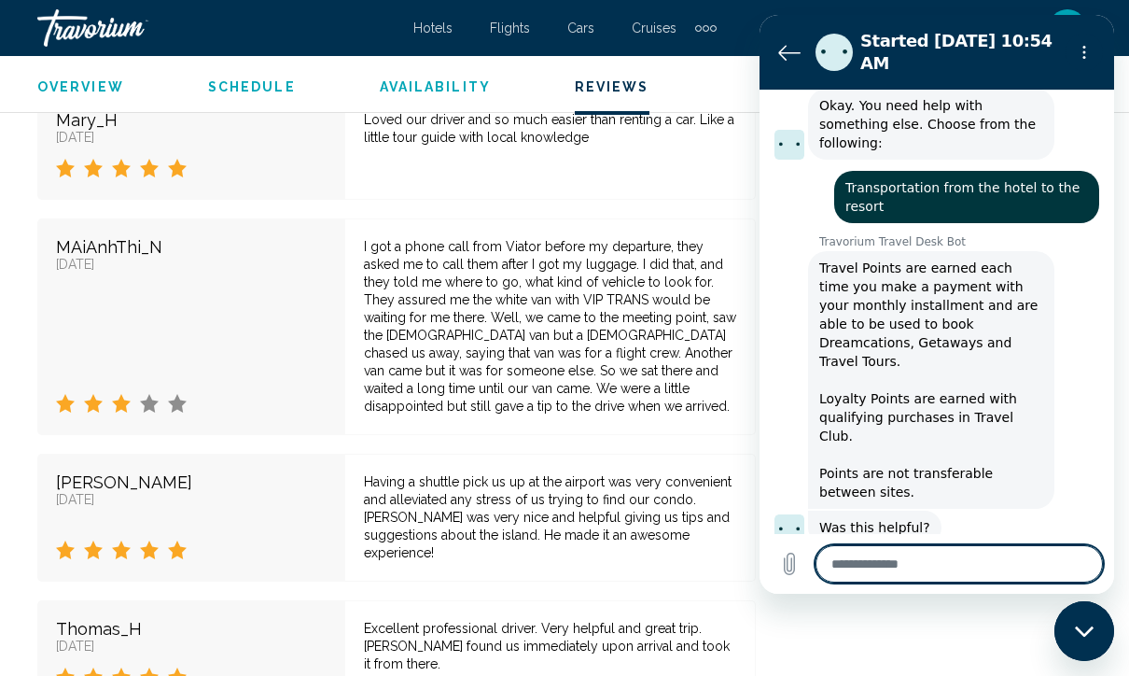
scroll to position [311, 0]
click at [1053, 630] on button "No, I still need help" at bounding box center [1023, 657] width 152 height 54
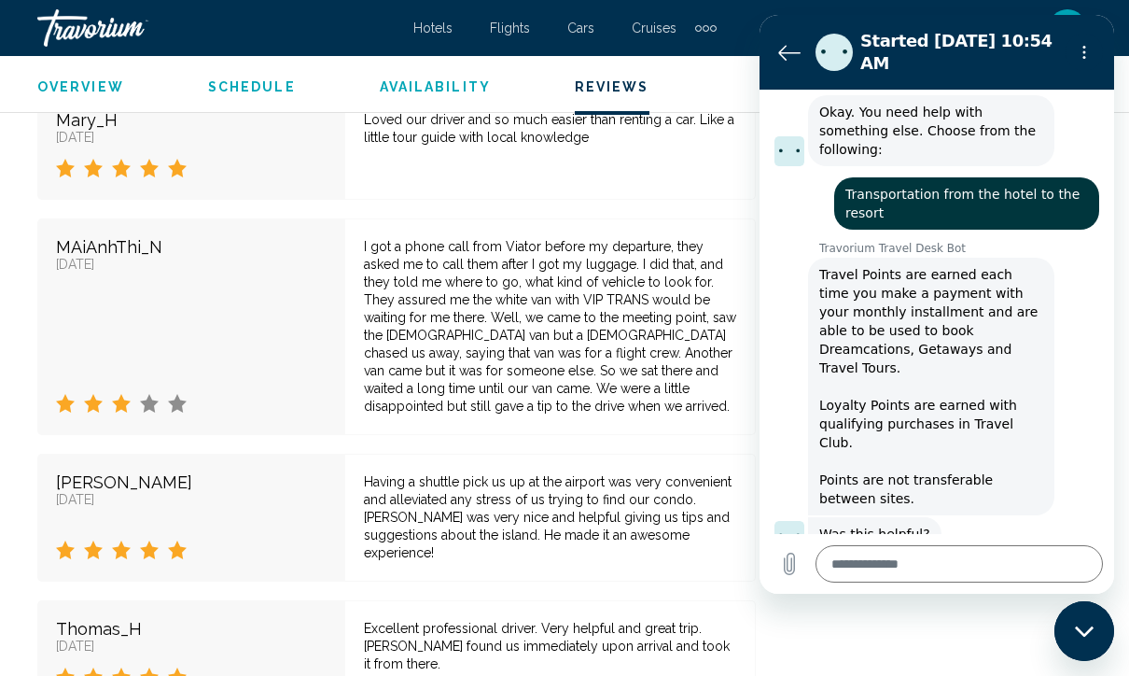
scroll to position [305, 0]
type textarea "*"
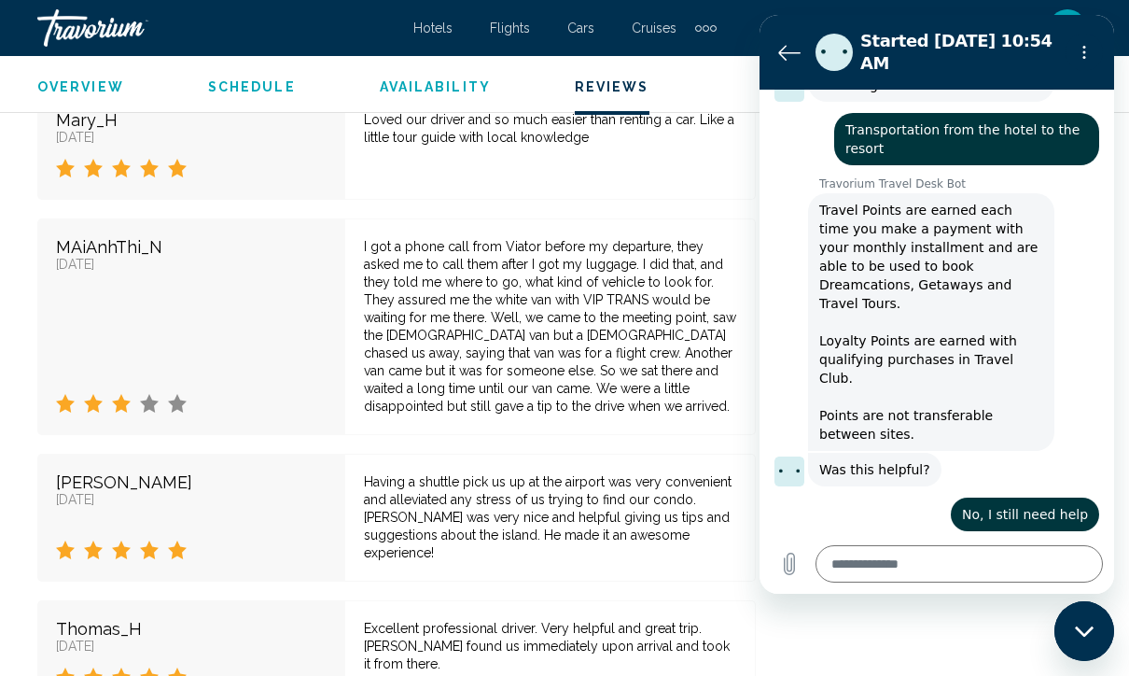
scroll to position [369, 0]
click at [948, 582] on textarea at bounding box center [959, 563] width 287 height 37
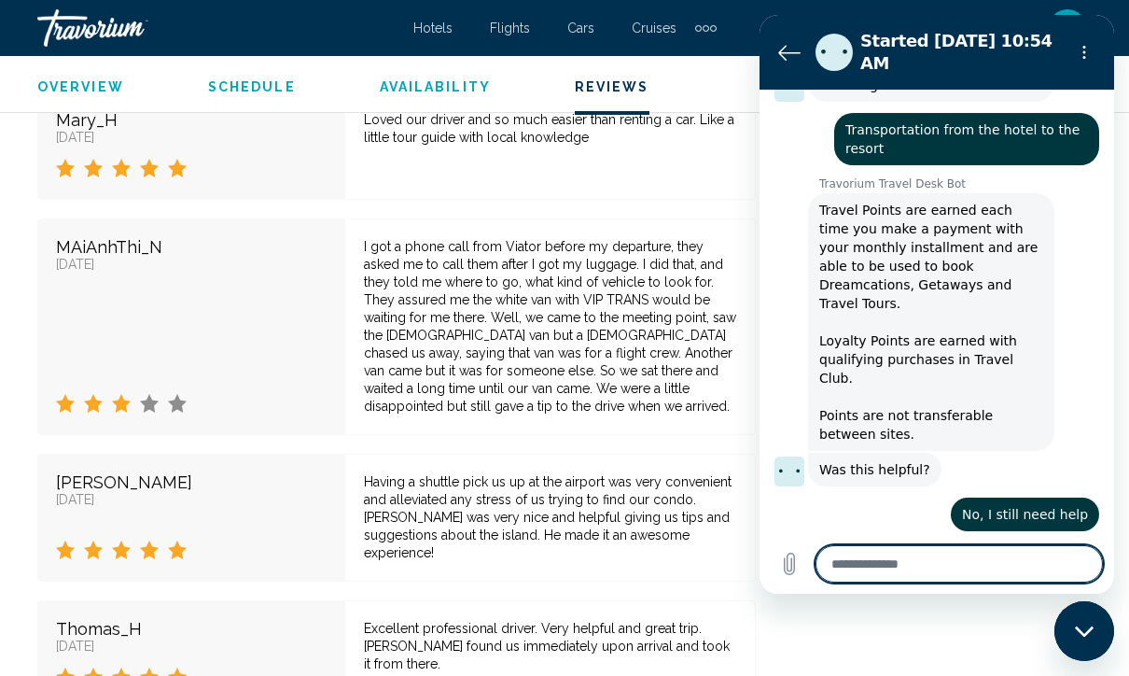
type textarea "***"
type textarea "*"
type textarea "****"
type textarea "*"
type textarea "**********"
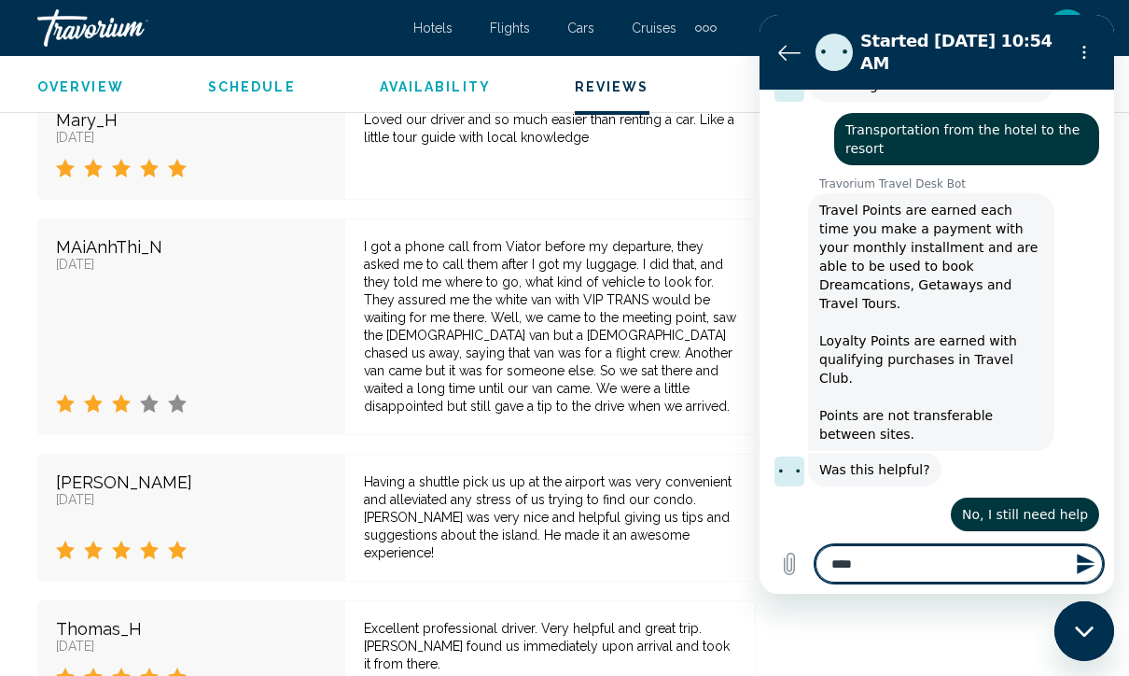
type textarea "*"
type textarea "**********"
type textarea "*"
type textarea "**********"
click at [1094, 575] on icon "Send message" at bounding box center [1086, 563] width 22 height 22
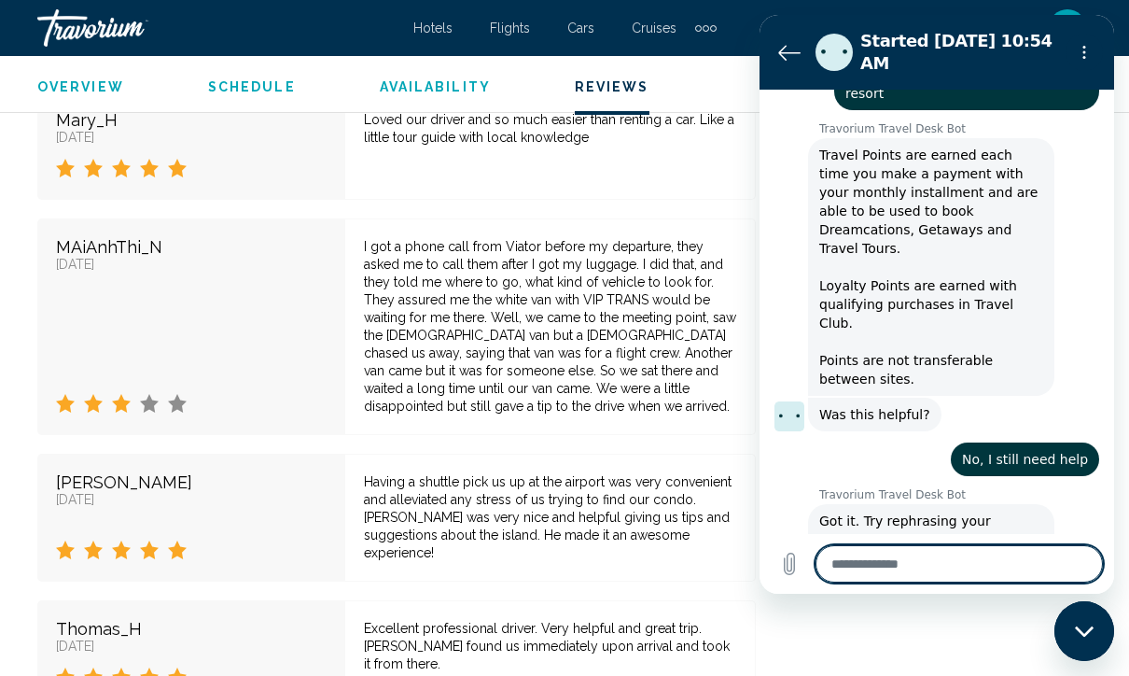
scroll to position [449, 0]
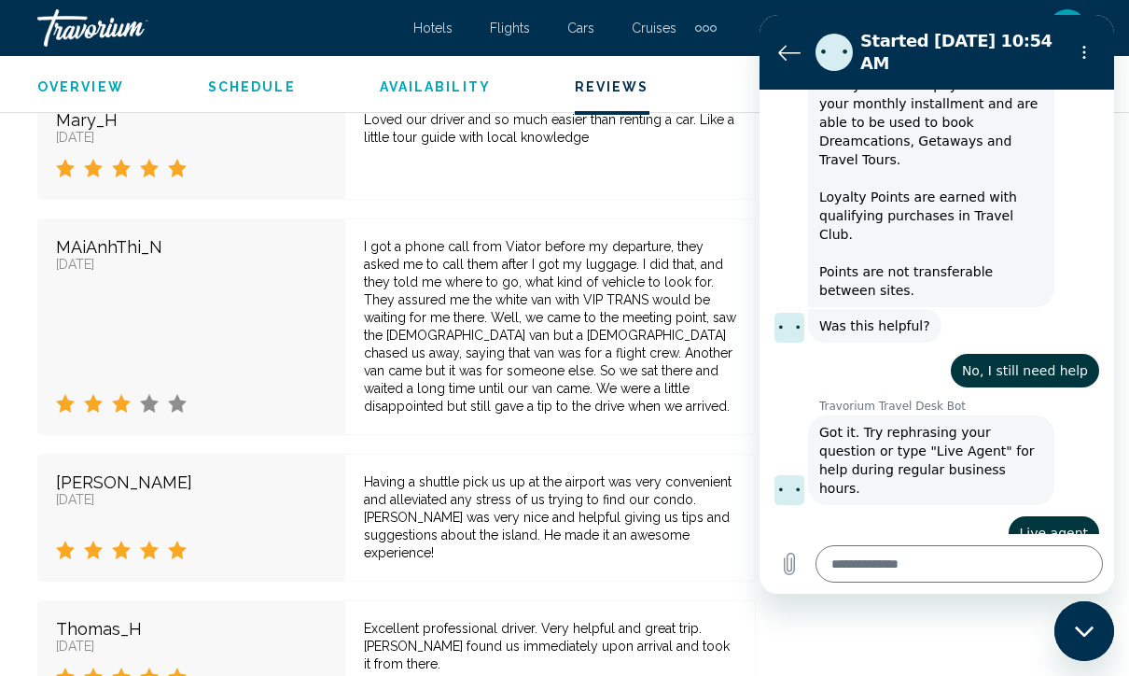
type textarea "*"
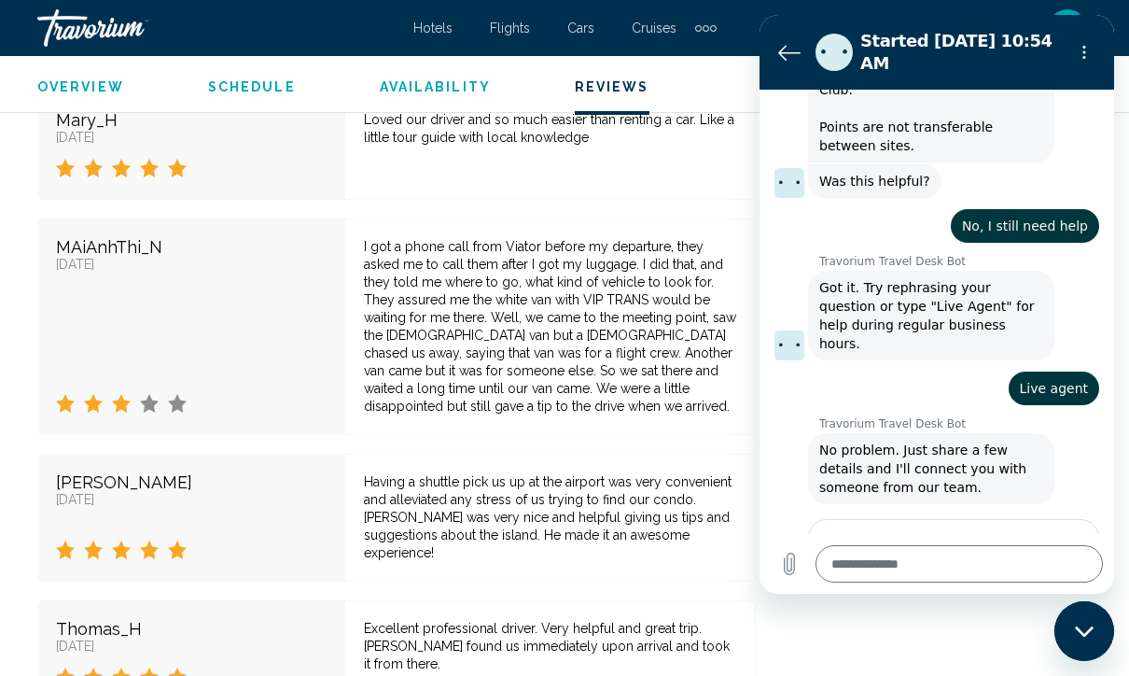
scroll to position [656, 0]
click at [954, 562] on input "Name" at bounding box center [953, 581] width 259 height 39
click at [525, 265] on div "I got a phone call from Viator before my departure, they asked me to call them …" at bounding box center [550, 326] width 372 height 177
click at [892, 562] on input "Name" at bounding box center [953, 581] width 259 height 39
click at [928, 582] on textarea at bounding box center [959, 563] width 287 height 37
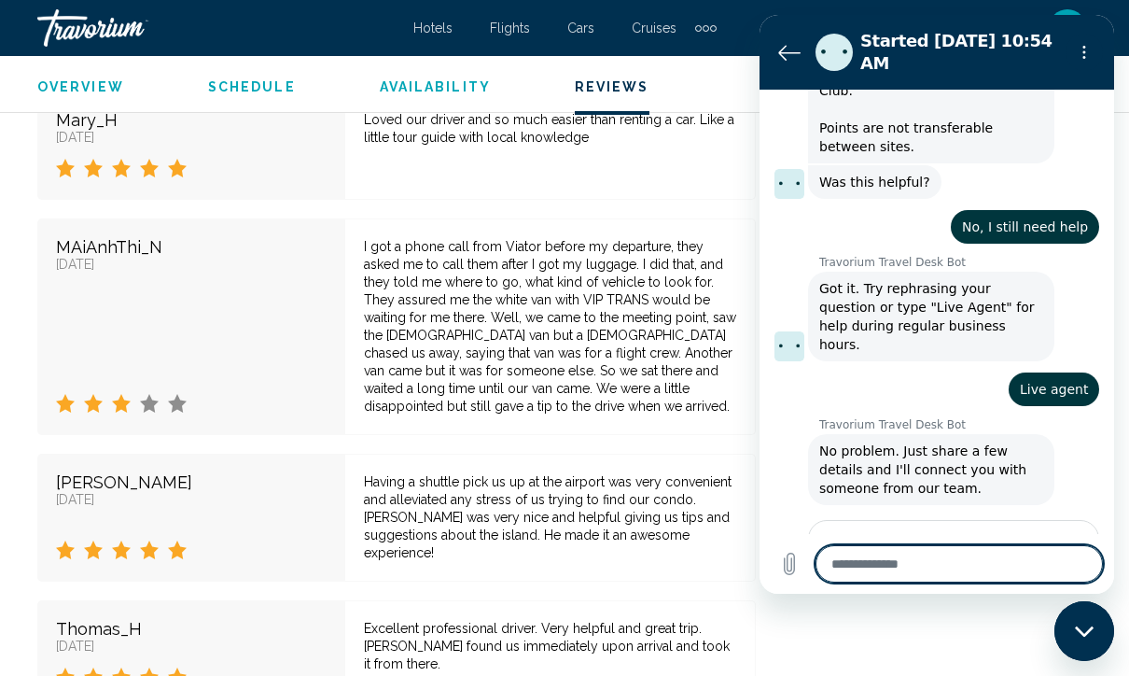
click at [301, 264] on div "MAiAnhThi_N [DATE]" at bounding box center [191, 326] width 308 height 216
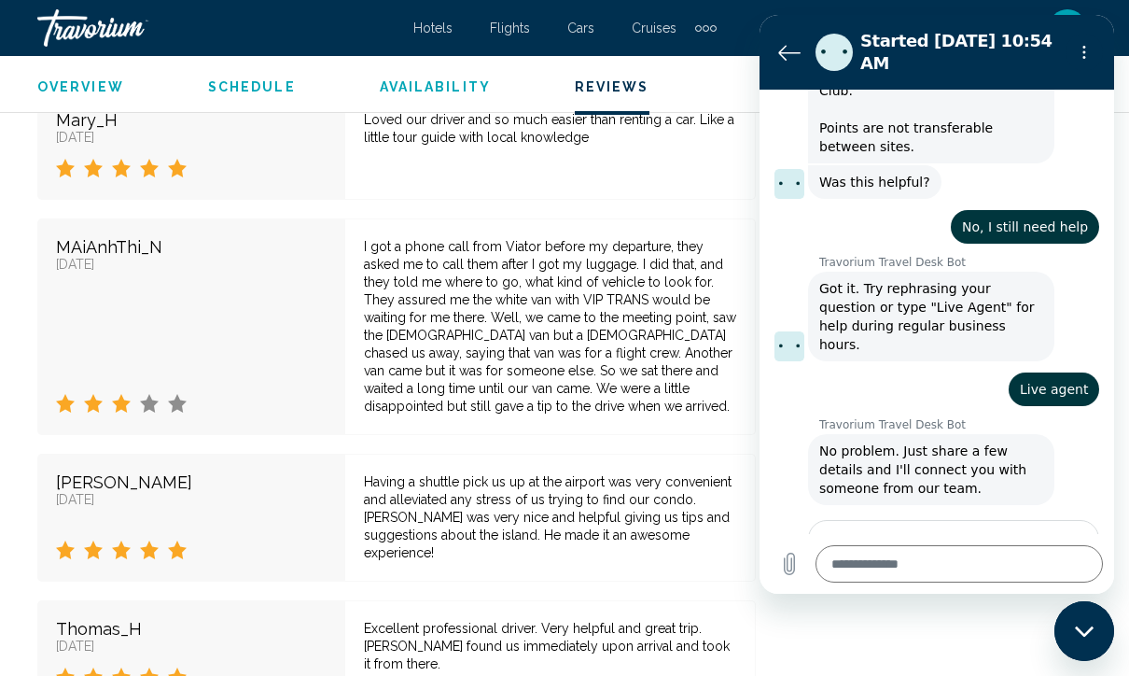
click at [872, 582] on textarea at bounding box center [959, 563] width 287 height 37
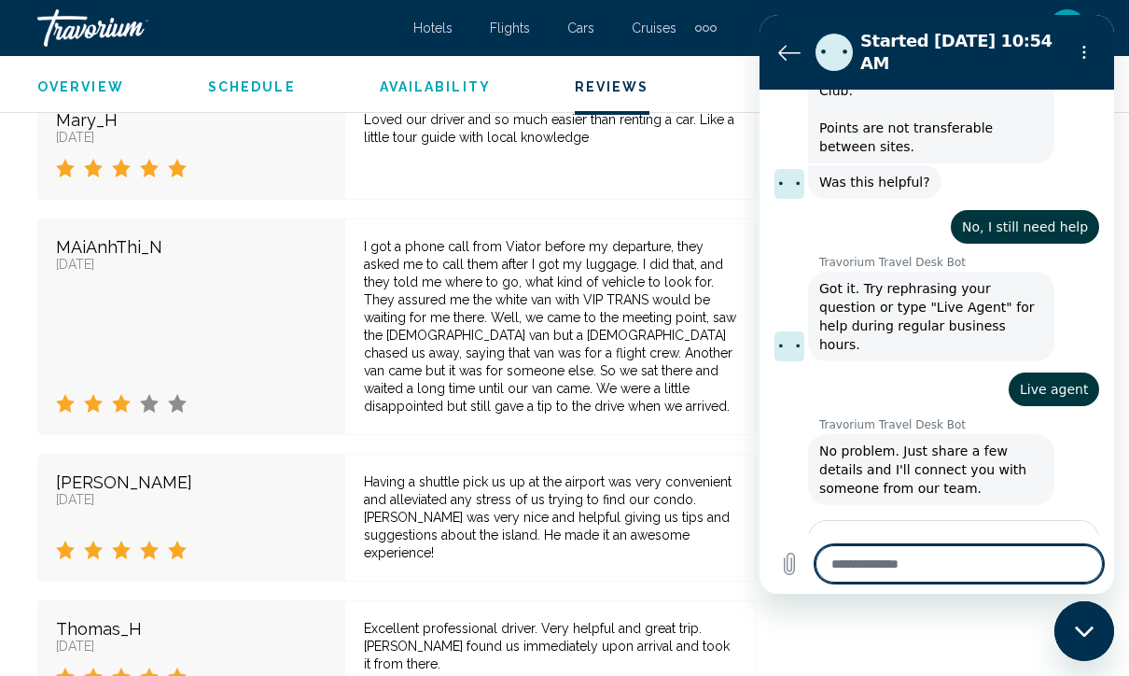
type textarea "*"
type textarea "***"
type textarea "*"
type textarea "****"
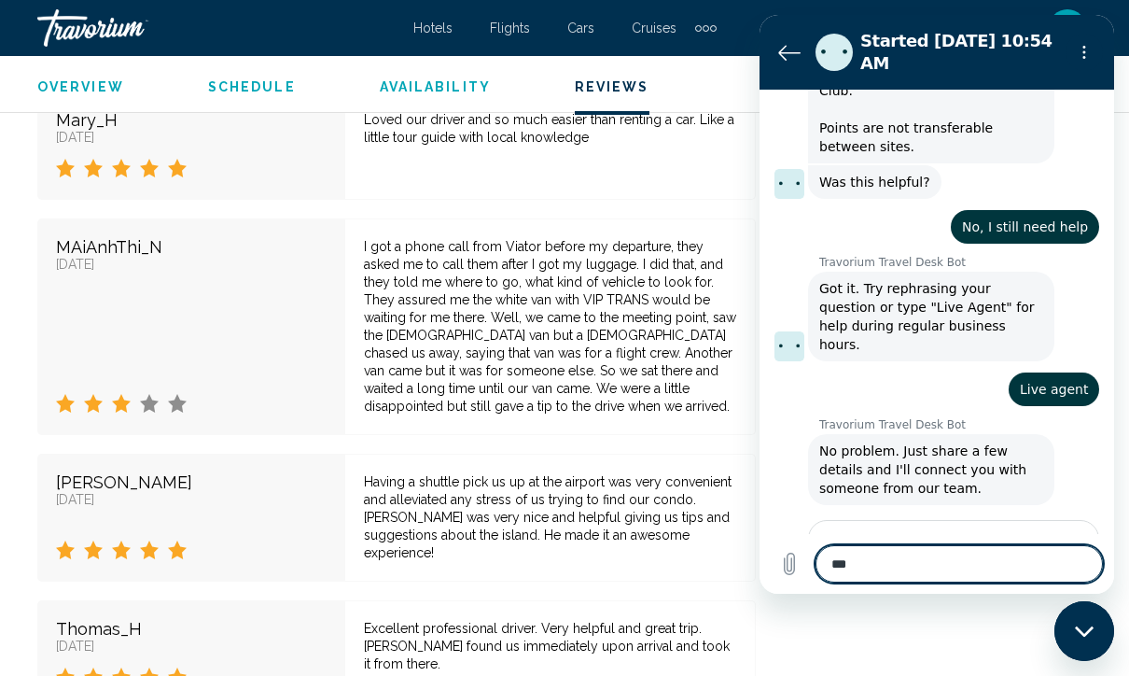
type textarea "*"
type textarea "**********"
type textarea "*"
type textarea "**********"
type textarea "*"
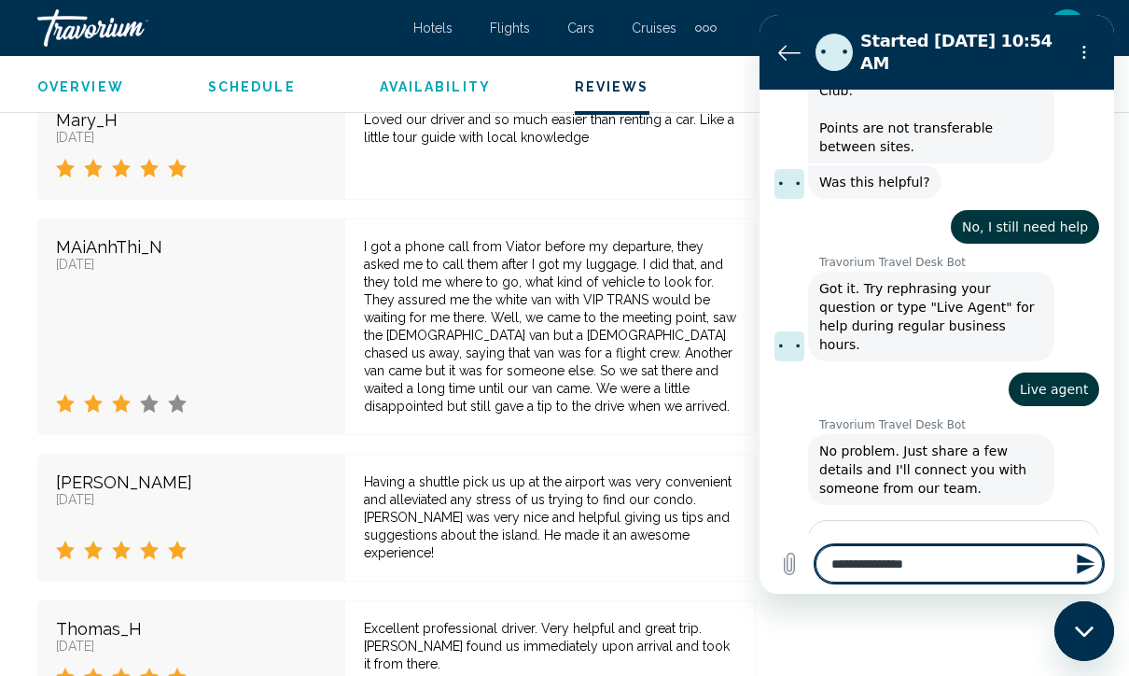
type textarea "**********"
type textarea "*"
type textarea "**********"
type textarea "*"
type textarea "**********"
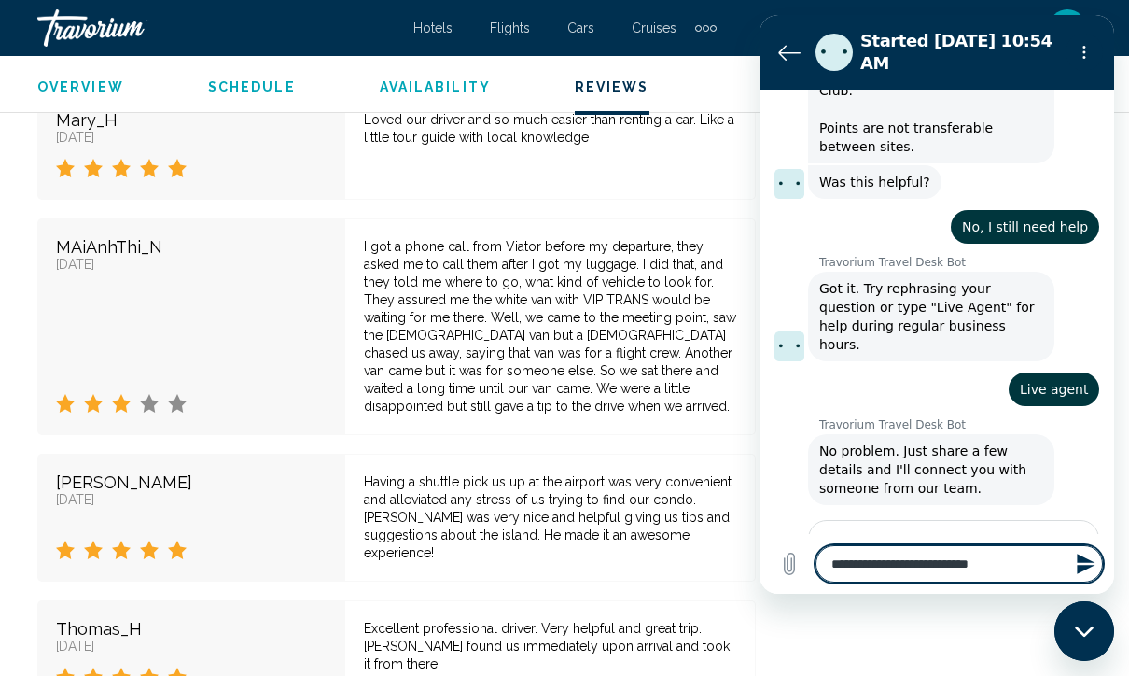
type textarea "*"
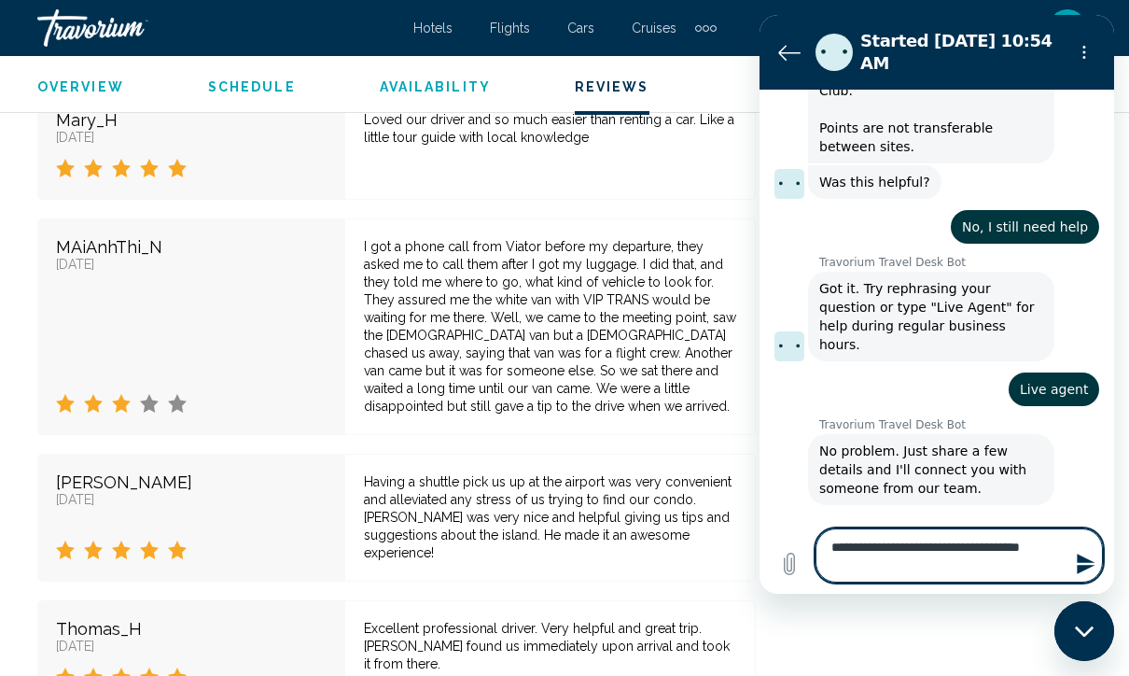
type textarea "**********"
type textarea "*"
type textarea "**********"
type textarea "*"
type textarea "**********"
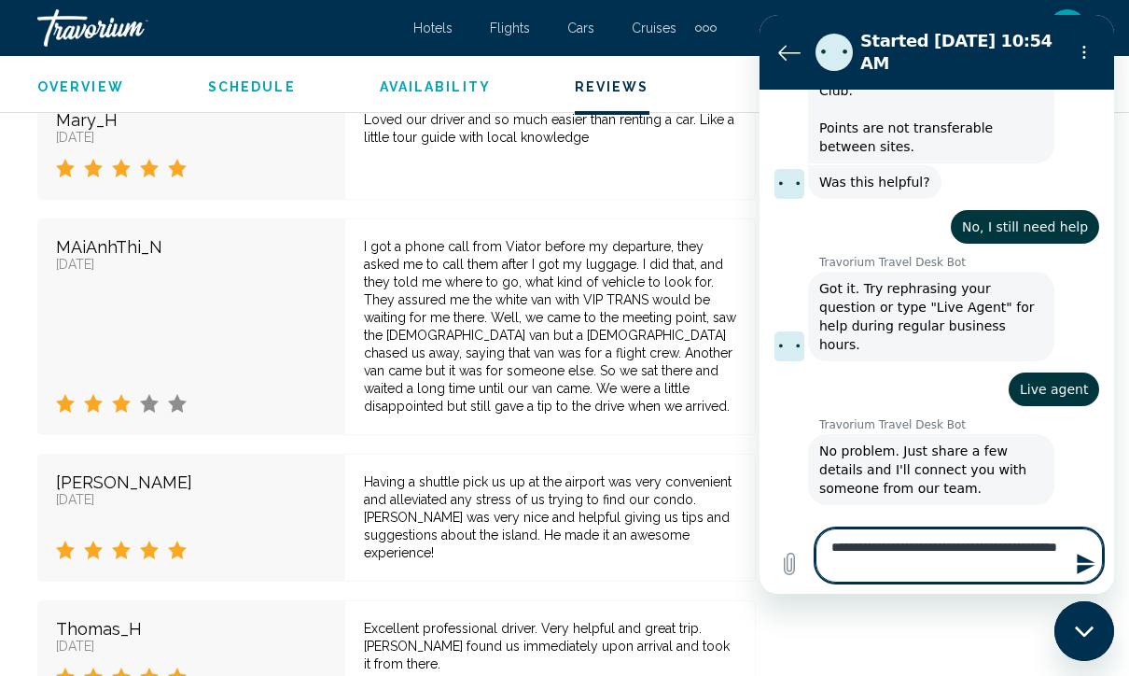
click at [1088, 574] on icon "Send message" at bounding box center [1086, 563] width 18 height 21
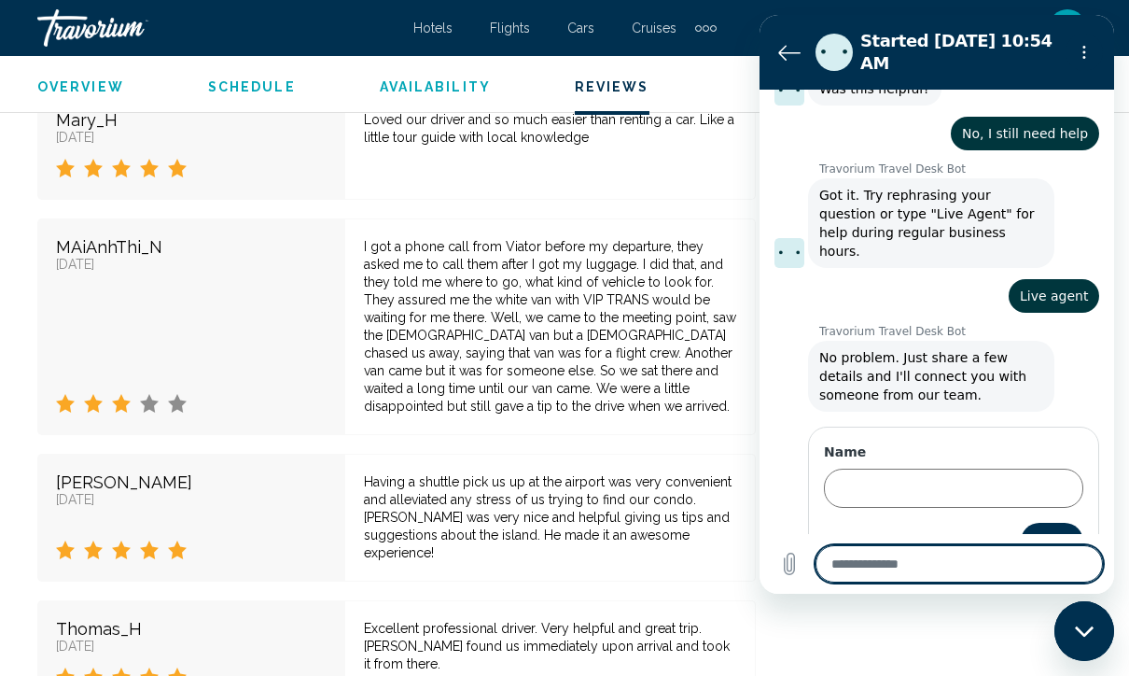
scroll to position [775, 0]
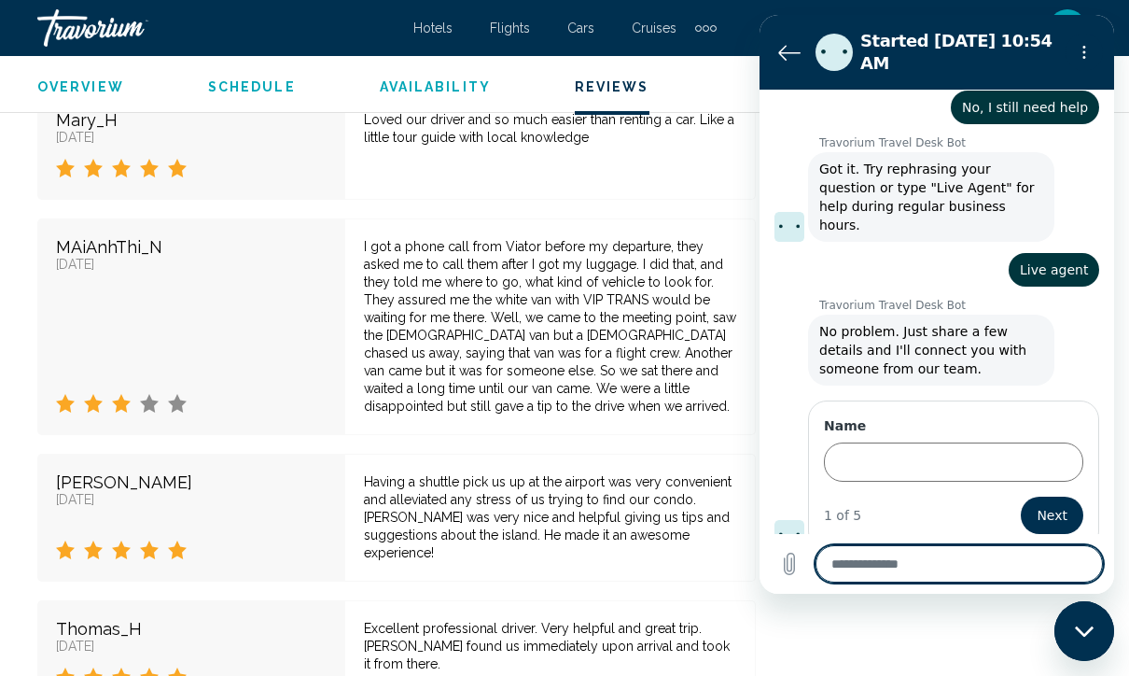
type textarea "*"
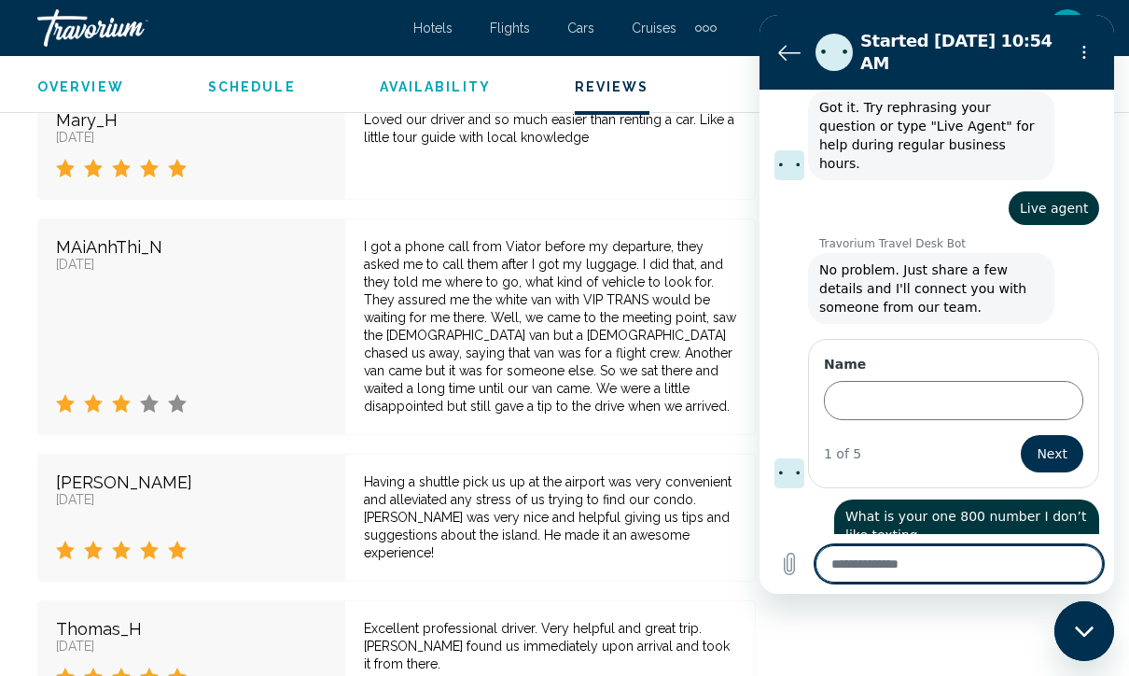
scroll to position [839, 0]
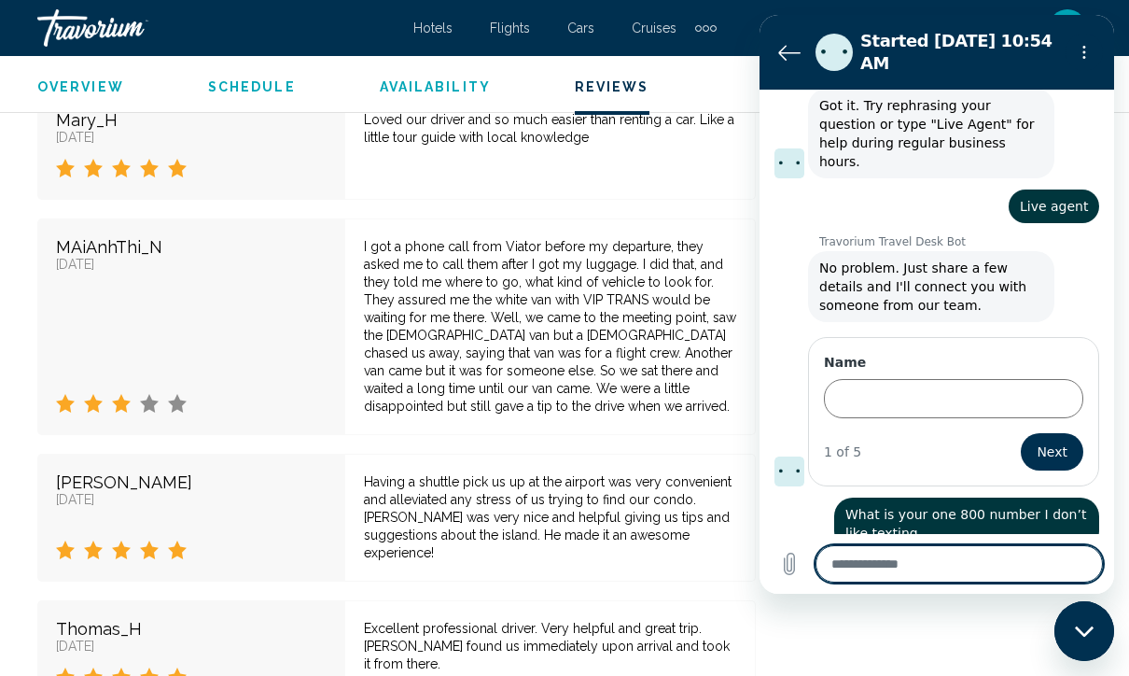
click at [778, 354] on div "Name 1 of 5 Next" at bounding box center [944, 409] width 340 height 153
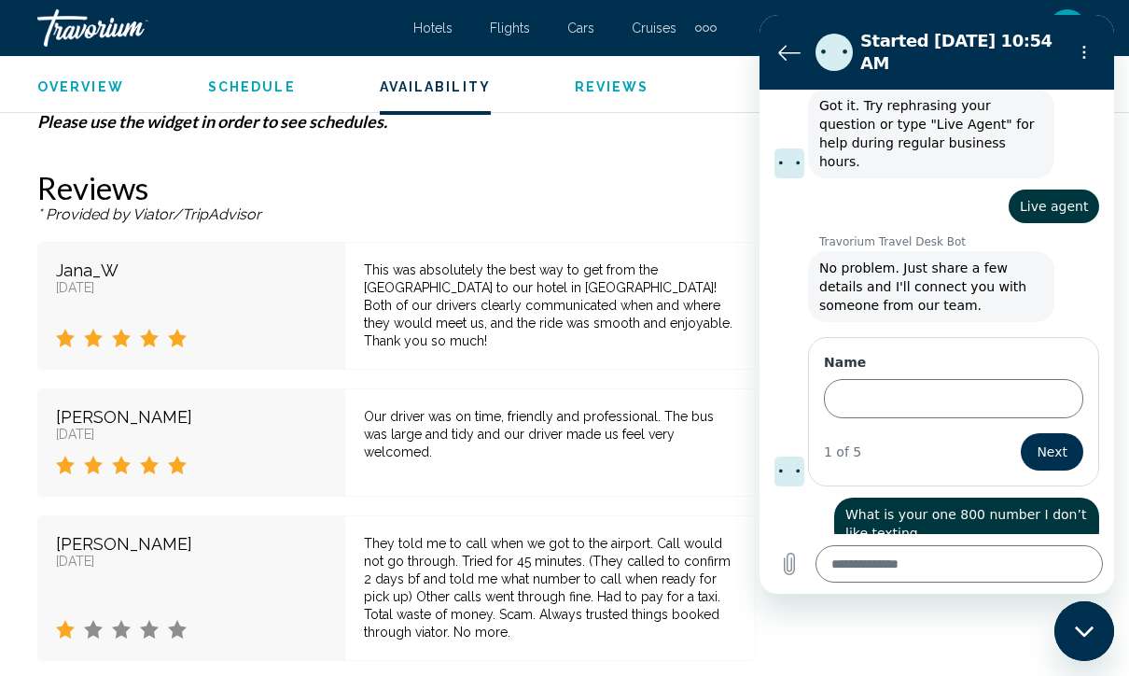
scroll to position [3669, 0]
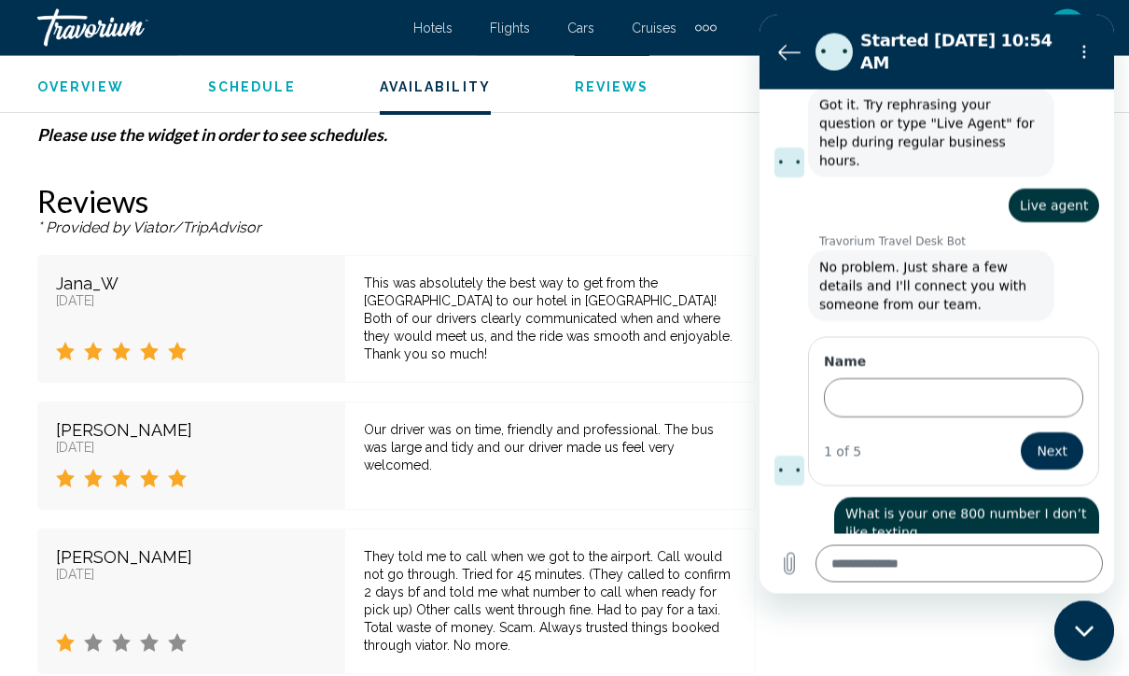
click at [1053, 198] on span "Live agent" at bounding box center [1054, 205] width 68 height 15
click at [1059, 198] on span "Live agent" at bounding box center [1054, 205] width 68 height 15
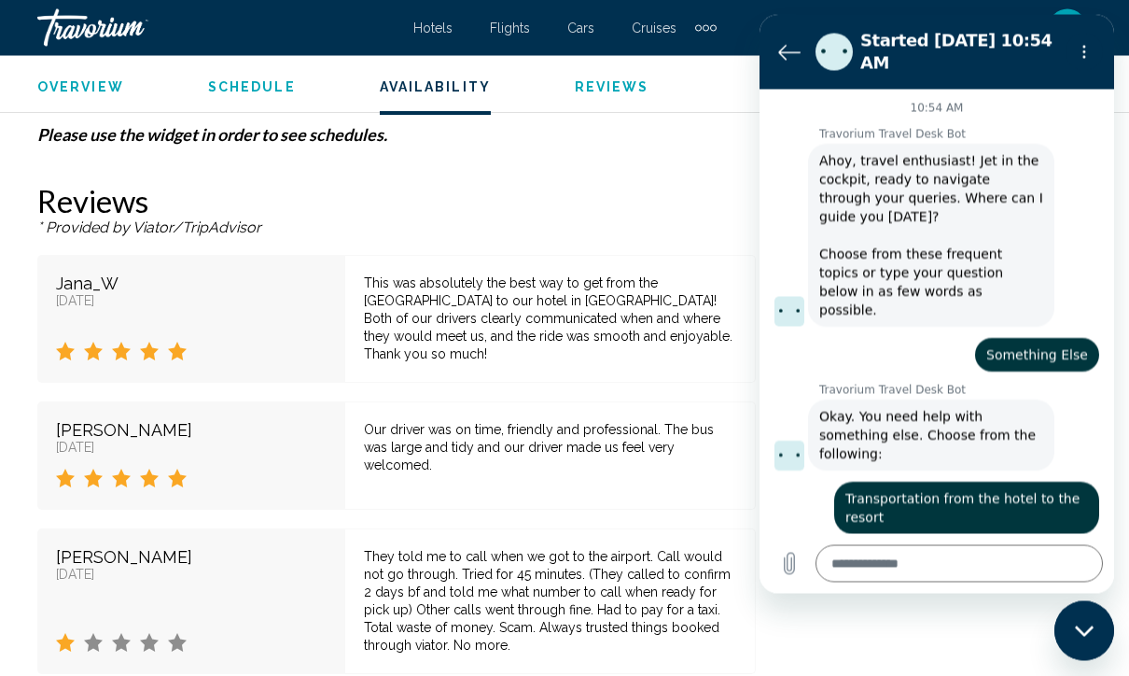
scroll to position [0, 0]
click at [1050, 70] on h2 "Started [DATE] 10:54 AM" at bounding box center [959, 51] width 198 height 45
click at [307, 86] on ul "Overview Schedule Availability Reviews" at bounding box center [564, 85] width 1054 height 21
click at [661, 183] on h2 "Reviews" at bounding box center [396, 201] width 719 height 37
click at [1022, 63] on h2 "Started [DATE] 10:54 AM" at bounding box center [959, 51] width 198 height 45
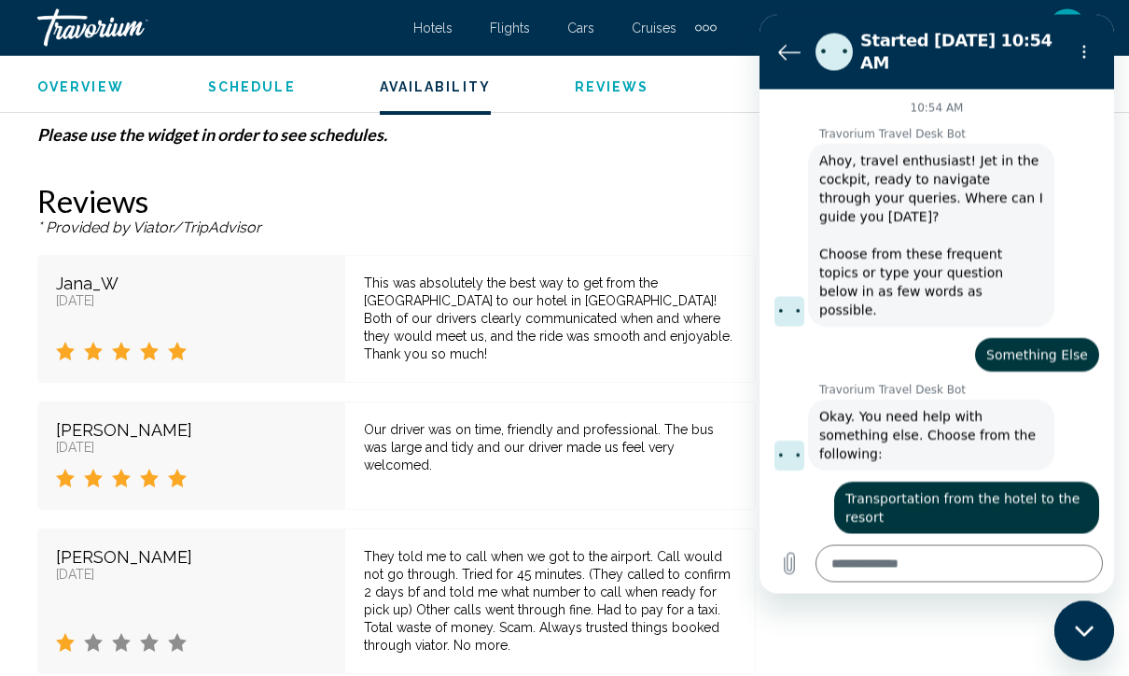
click at [654, 108] on div "Overview Schedule Availability Reviews" at bounding box center [564, 85] width 1129 height 58
click at [674, 183] on h2 "Reviews" at bounding box center [396, 201] width 719 height 37
click at [706, 138] on div "Overview Arrange your shared round trip airport transfer in advance and skip th…" at bounding box center [396, 220] width 737 height 5704
click at [712, 30] on div "Extra navigation items" at bounding box center [713, 28] width 7 height 7
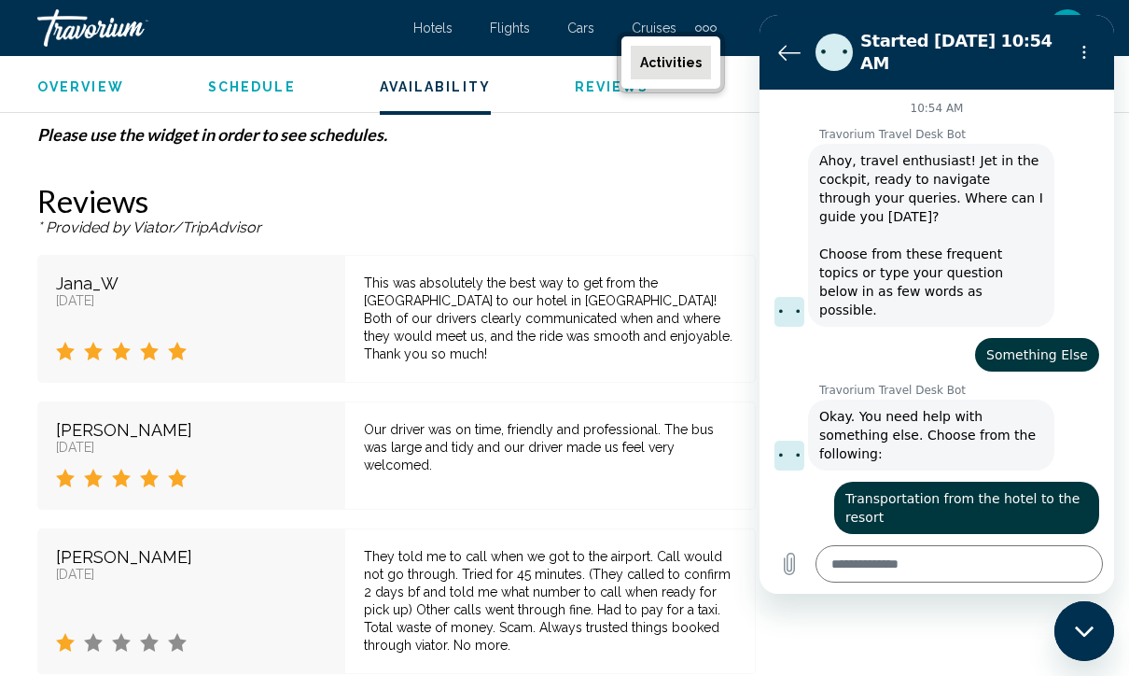
click at [855, 582] on textarea at bounding box center [959, 563] width 287 height 37
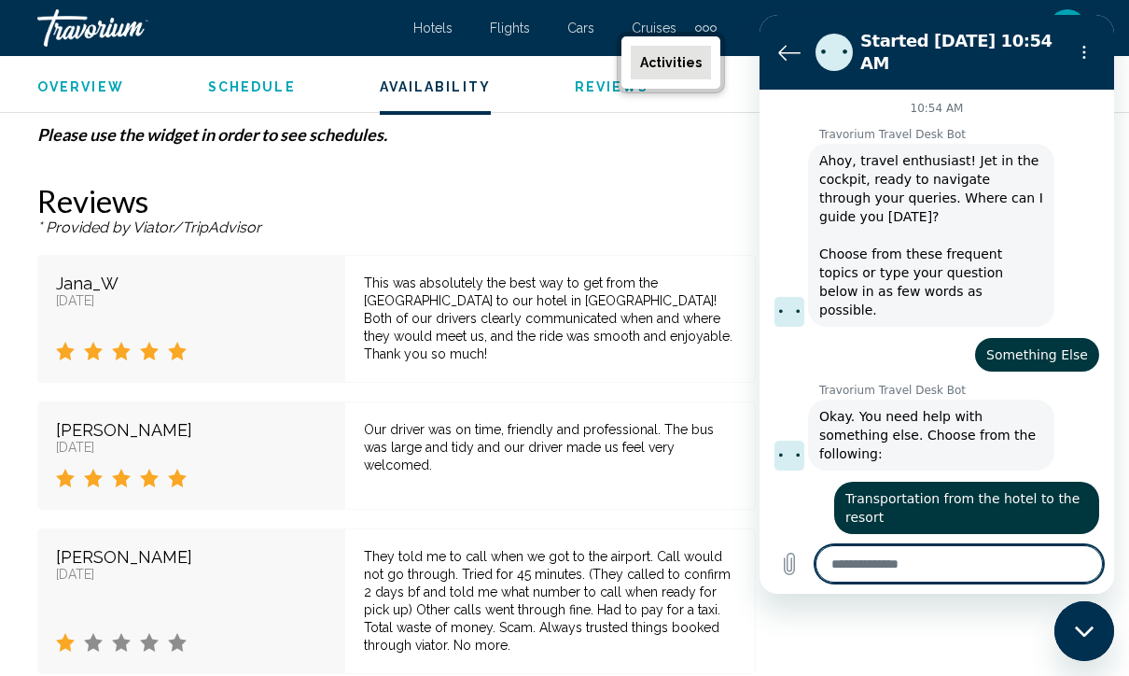
type textarea "**"
type textarea "*"
type textarea "**********"
type textarea "*"
type textarea "**********"
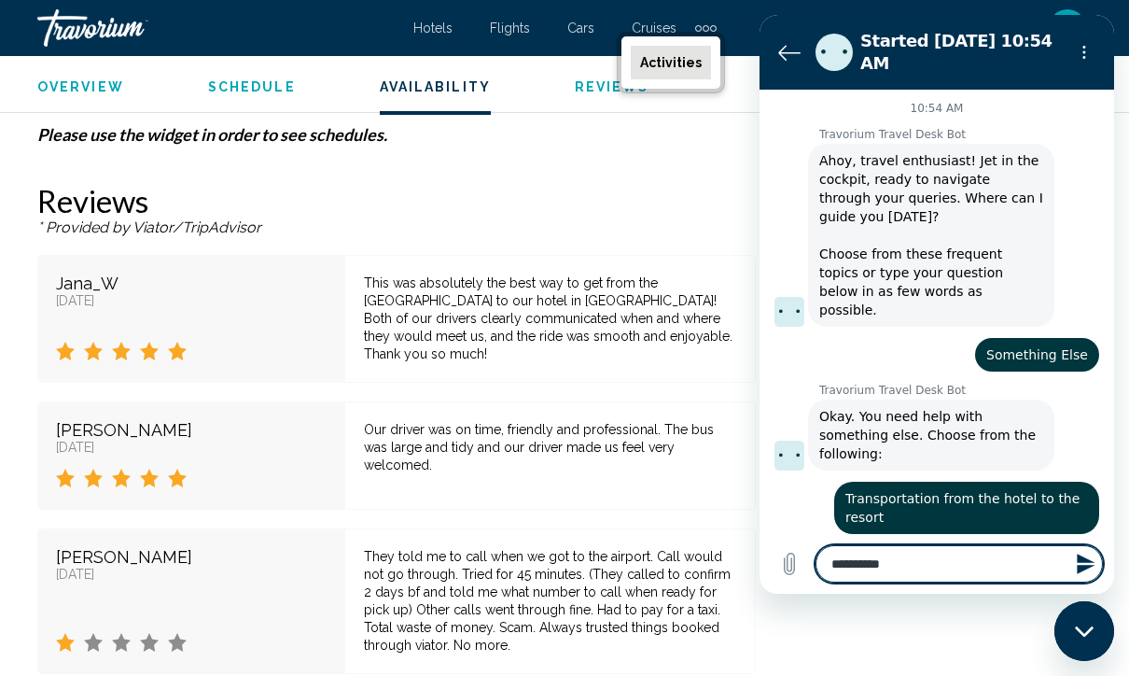
type textarea "*"
type textarea "**********"
type textarea "*"
type textarea "**********"
type textarea "*"
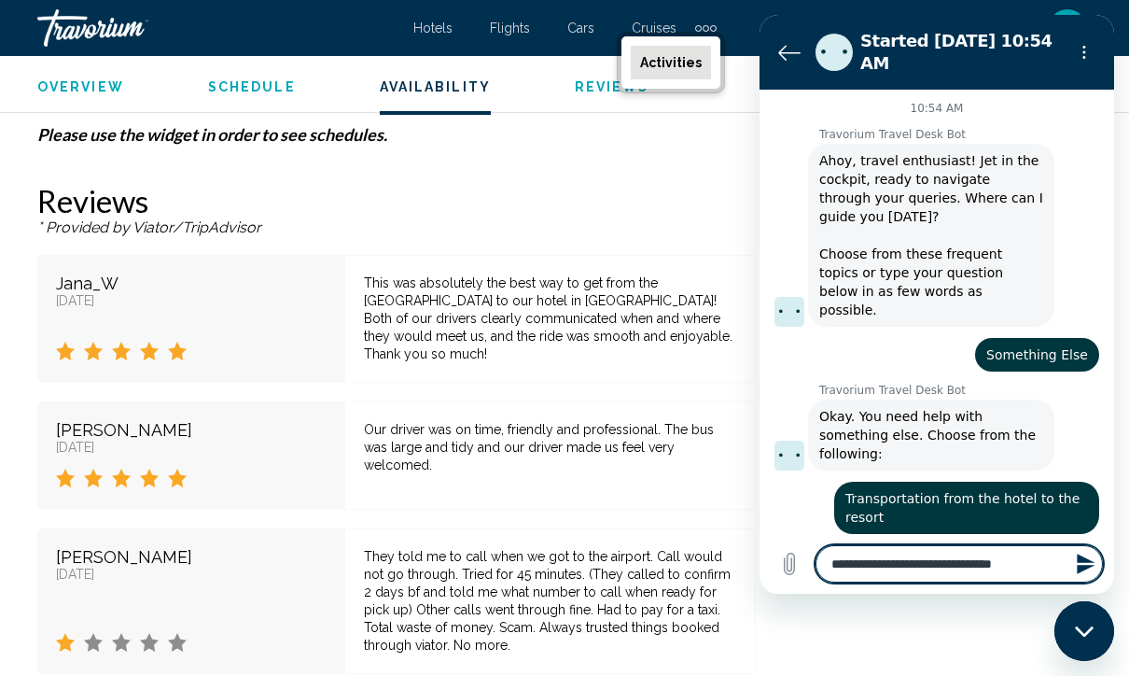
type textarea "**********"
type textarea "*"
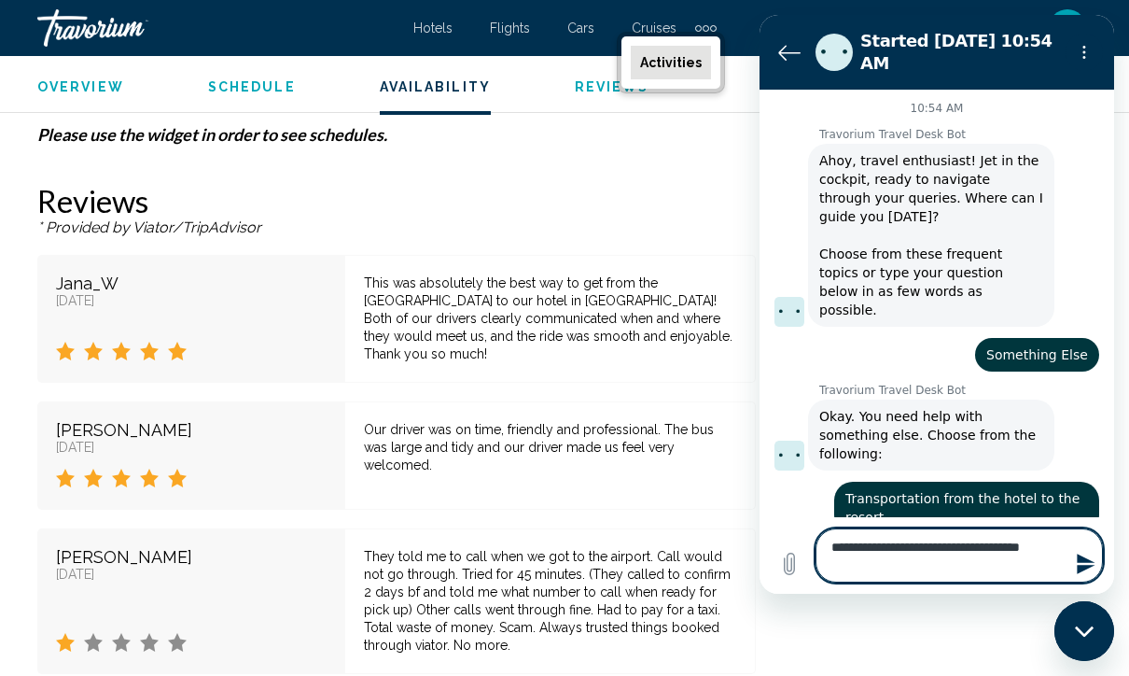
type textarea "**********"
type textarea "*"
type textarea "**********"
click at [1093, 575] on icon "Send message" at bounding box center [1086, 563] width 22 height 22
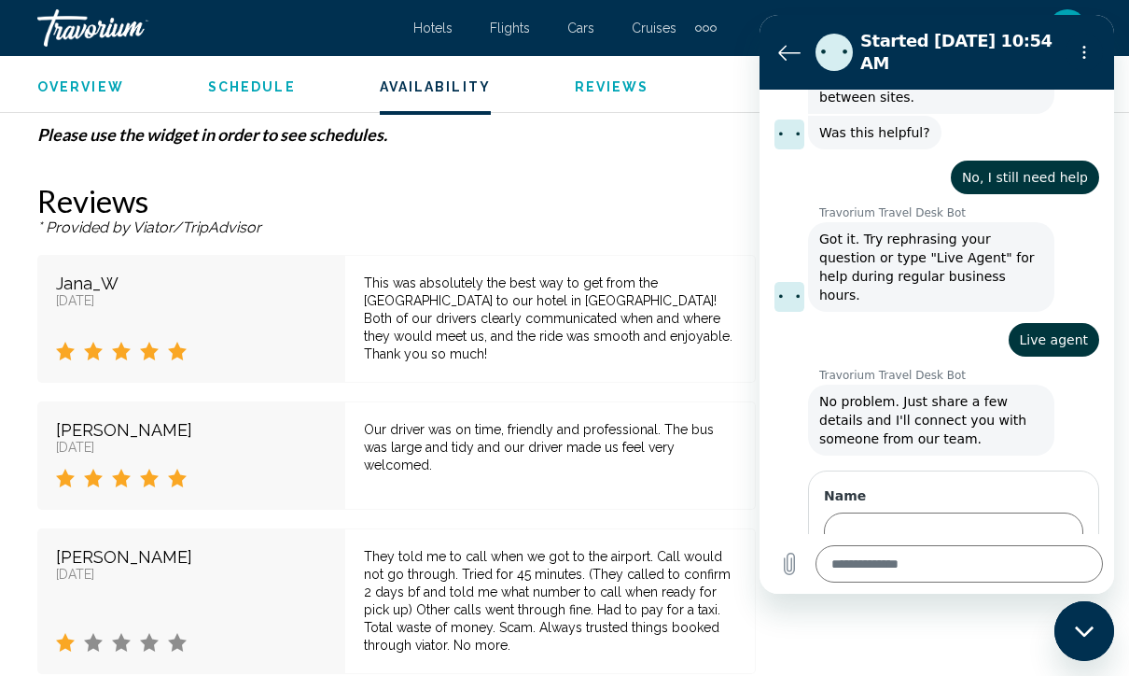
type textarea "*"
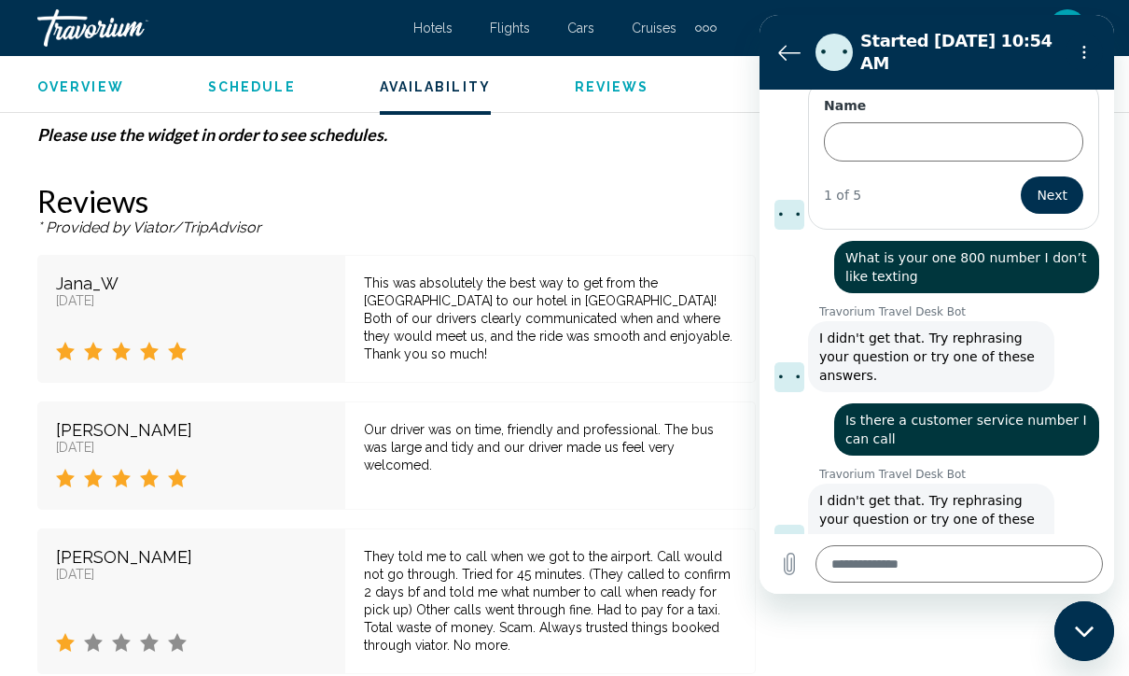
click at [861, 582] on textarea at bounding box center [959, 563] width 287 height 37
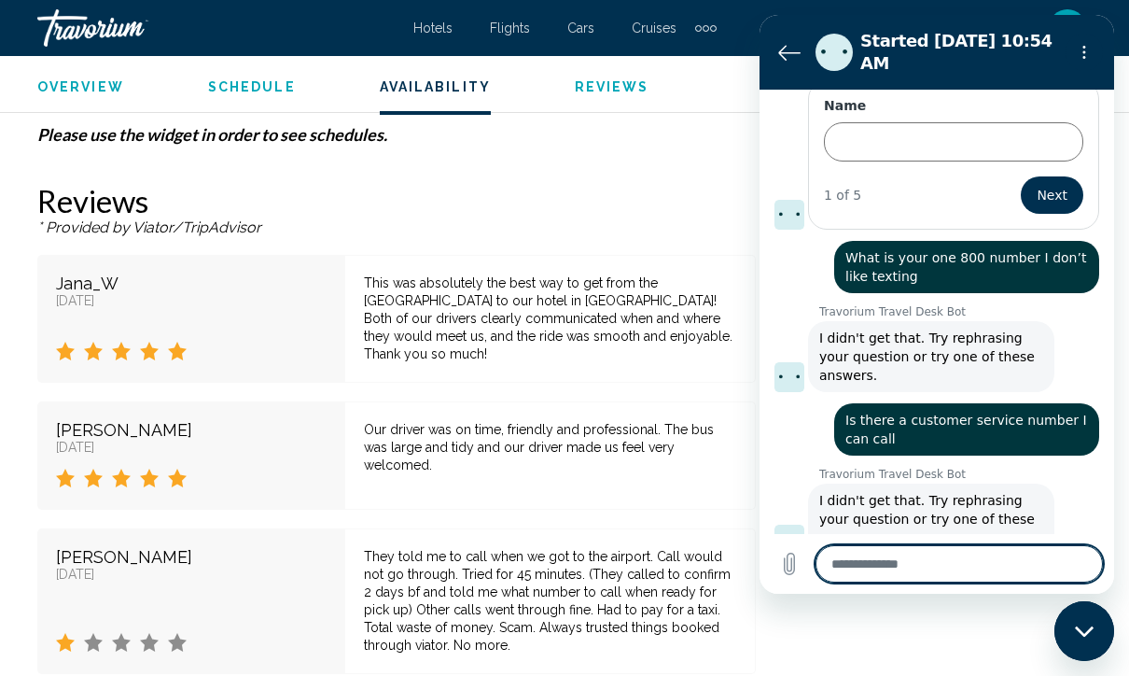
click at [75, 90] on span "Overview" at bounding box center [80, 86] width 87 height 15
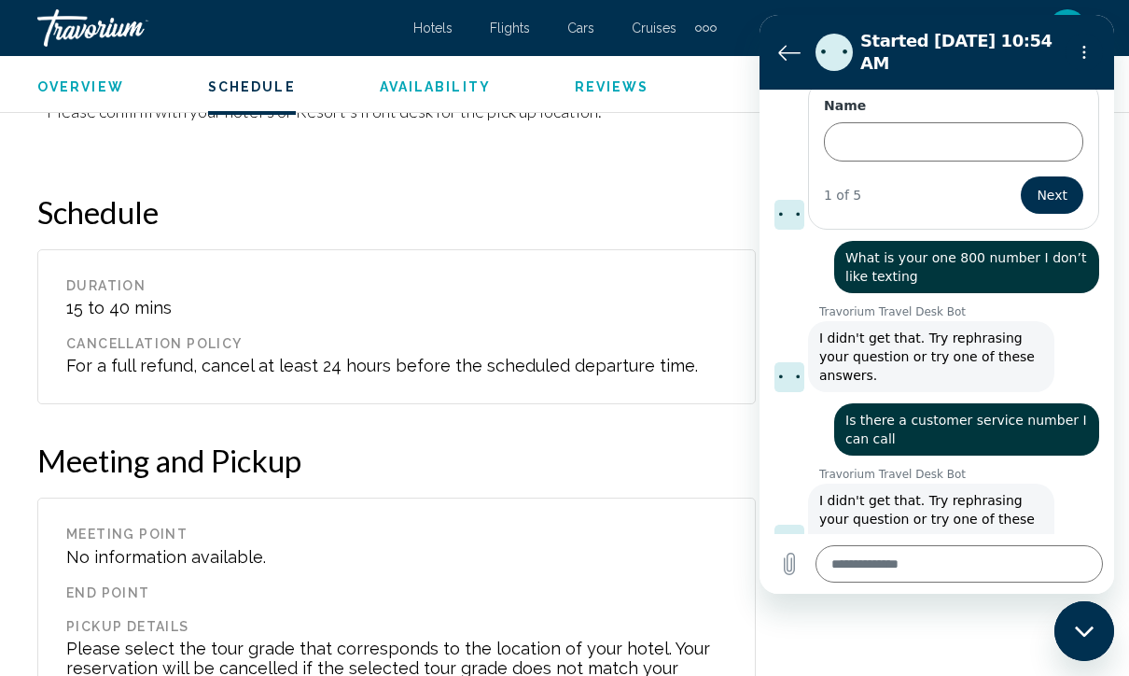
scroll to position [925, 0]
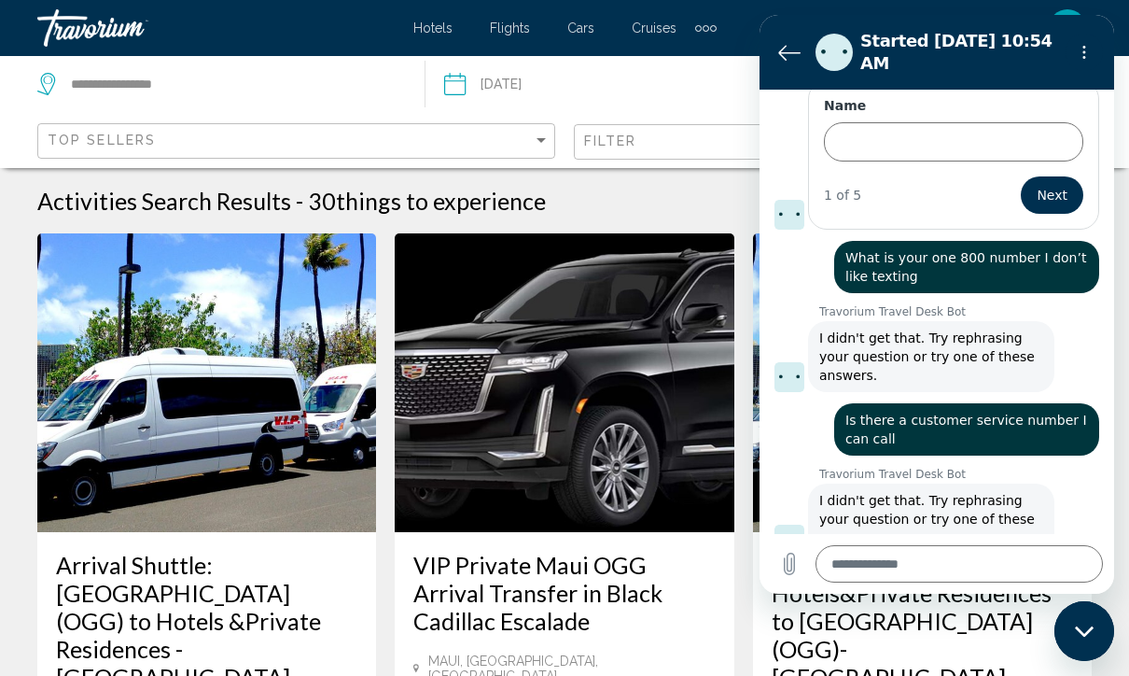
click at [999, 582] on textarea at bounding box center [959, 563] width 287 height 37
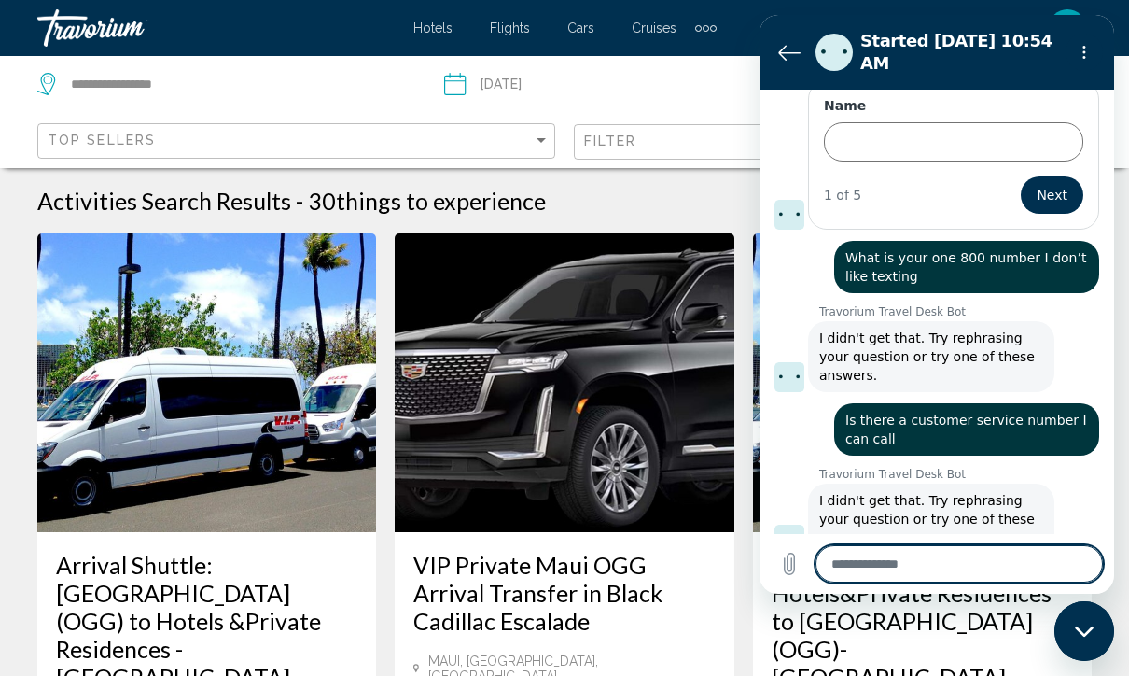
click at [1010, 582] on textarea at bounding box center [959, 563] width 287 height 37
click at [991, 582] on textarea at bounding box center [959, 563] width 287 height 37
click at [949, 582] on textarea at bounding box center [959, 563] width 287 height 37
type textarea "*"
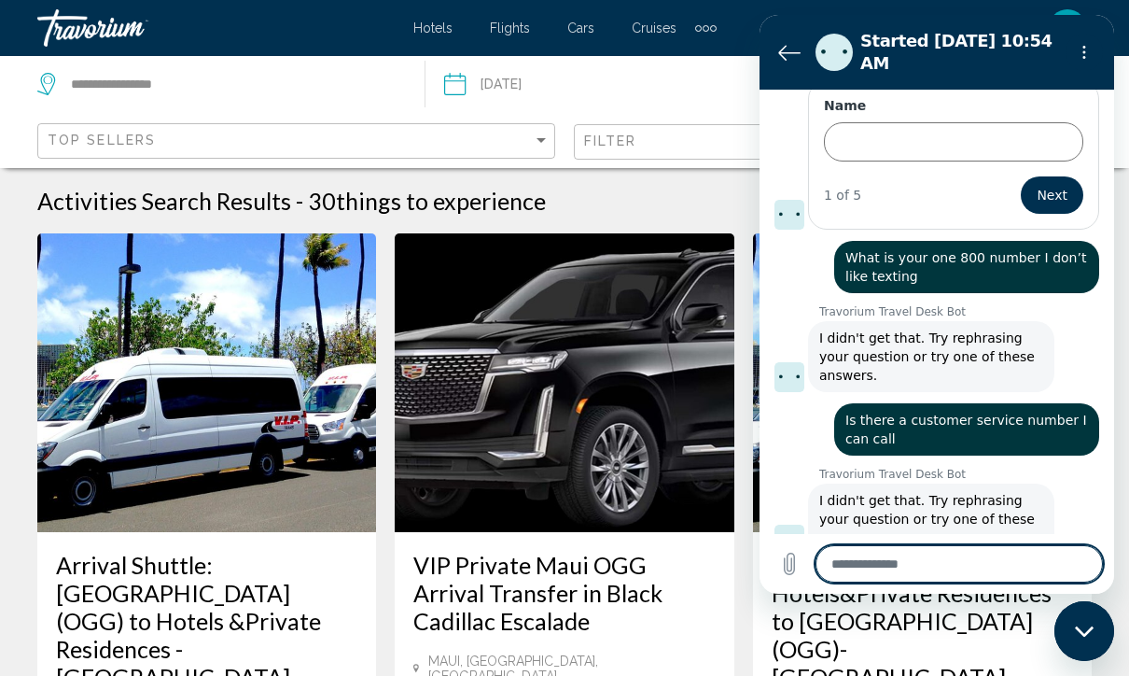
type textarea "*"
type textarea "**"
type textarea "*"
type textarea "***"
type textarea "*"
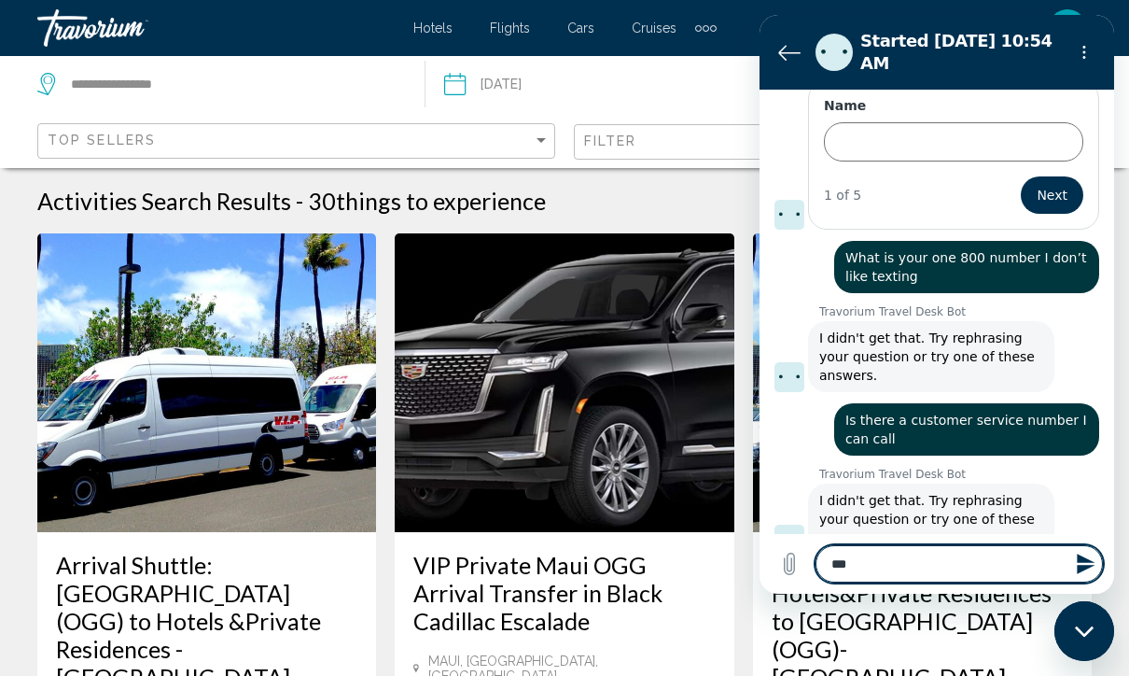
type textarea "***"
click at [1099, 582] on button "Send message" at bounding box center [1084, 563] width 37 height 37
type textarea "*"
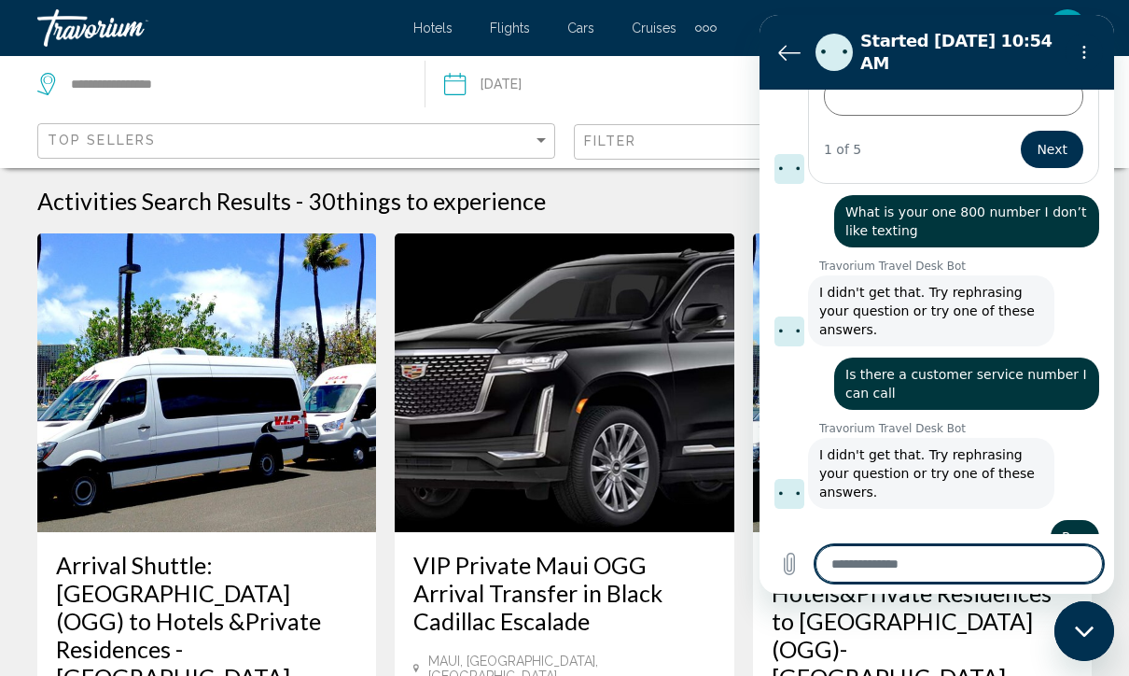
scroll to position [1145, 0]
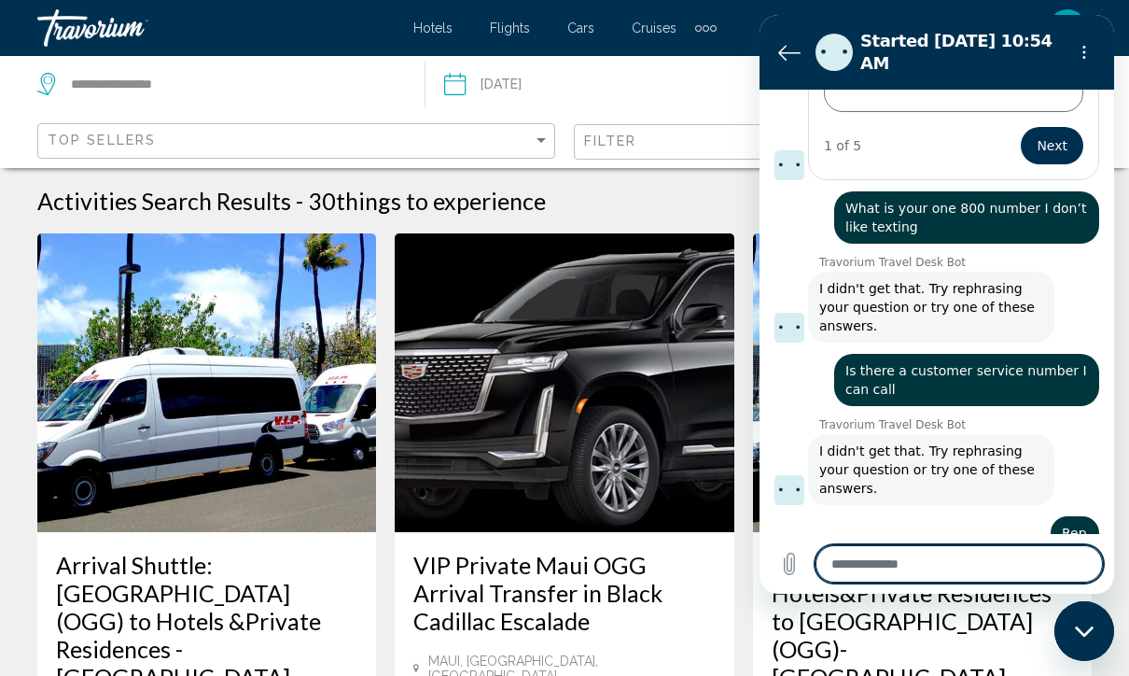
click at [886, 443] on span "I didn't get that. Try rephrasing your question or try one of these answers." at bounding box center [928, 469] width 219 height 52
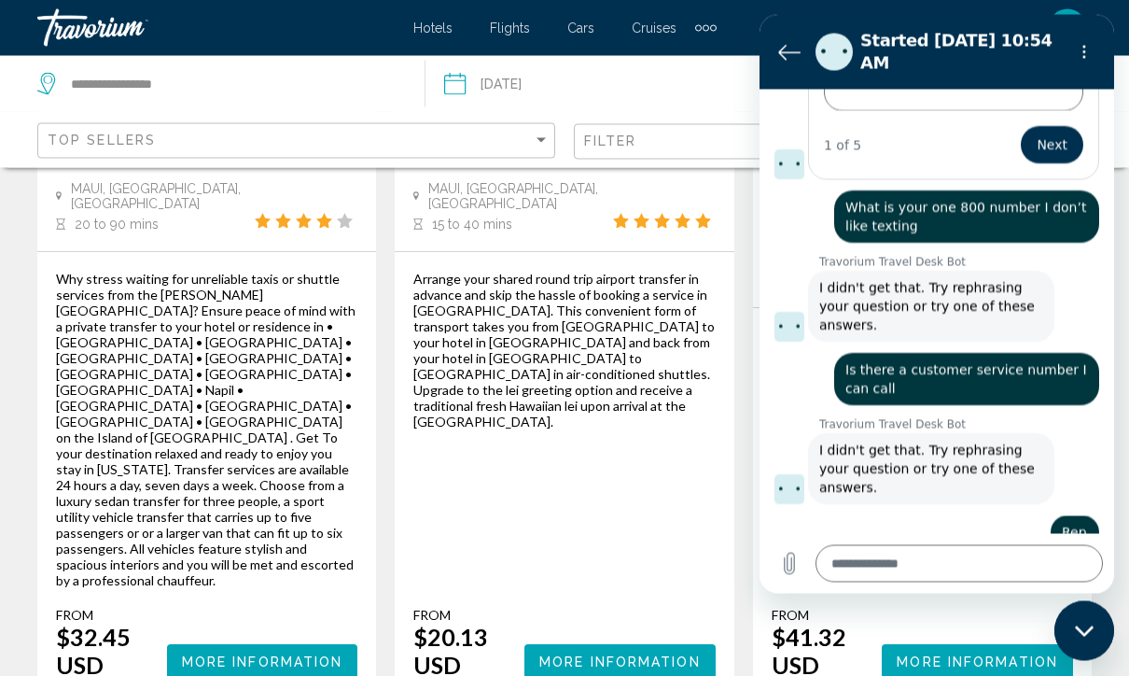
scroll to position [1321, 0]
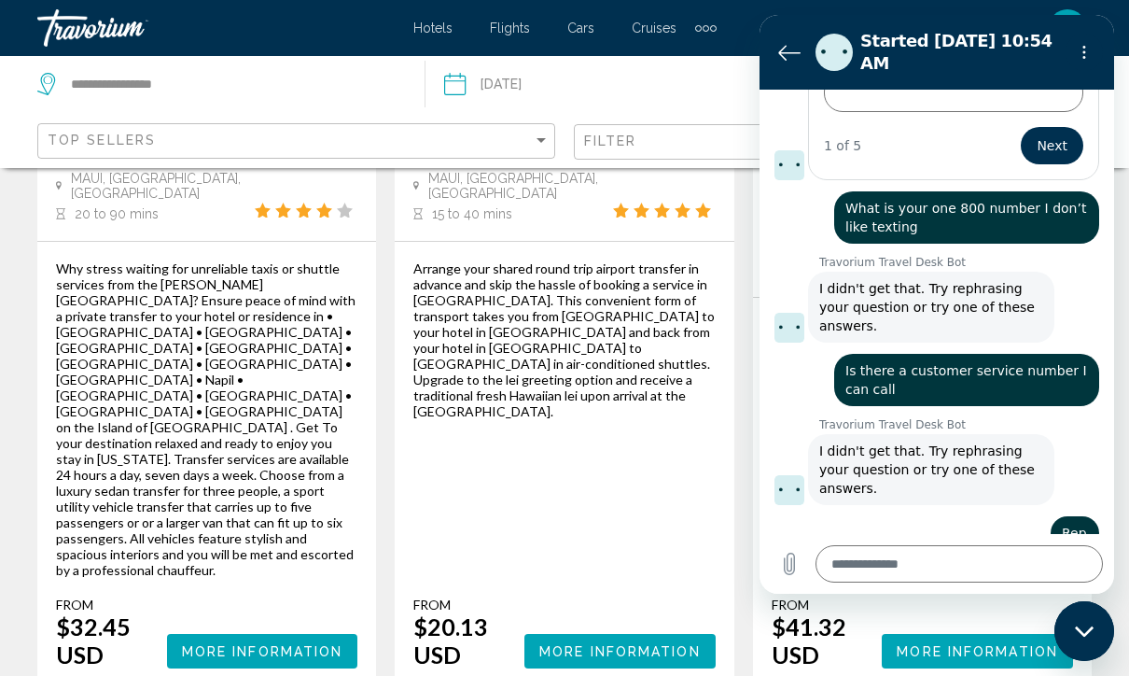
click at [963, 582] on textarea at bounding box center [959, 563] width 287 height 37
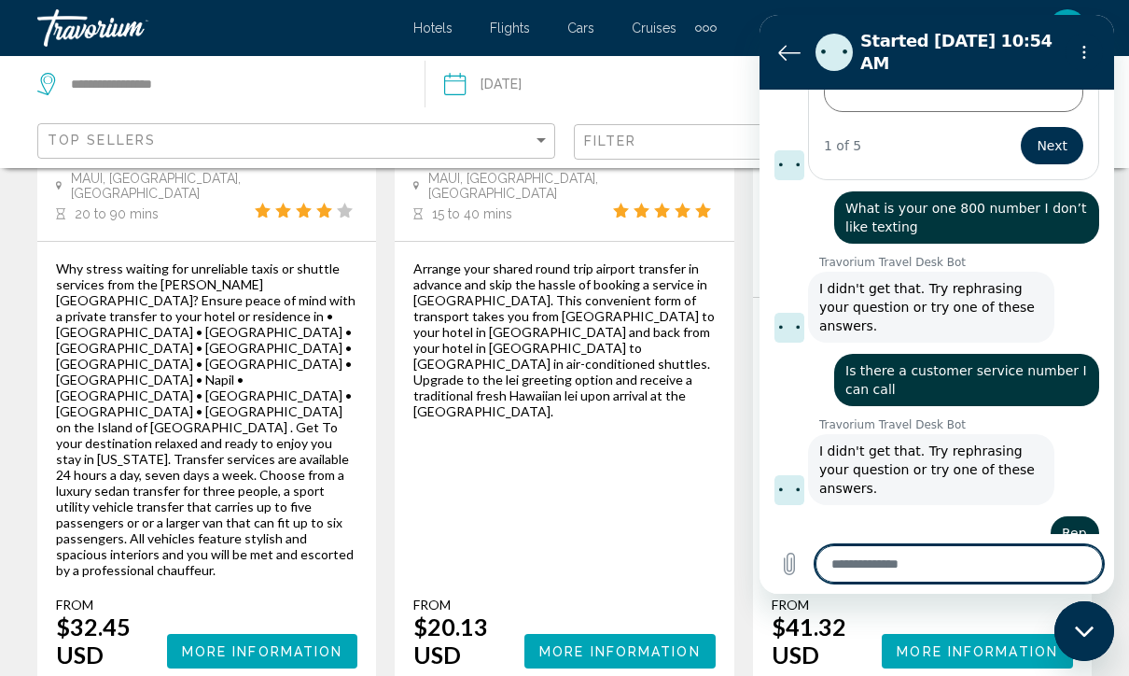
click at [783, 61] on icon "Back to the conversation list" at bounding box center [789, 52] width 22 height 22
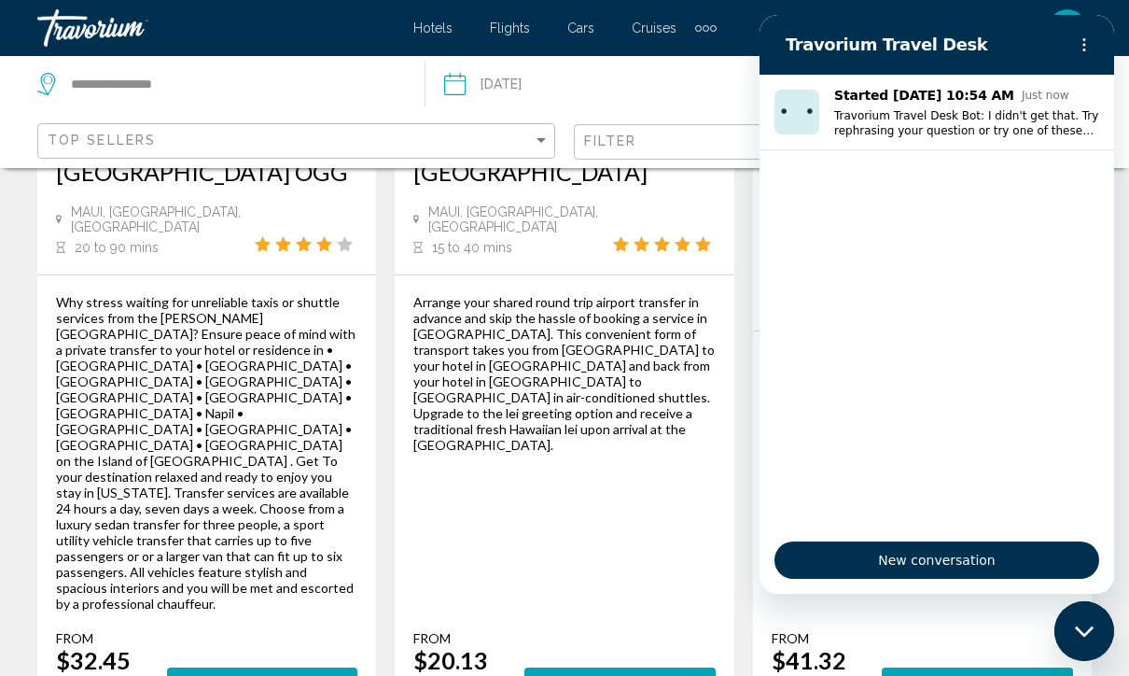
scroll to position [1286, 0]
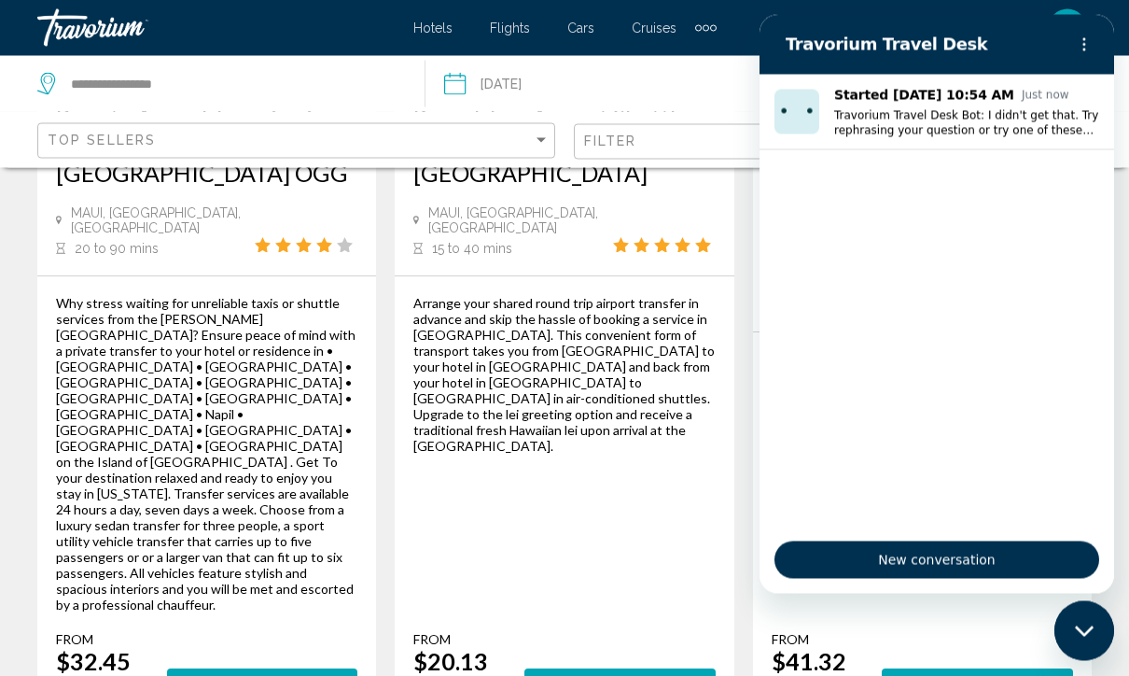
click at [778, 47] on div "Travorium Travel Desk" at bounding box center [914, 43] width 287 height 37
click at [1082, 50] on icon "Options menu" at bounding box center [1084, 43] width 15 height 15
click at [928, 249] on ul "Started [DATE] 10:54 AM Just now Travorium Travel Desk Bot: I didn't get that. …" at bounding box center [937, 300] width 355 height 452
click at [79, 26] on div "Travorium" at bounding box center [130, 27] width 187 height 37
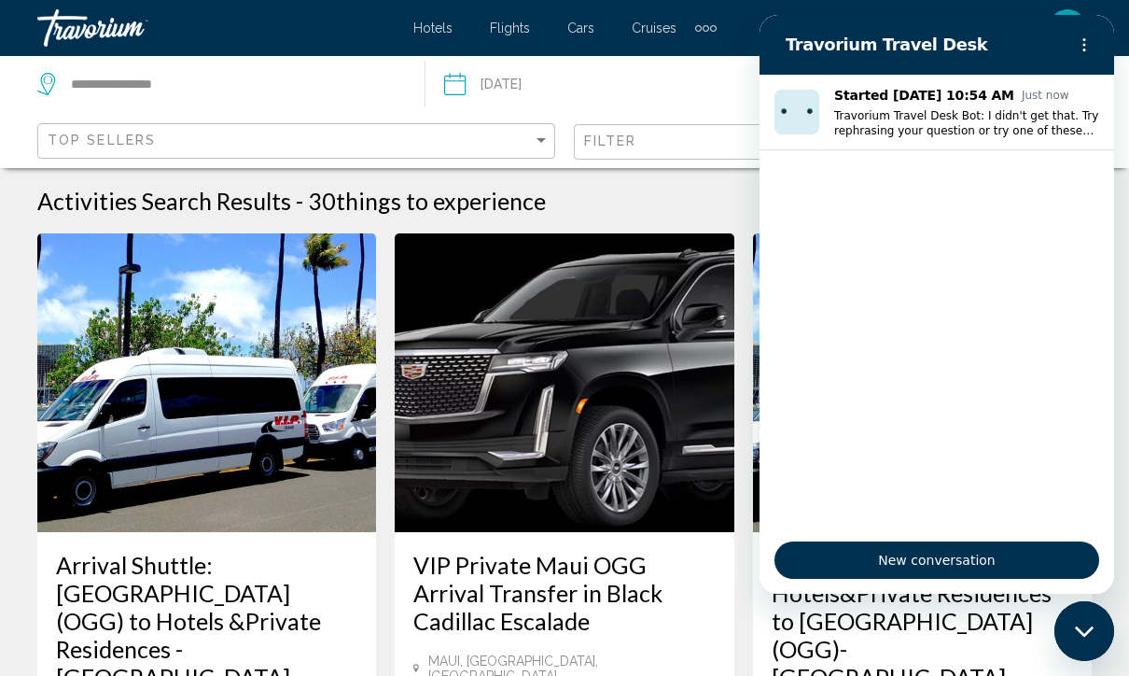
click at [660, 359] on img "Main content" at bounding box center [564, 382] width 339 height 299
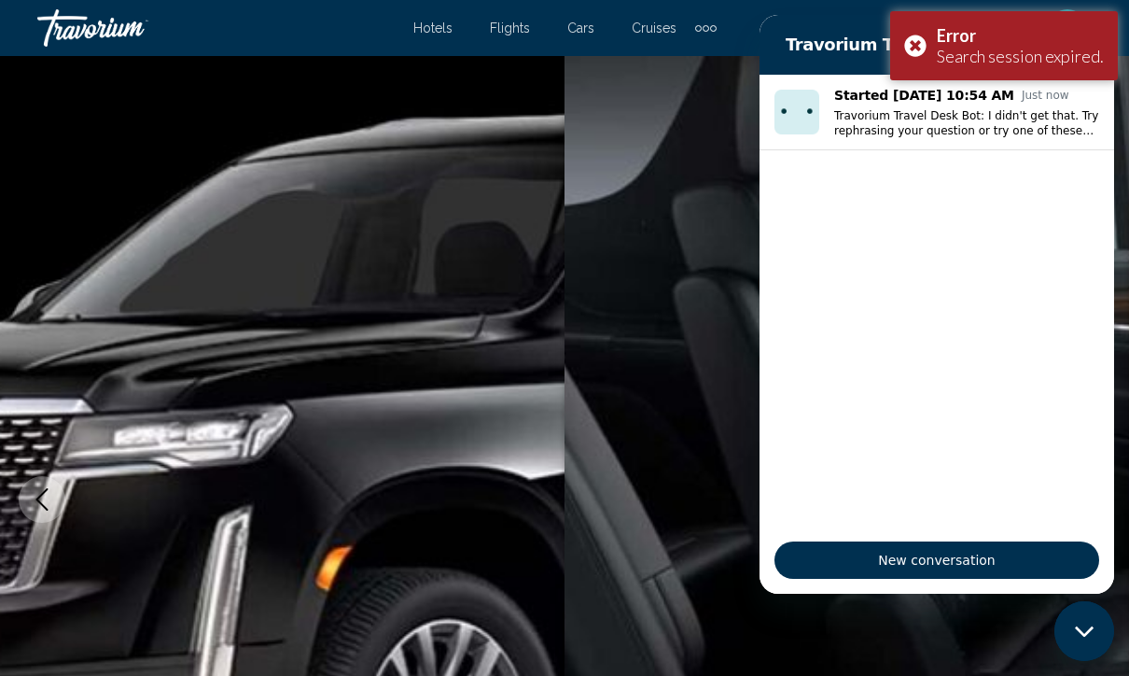
click at [979, 593] on div "New conversation" at bounding box center [937, 559] width 355 height 67
click at [982, 571] on span "New conversation" at bounding box center [936, 560] width 293 height 22
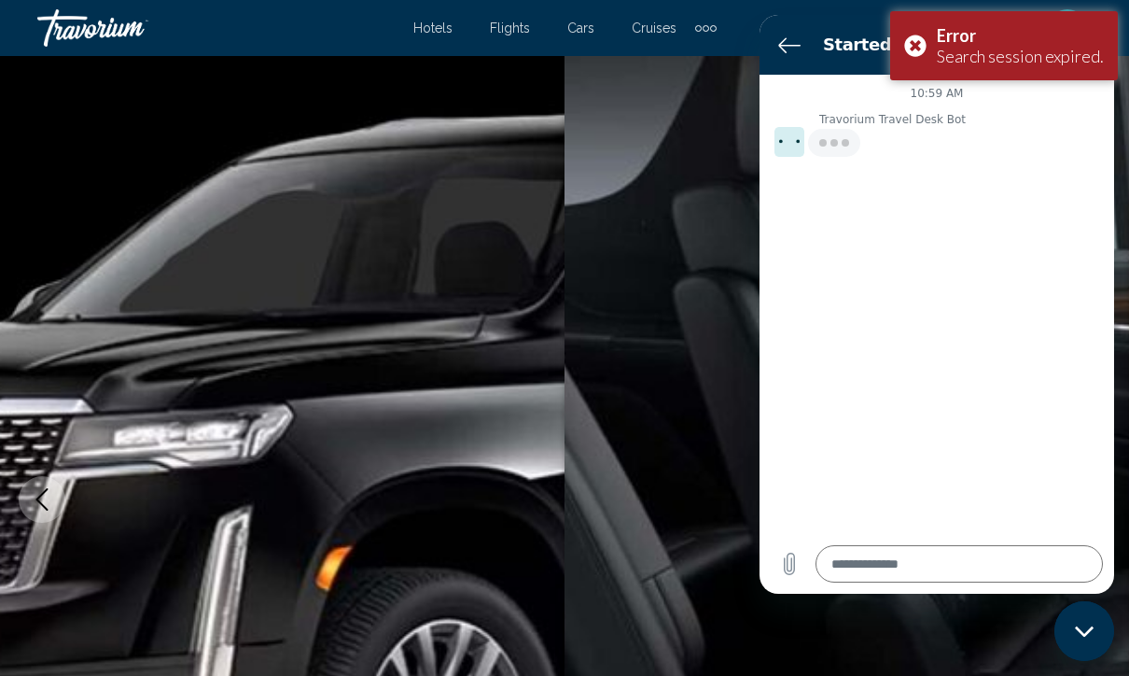
click at [942, 13] on div "Error Search session expired." at bounding box center [1004, 45] width 228 height 69
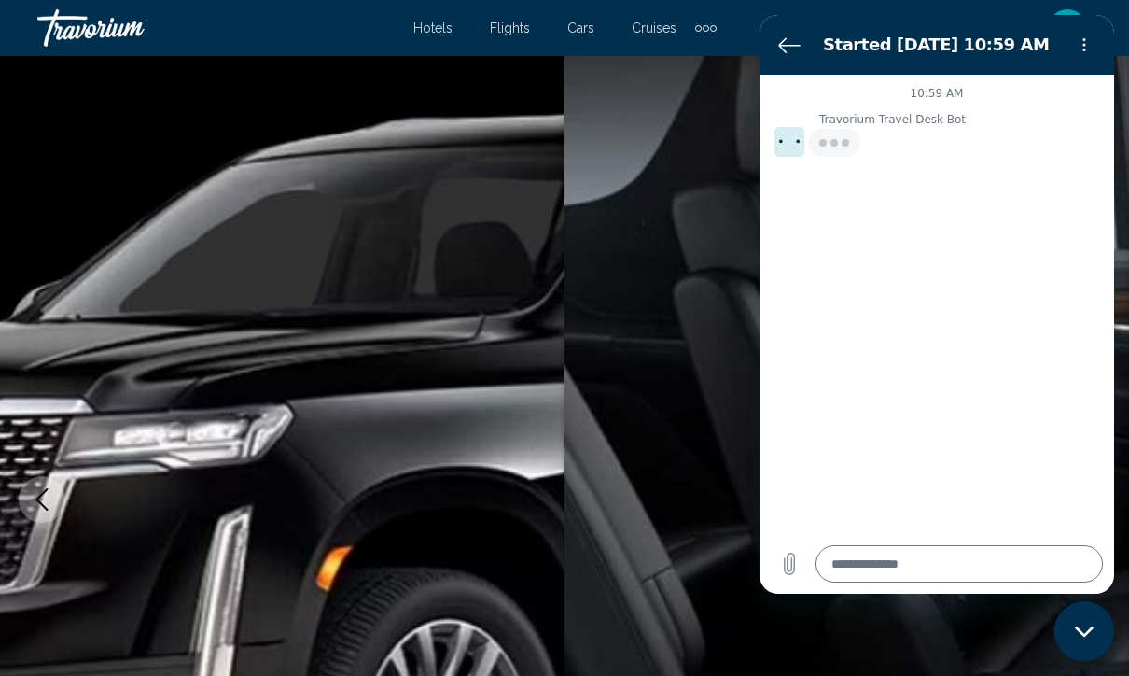
click at [924, 122] on p "Travorium Travel Desk Bot" at bounding box center [966, 119] width 295 height 15
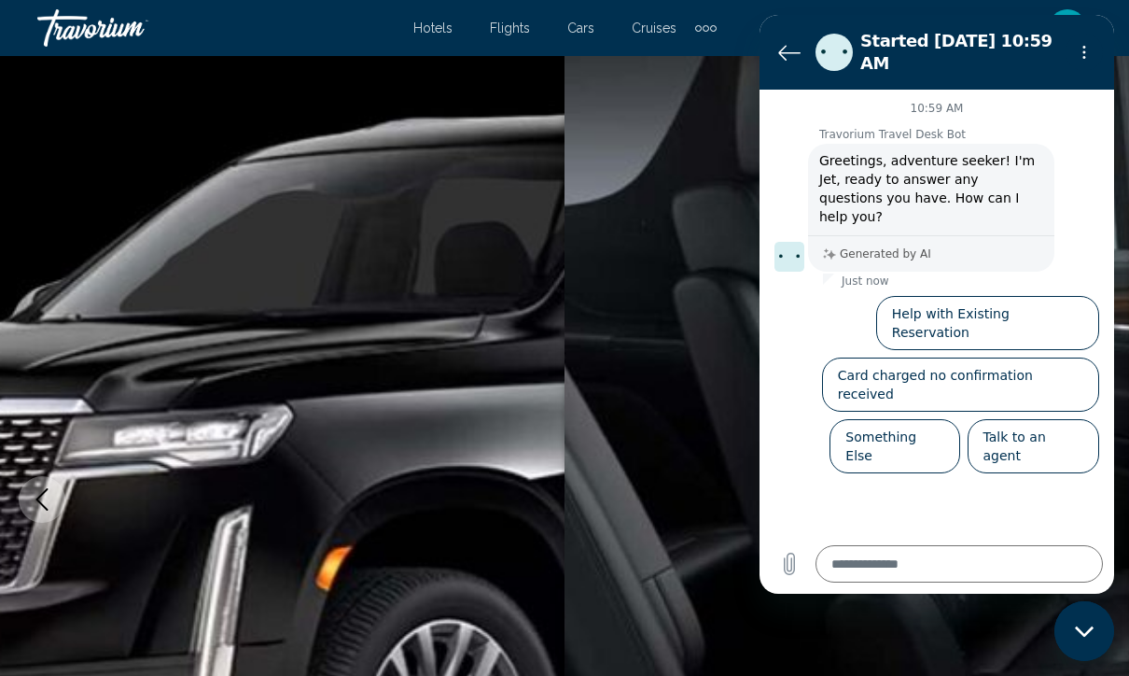
click at [1044, 419] on button "Talk to an agent" at bounding box center [1034, 446] width 132 height 54
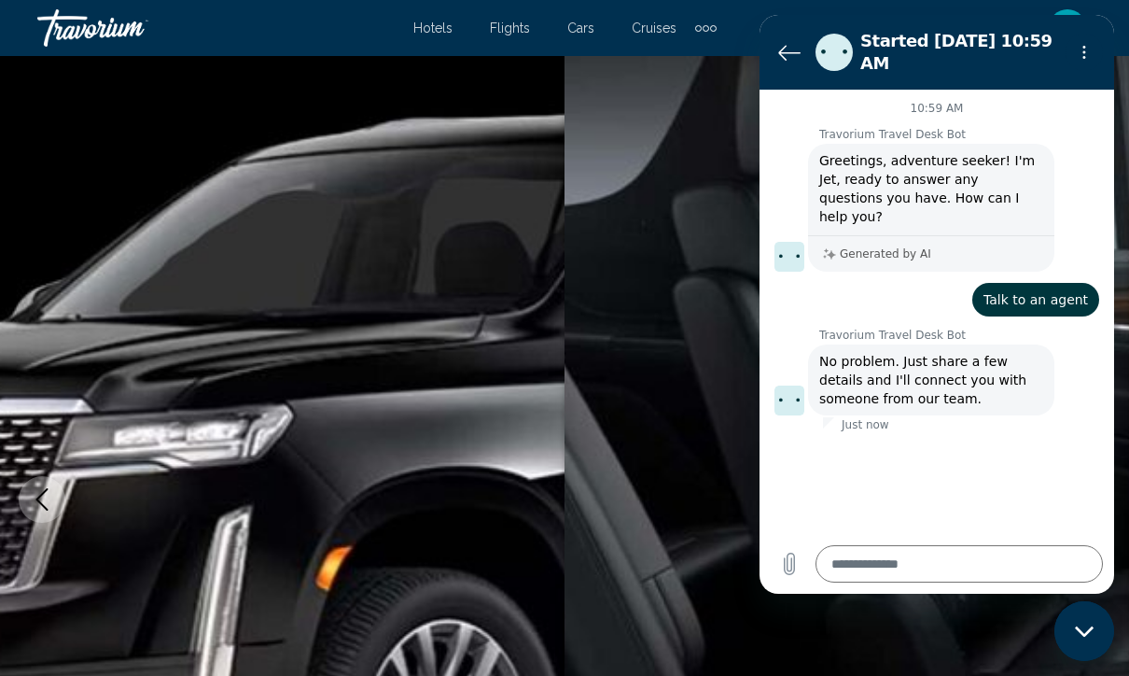
type textarea "*"
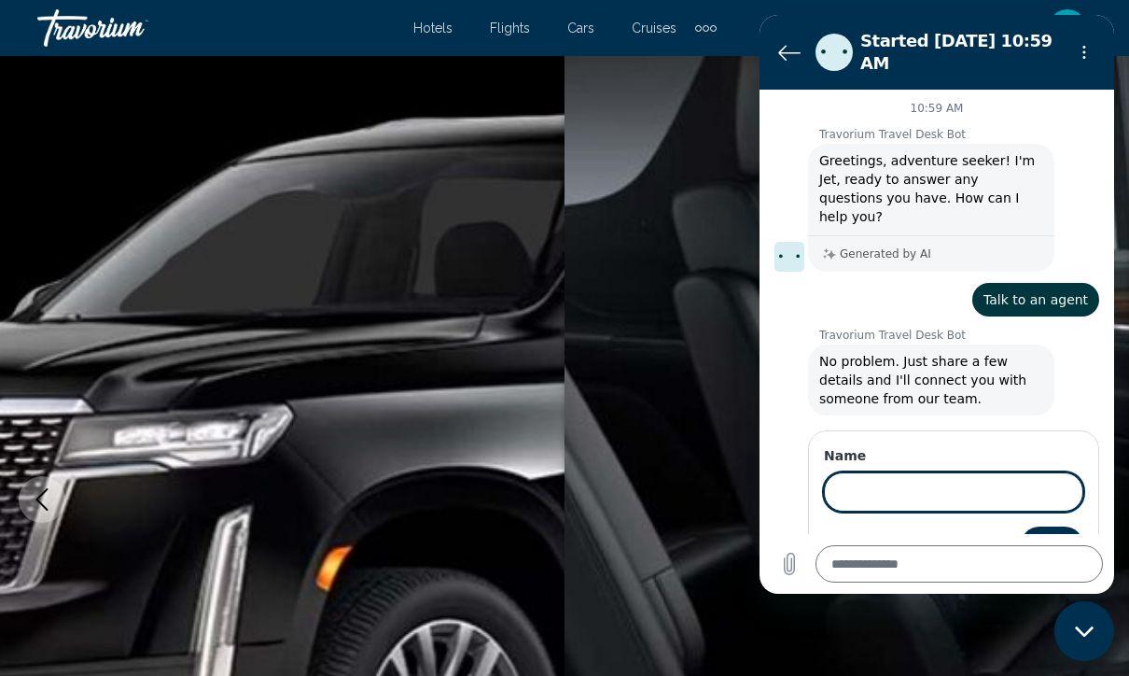
click at [839, 483] on input "Name" at bounding box center [953, 491] width 259 height 39
type input "*****"
click at [1056, 534] on span "Next" at bounding box center [1052, 545] width 31 height 22
type textarea "*"
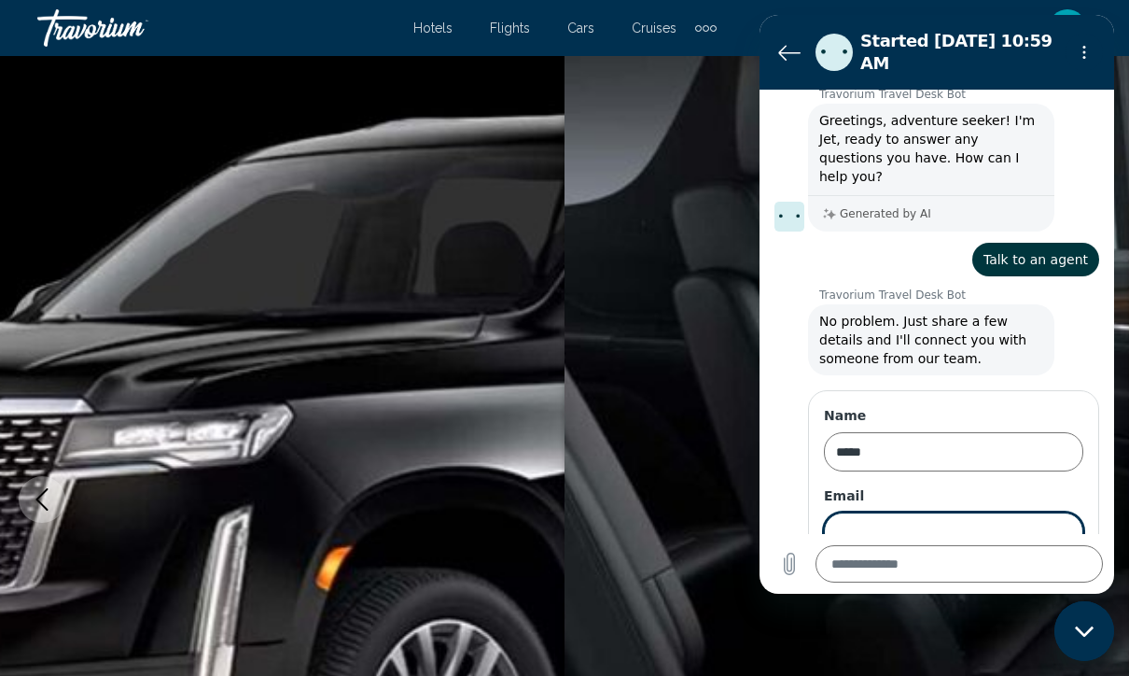
scroll to position [47, 0]
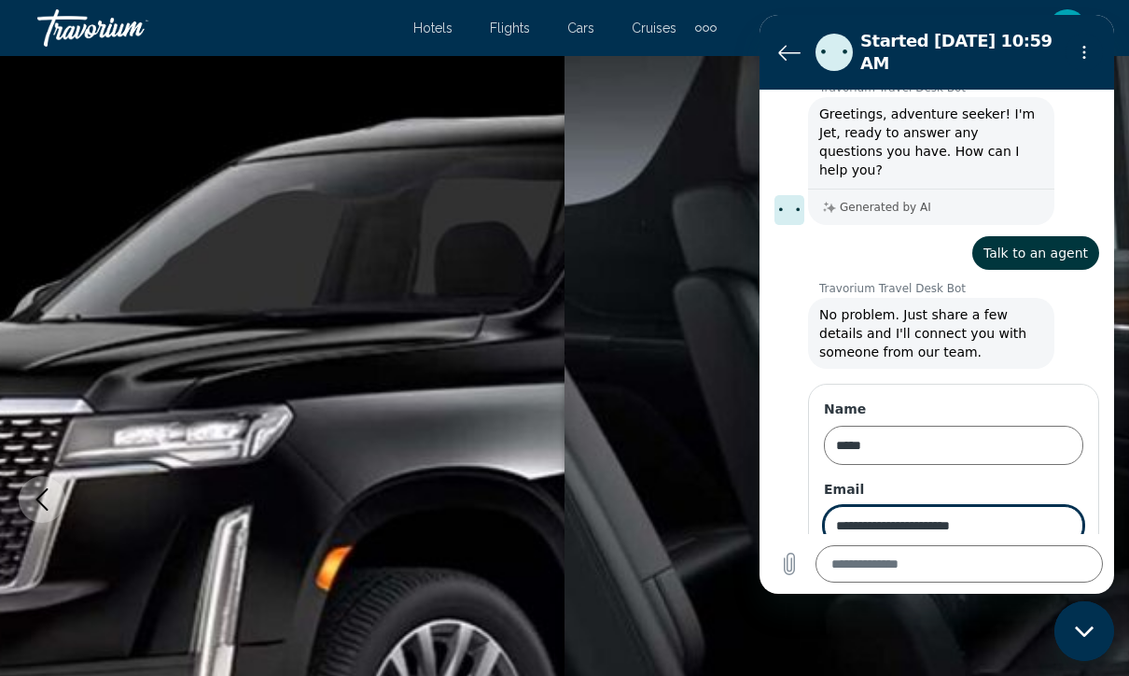
click at [1034, 506] on input "**********" at bounding box center [953, 525] width 259 height 39
click at [335, 188] on img "Main content" at bounding box center [282, 499] width 565 height 886
click at [1015, 513] on input "**********" at bounding box center [953, 525] width 259 height 39
click at [373, 571] on img "Main content" at bounding box center [282, 499] width 565 height 886
click at [800, 593] on div "Type a message *" at bounding box center [937, 564] width 355 height 60
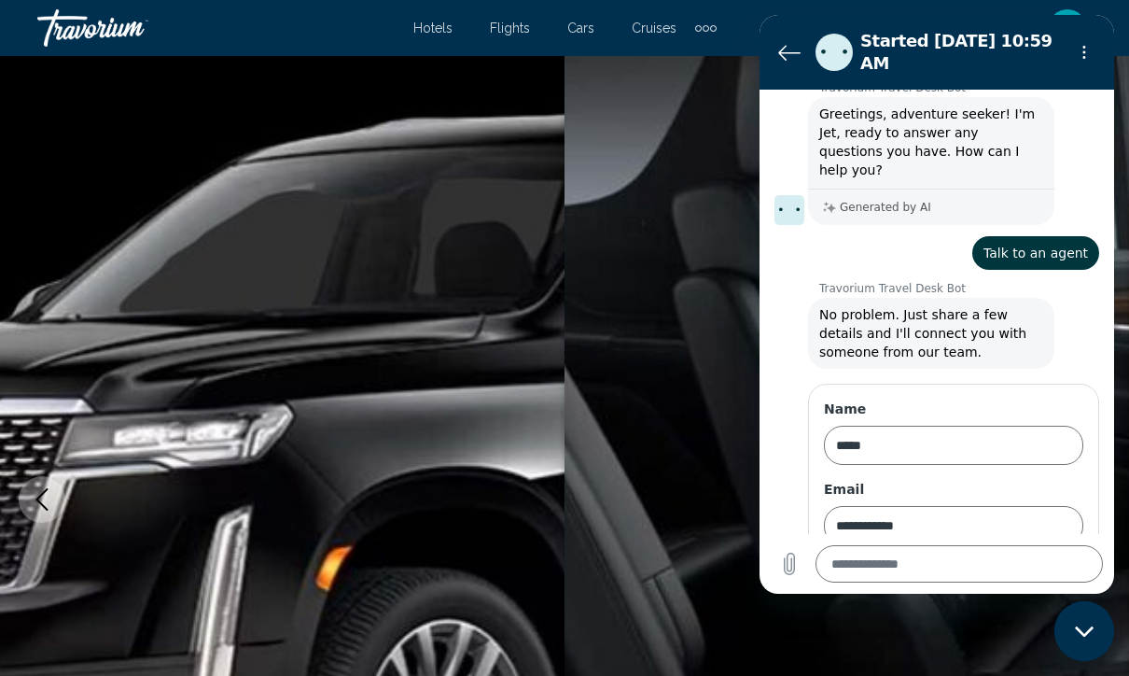
click at [995, 509] on input "**********" at bounding box center [953, 525] width 259 height 39
click at [377, 560] on img "Main content" at bounding box center [282, 499] width 565 height 886
click at [804, 590] on div "**********" at bounding box center [944, 496] width 340 height 233
click at [1027, 508] on input "**********" at bounding box center [953, 525] width 259 height 39
click at [1053, 560] on button "Next" at bounding box center [1052, 578] width 63 height 37
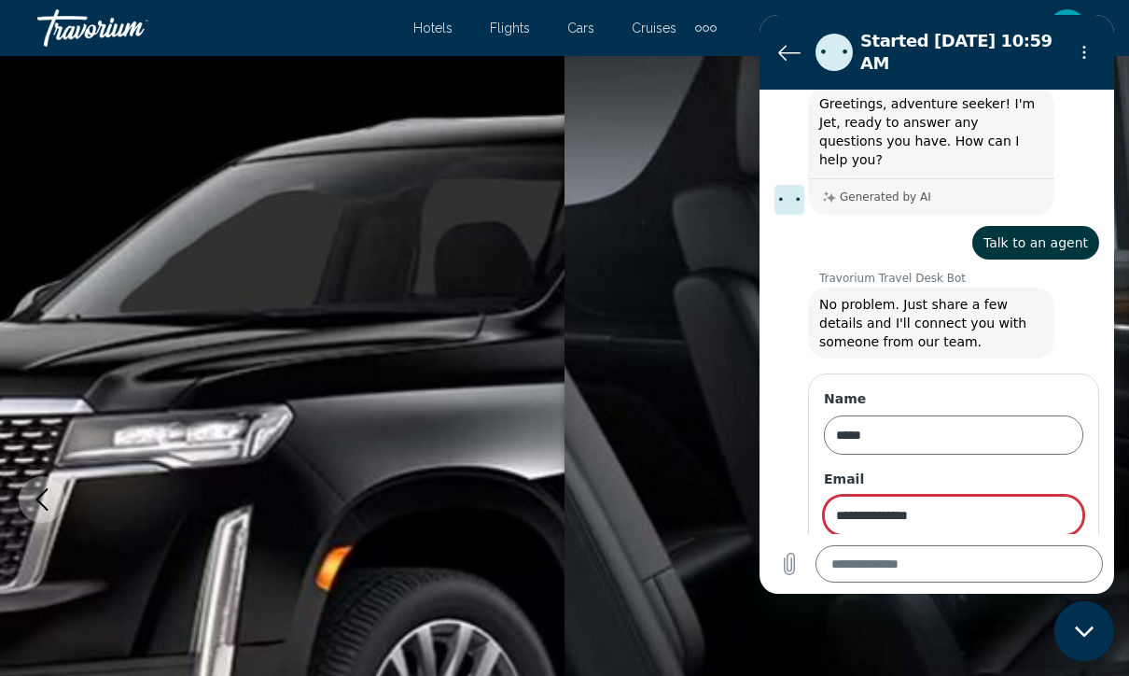
click at [1053, 572] on button "Next" at bounding box center [1052, 590] width 63 height 37
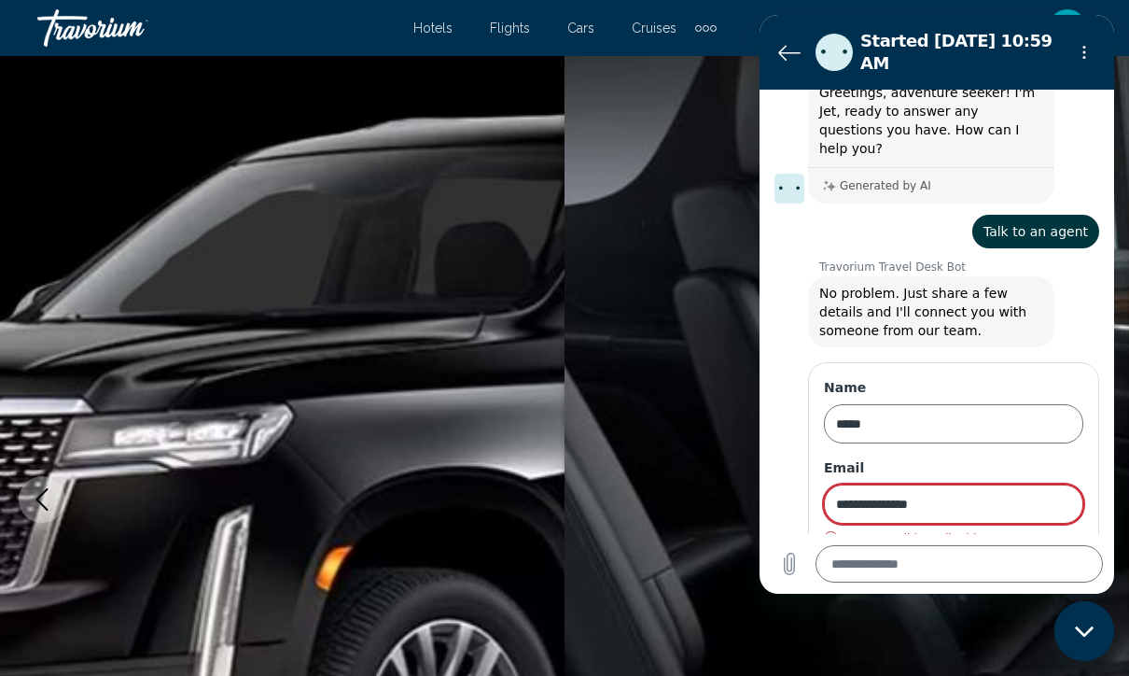
scroll to position [69, 0]
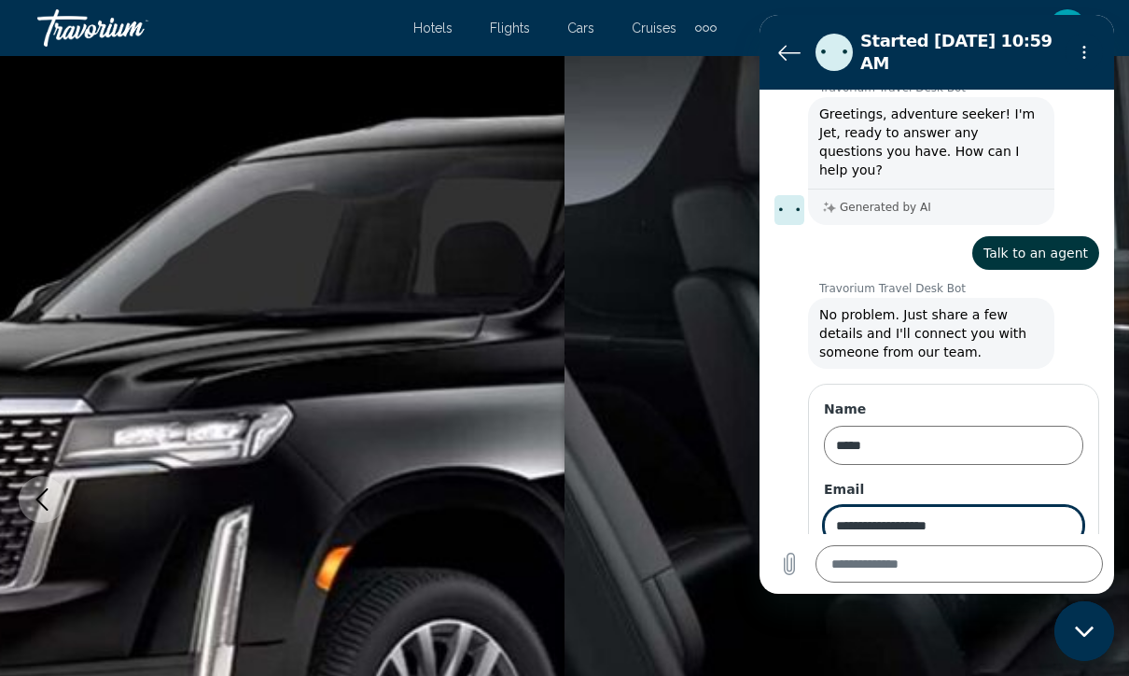
type input "**********"
click at [1069, 562] on button "Next" at bounding box center [1052, 578] width 63 height 37
type textarea "*"
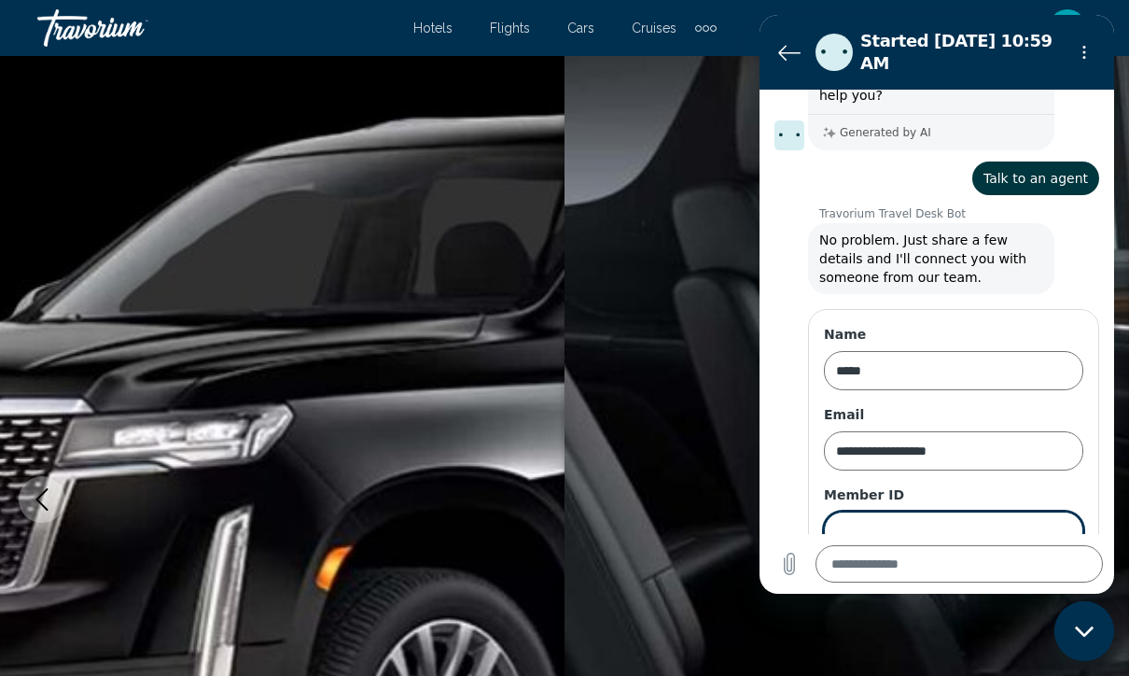
scroll to position [127, 0]
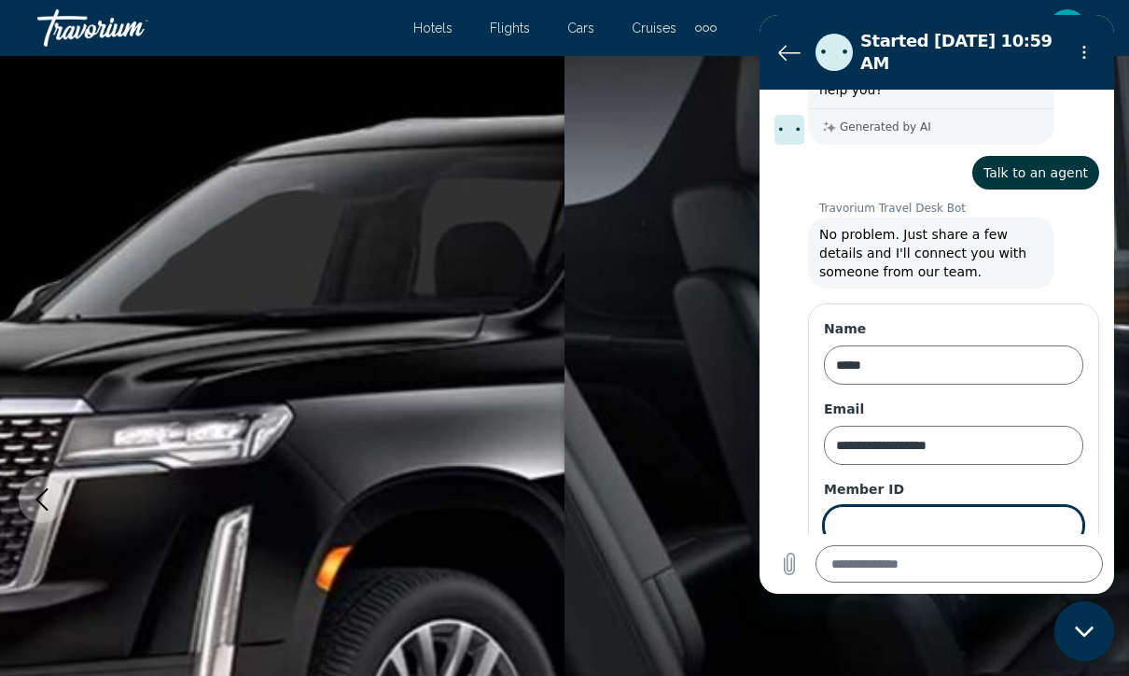
click at [1055, 510] on input "Member ID" at bounding box center [953, 525] width 259 height 39
click at [993, 519] on input "Member ID" at bounding box center [953, 525] width 259 height 39
type input "******"
click at [1055, 575] on button "Next" at bounding box center [1052, 578] width 63 height 37
type textarea "*"
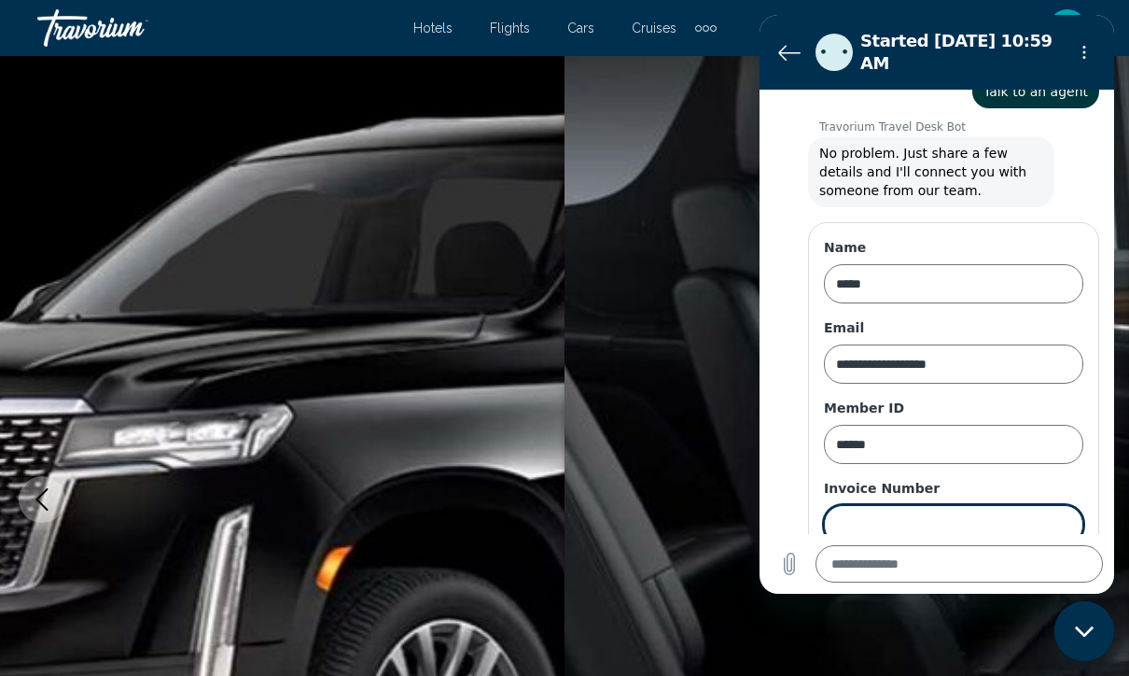
scroll to position [207, 0]
click at [904, 521] on input "Invoice Number" at bounding box center [953, 525] width 259 height 39
click at [1044, 567] on span "Next" at bounding box center [1052, 578] width 31 height 22
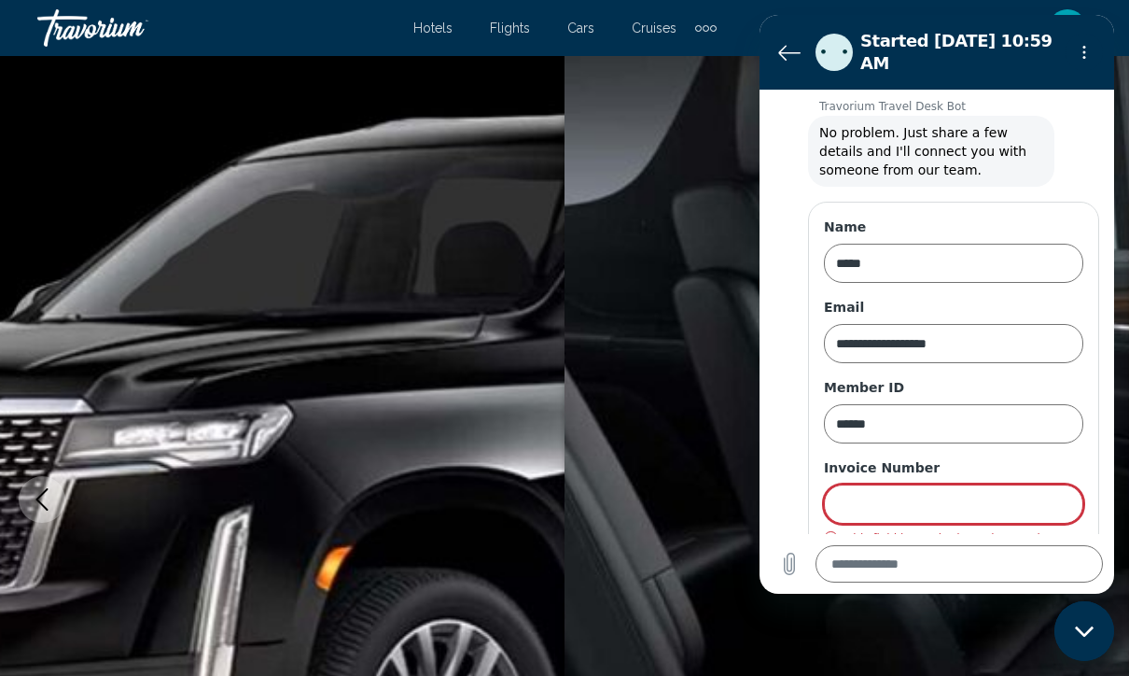
scroll to position [230, 0]
click at [854, 485] on input "Invoice Number" at bounding box center [953, 502] width 259 height 39
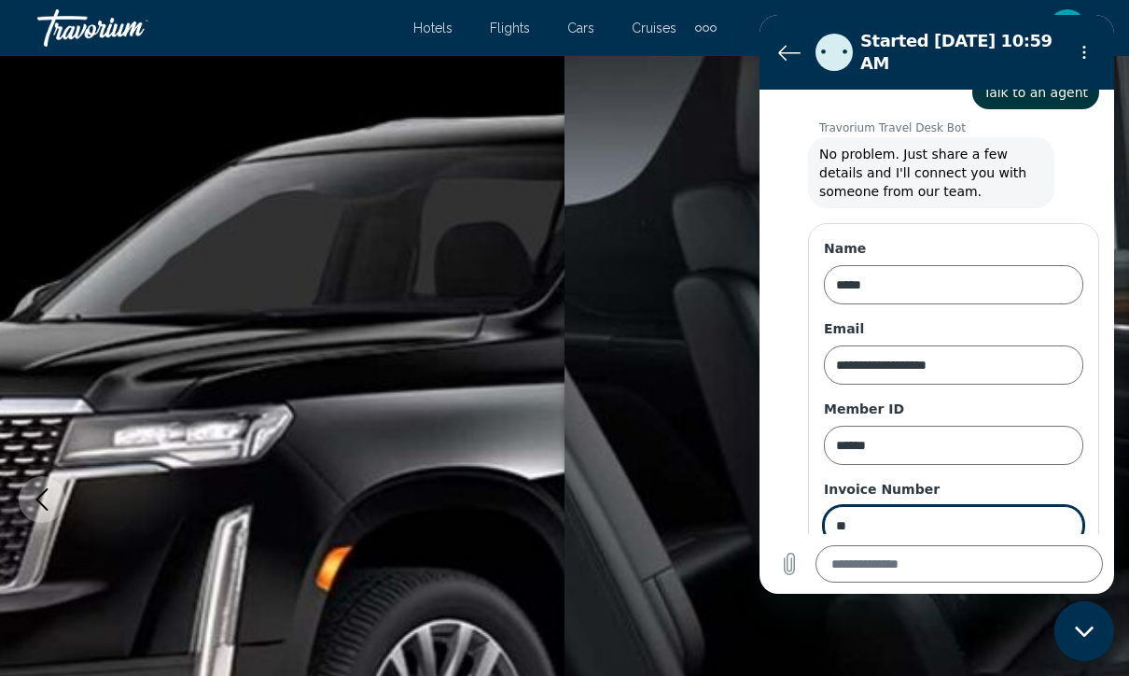
type input "**"
click at [1038, 578] on button "Next" at bounding box center [1052, 578] width 63 height 37
type textarea "*"
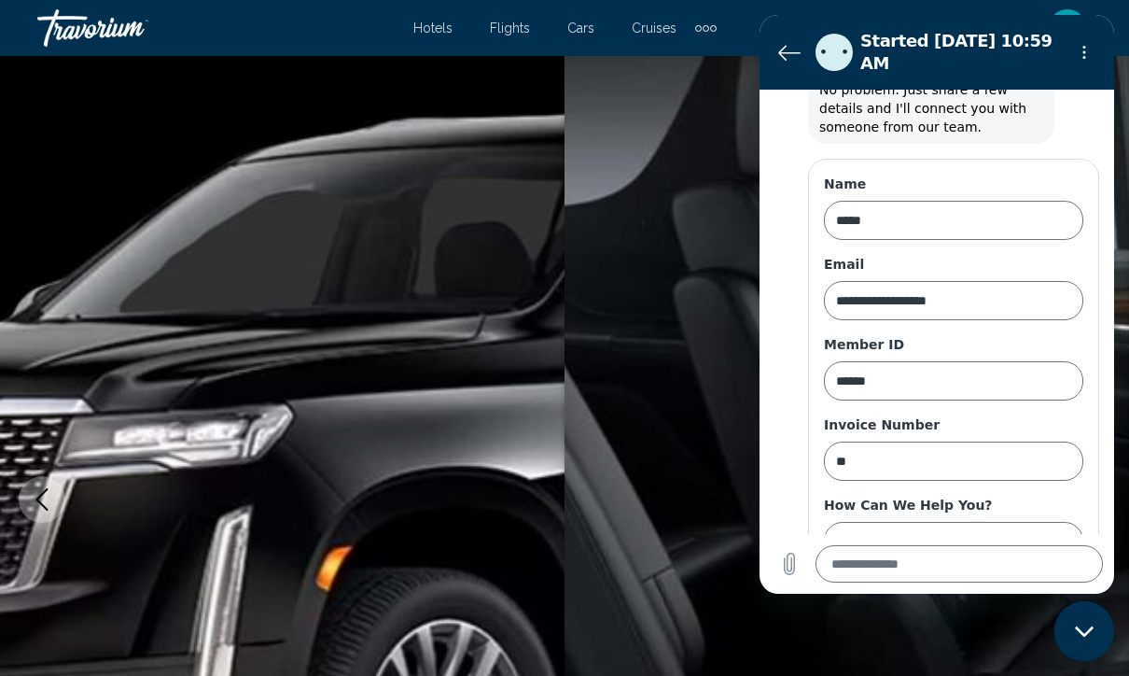
scroll to position [286, 0]
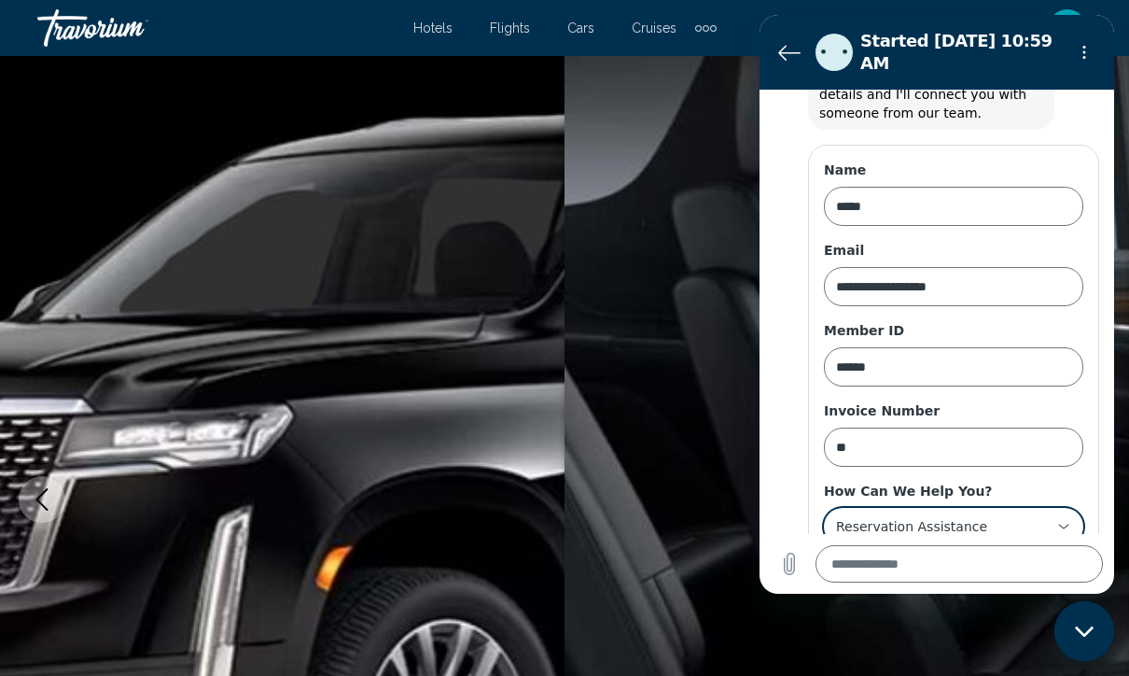
click at [920, 509] on div "**********" at bounding box center [942, 526] width 216 height 34
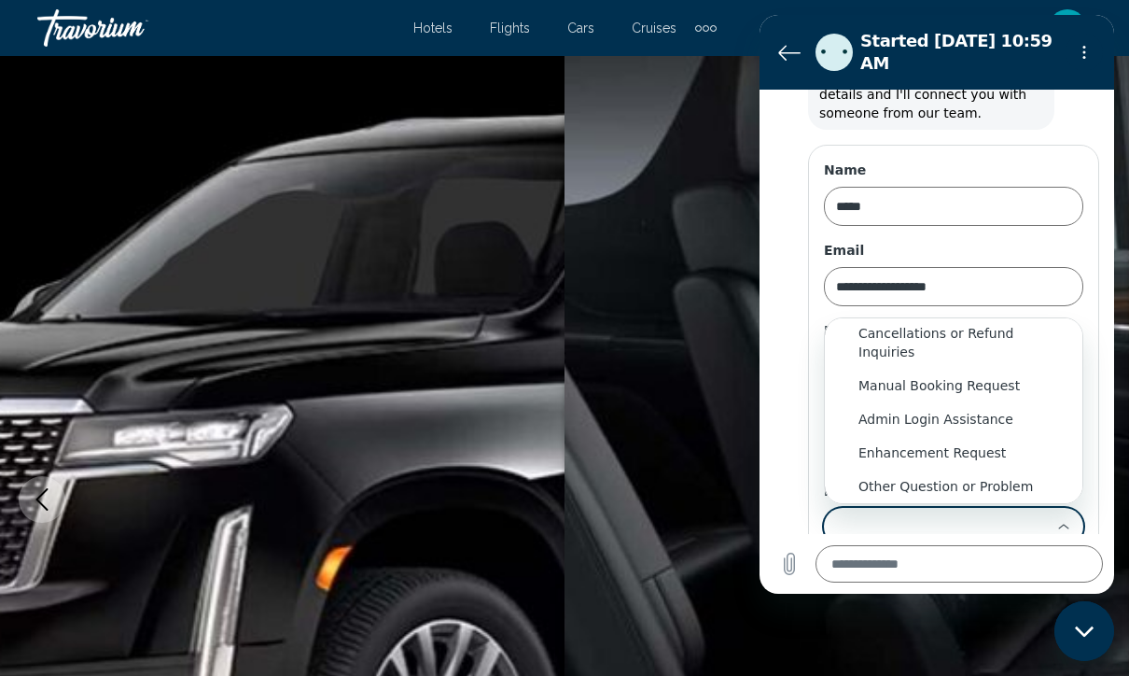
scroll to position [140, 0]
click at [926, 481] on li "Other Question or Problem" at bounding box center [954, 486] width 258 height 34
type input "**********"
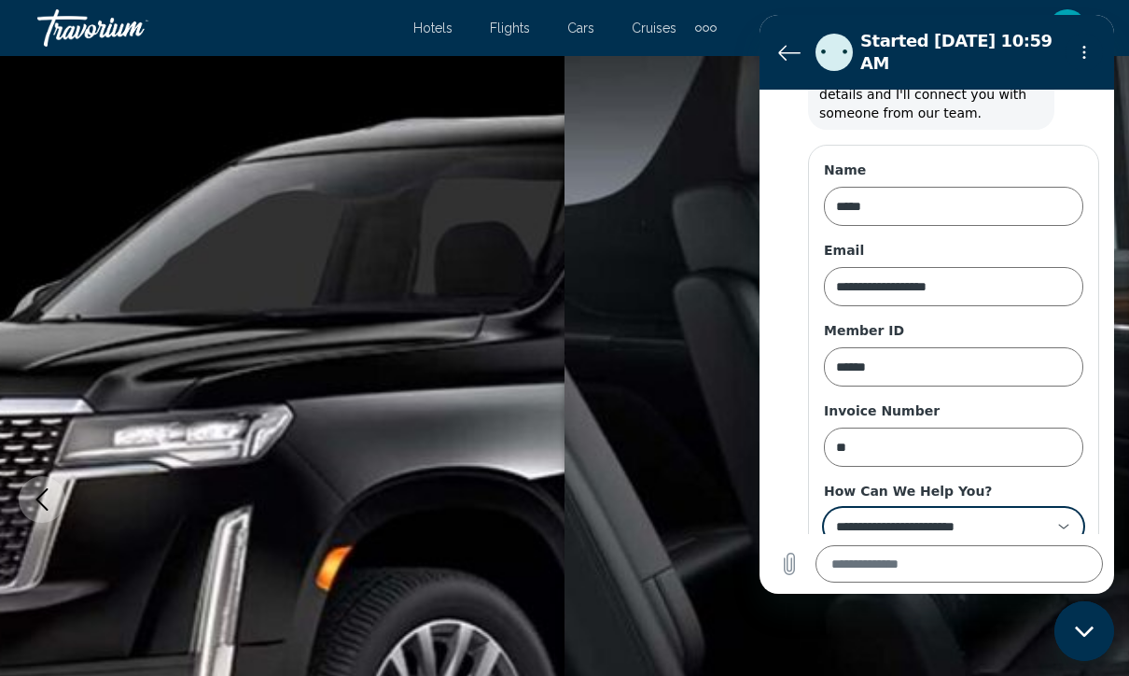
scroll to position [0, 0]
click at [1058, 617] on div "Close messaging window" at bounding box center [1084, 631] width 56 height 56
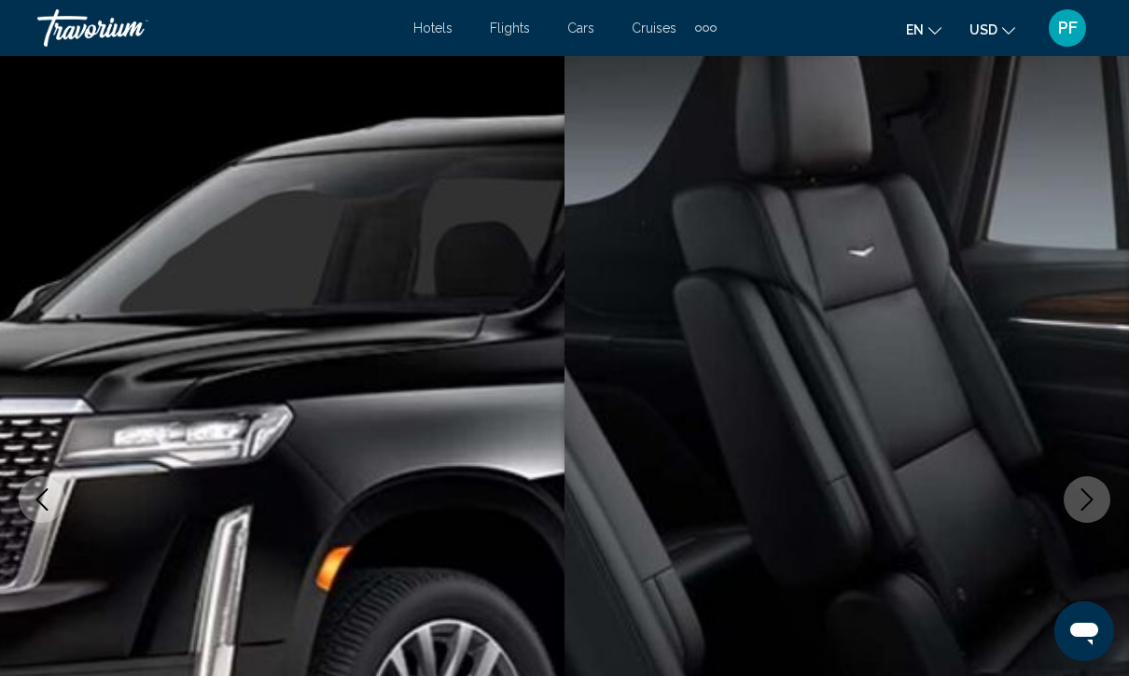
click at [1089, 636] on icon "Open messaging window" at bounding box center [1084, 633] width 28 height 22
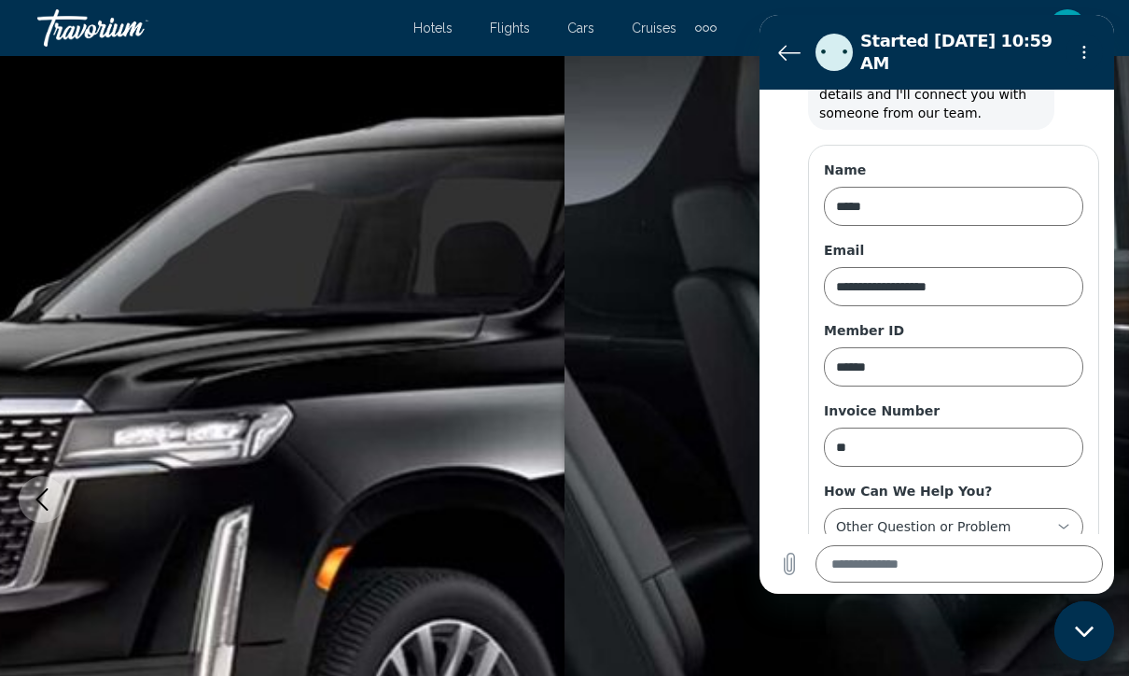
click at [1040, 567] on span "Send" at bounding box center [1051, 578] width 33 height 22
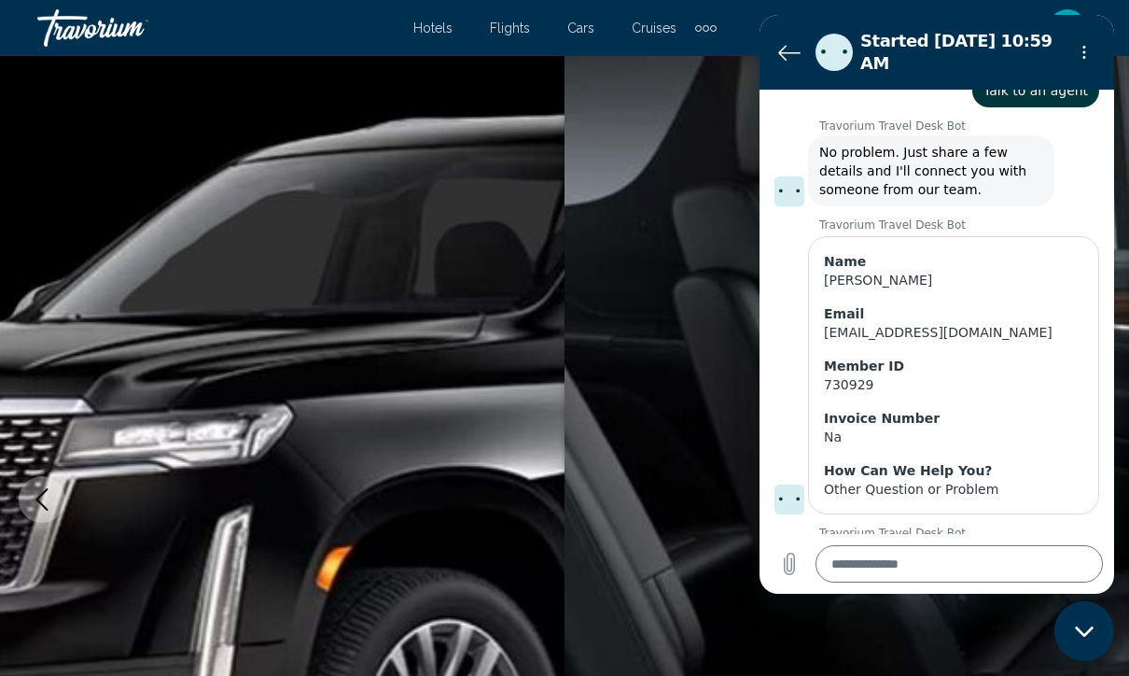
scroll to position [211, 0]
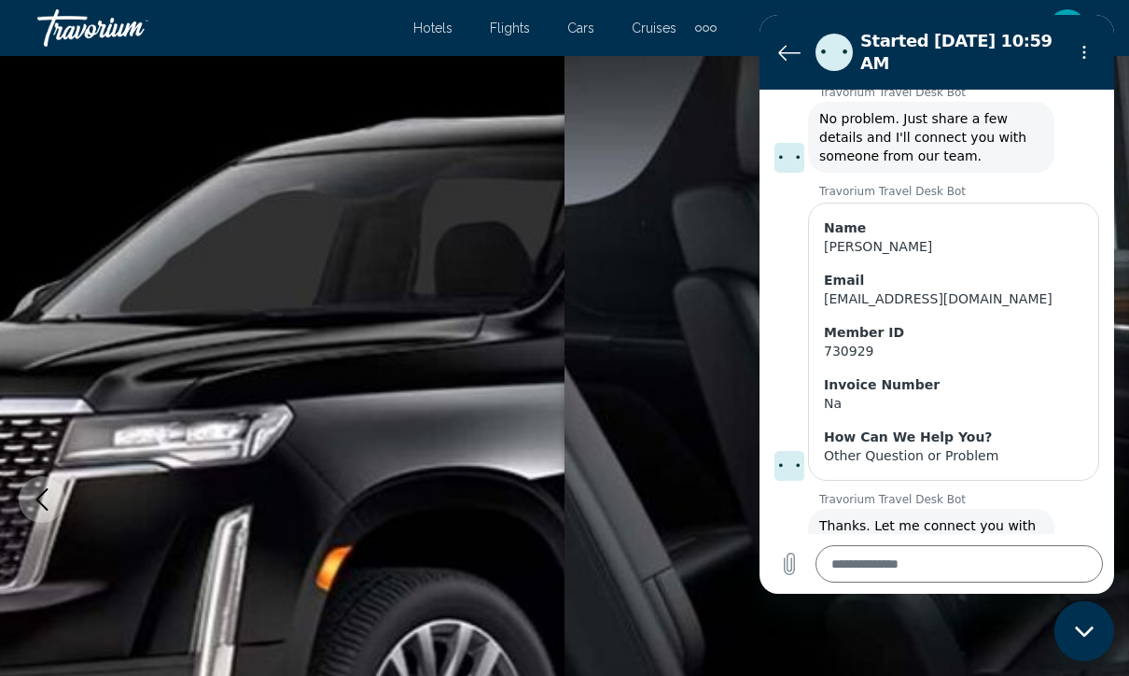
type textarea "*"
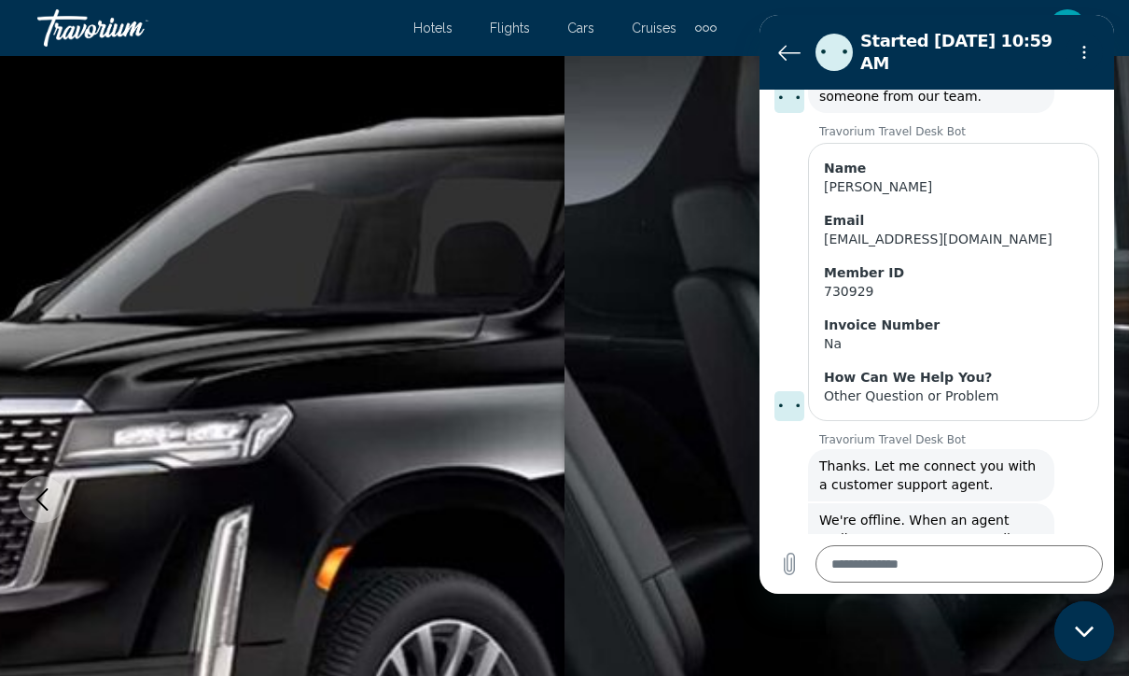
scroll to position [302, 0]
click at [434, 29] on span "Hotels" at bounding box center [432, 28] width 39 height 15
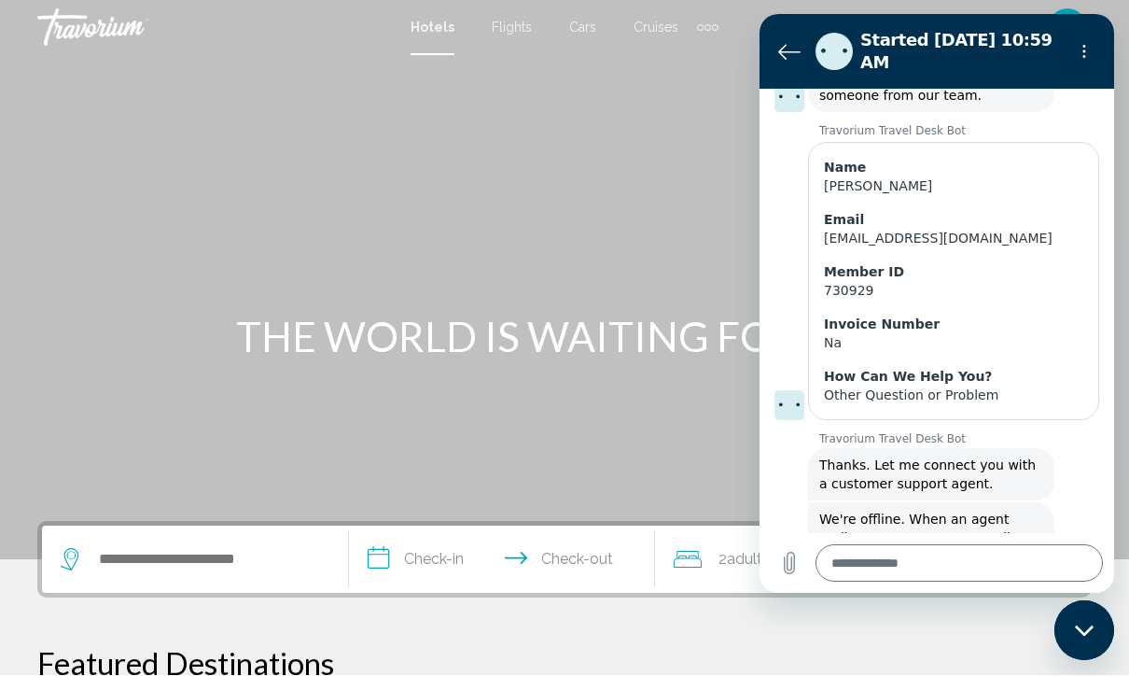
scroll to position [4, 0]
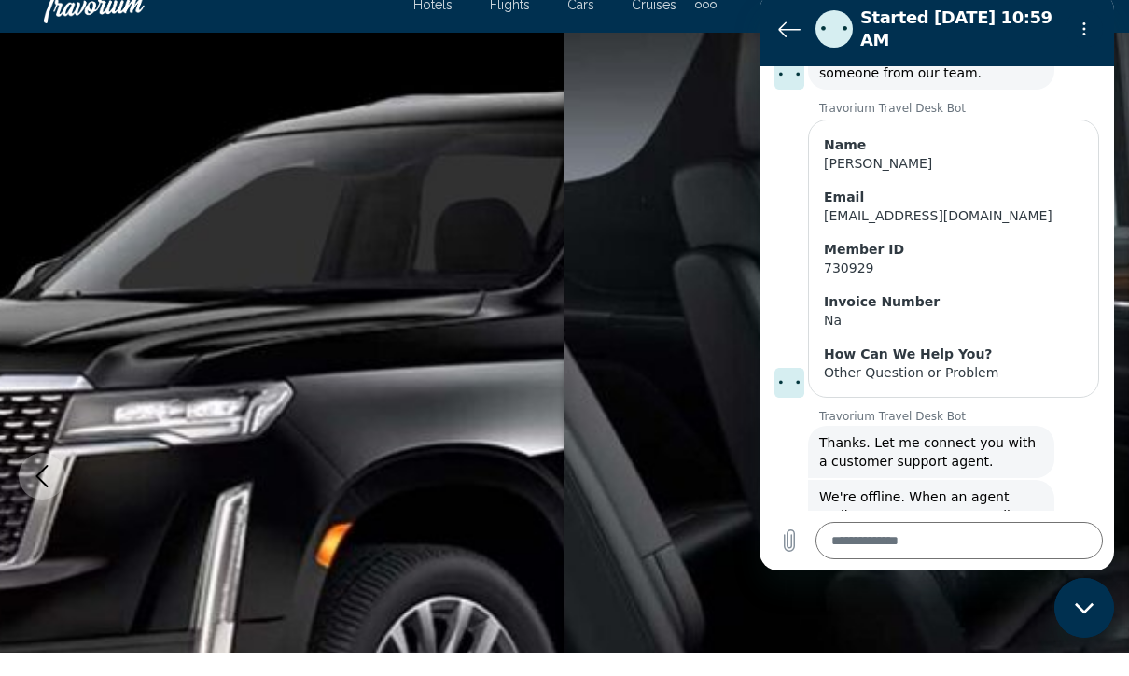
scroll to position [12, 0]
